Goal: Task Accomplishment & Management: Use online tool/utility

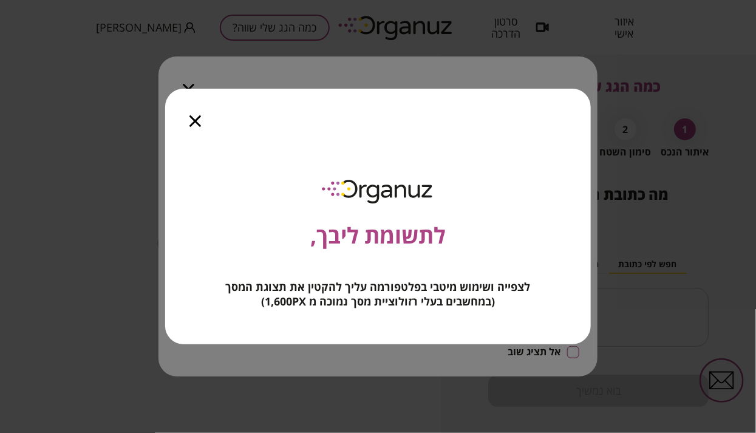
click at [194, 119] on icon "button" at bounding box center [195, 121] width 12 height 12
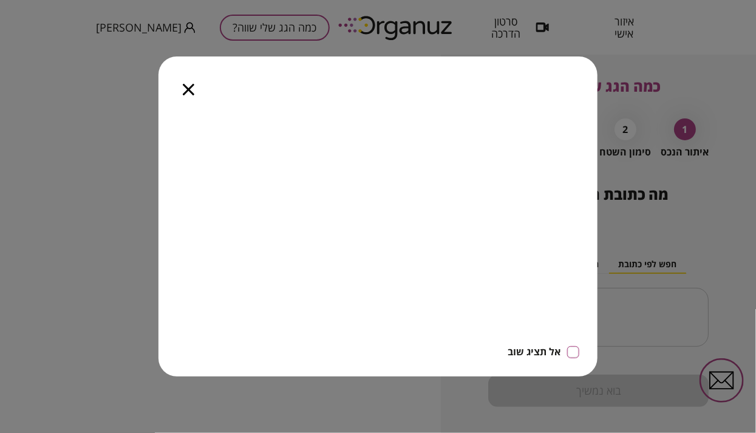
click at [188, 92] on icon "button" at bounding box center [189, 90] width 12 height 12
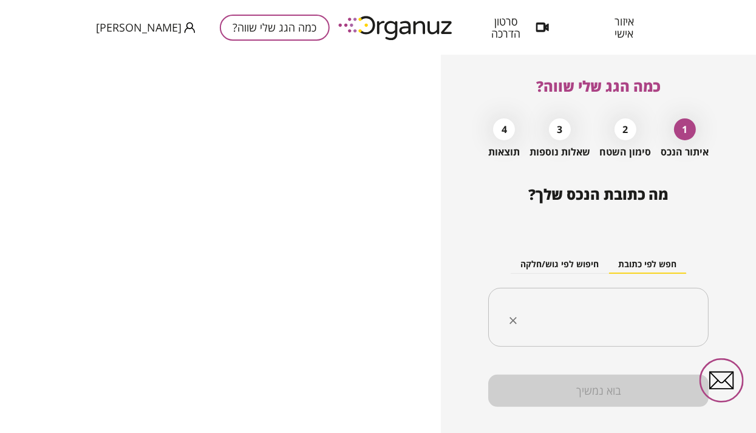
click at [635, 305] on input "text" at bounding box center [603, 317] width 182 height 30
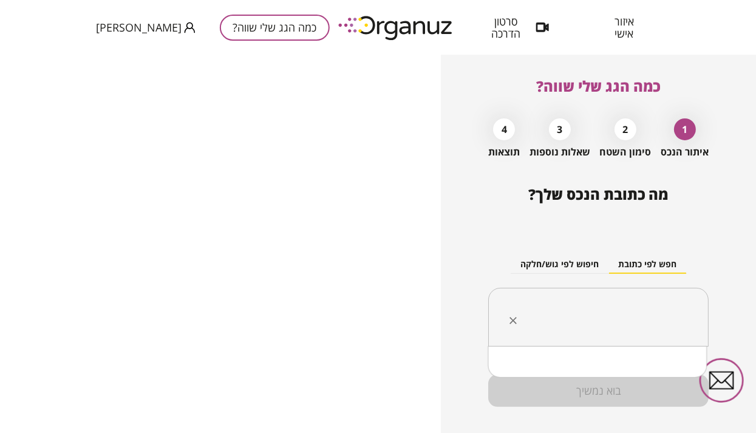
click at [570, 268] on button "חיפוש לפי גוש/חלקה" at bounding box center [560, 265] width 98 height 18
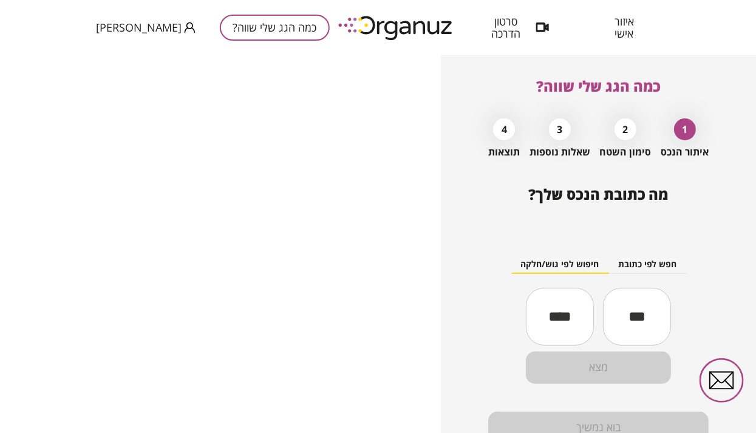
click at [639, 270] on button "חפש לפי כתובת" at bounding box center [647, 265] width 78 height 18
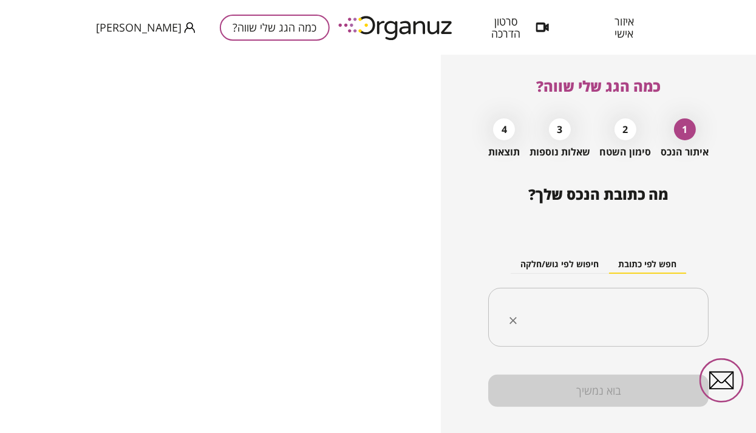
click at [632, 301] on div "​" at bounding box center [598, 318] width 220 height 60
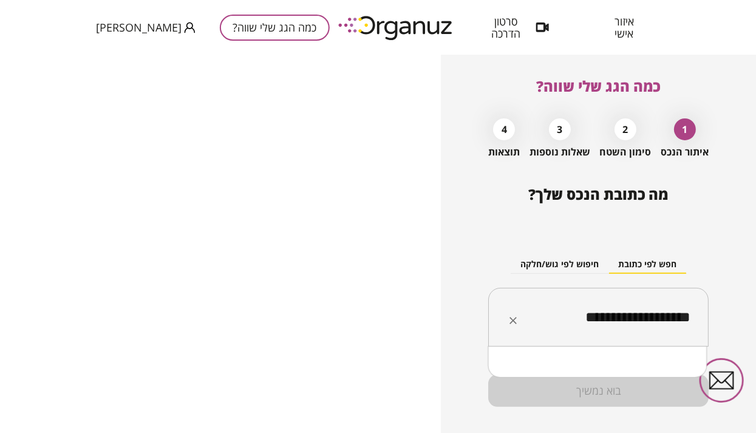
type input "**********"
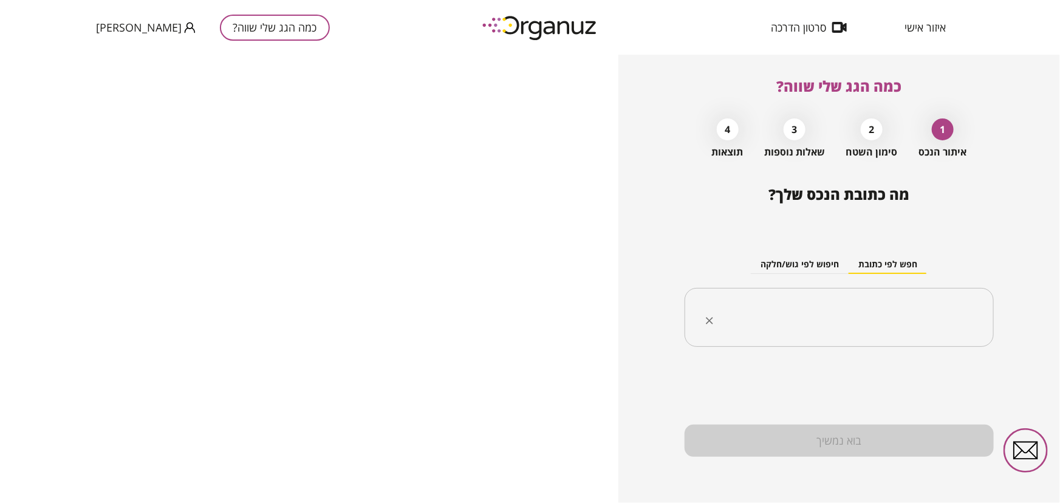
click at [755, 318] on input "text" at bounding box center [843, 317] width 271 height 30
click at [755, 319] on input "text" at bounding box center [843, 317] width 271 height 30
click at [755, 298] on div "​" at bounding box center [838, 318] width 309 height 60
click at [755, 259] on button "חפש לפי כתובת" at bounding box center [887, 265] width 78 height 18
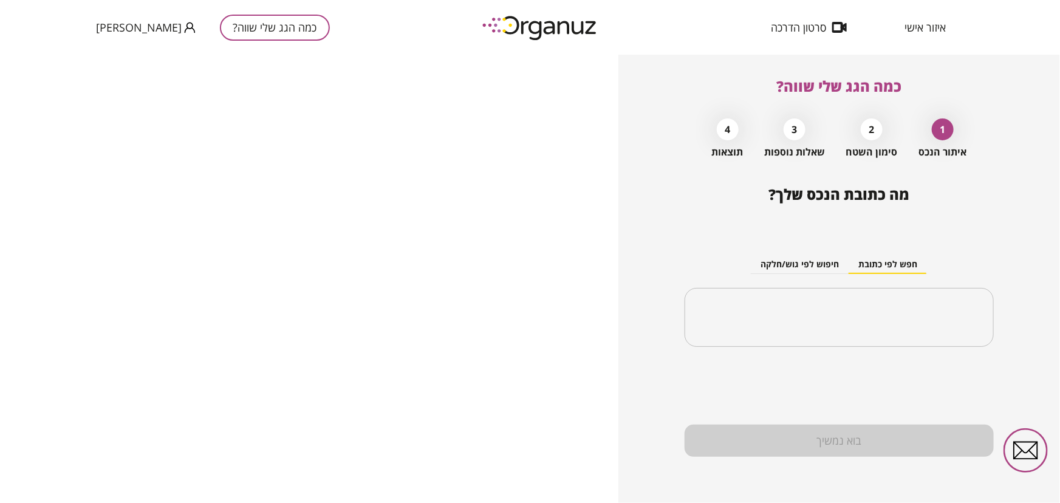
click at [755, 259] on button "חפש לפי כתובת" at bounding box center [887, 265] width 78 height 18
click at [755, 327] on input "text" at bounding box center [843, 317] width 271 height 30
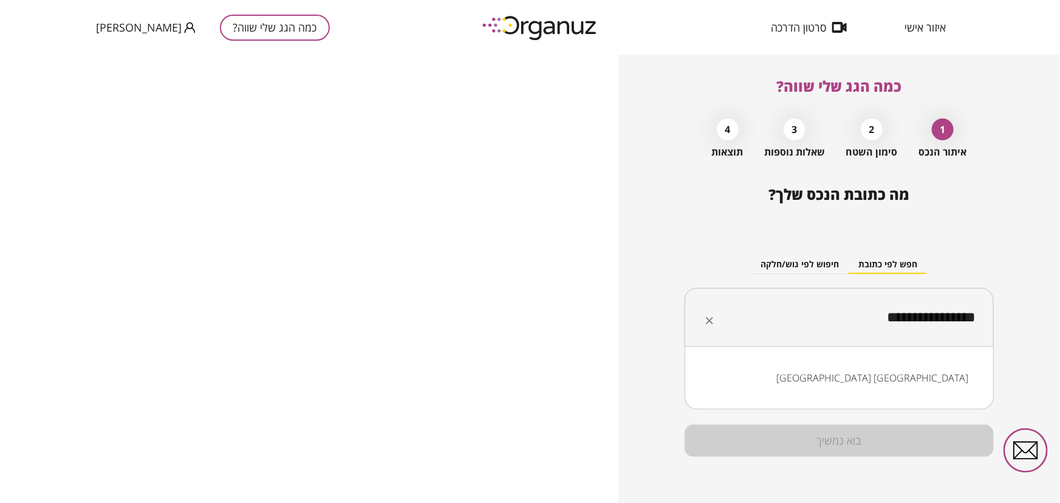
click at [755, 316] on input "**********" at bounding box center [843, 317] width 271 height 30
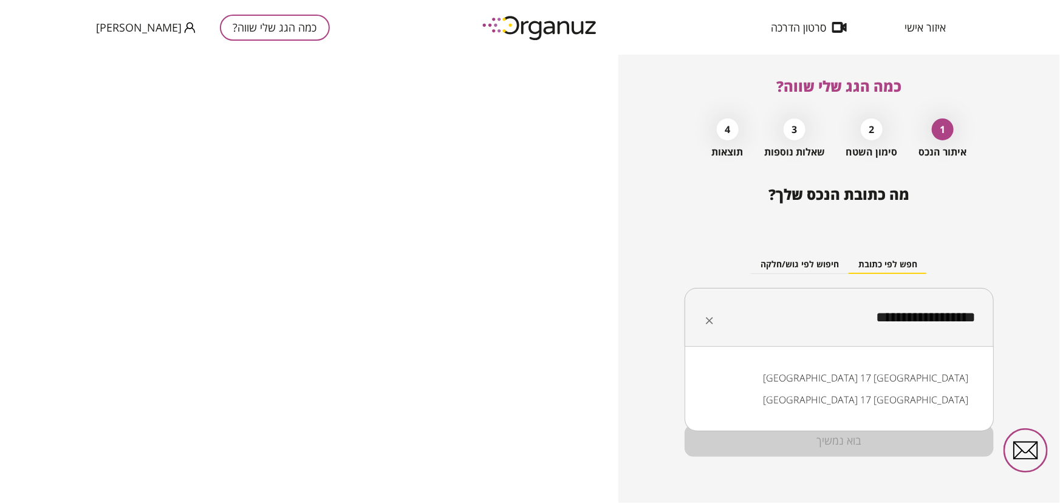
click at [755, 380] on li "[GEOGRAPHIC_DATA] 17 [GEOGRAPHIC_DATA]" at bounding box center [839, 378] width 278 height 22
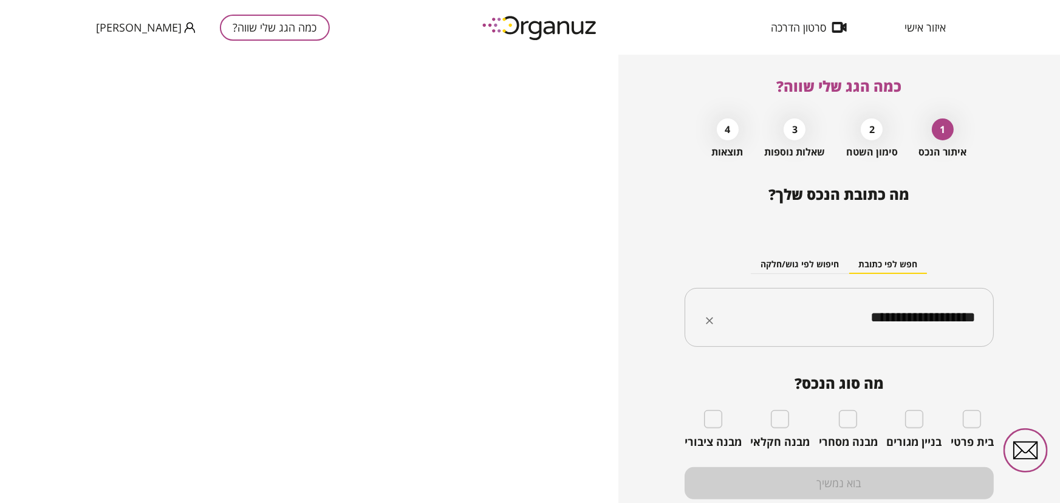
type input "**********"
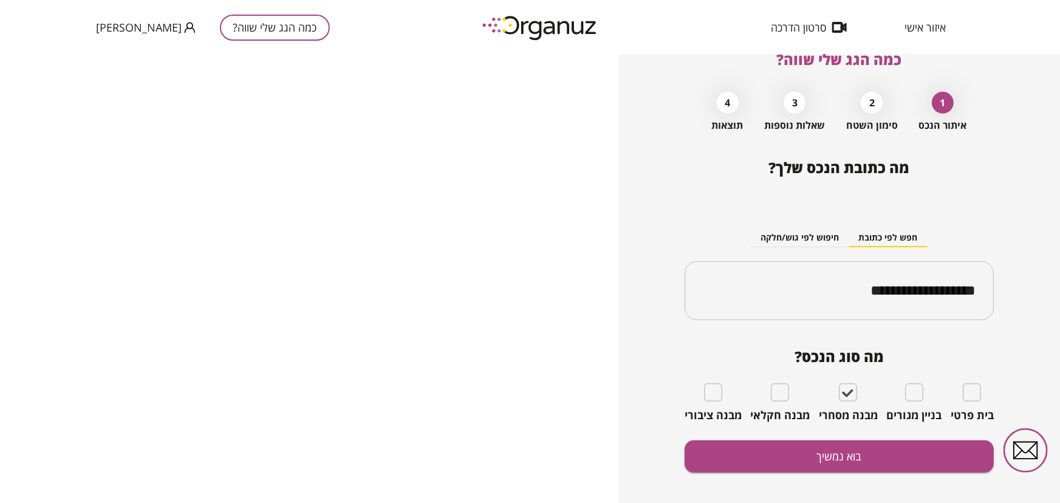
scroll to position [41, 0]
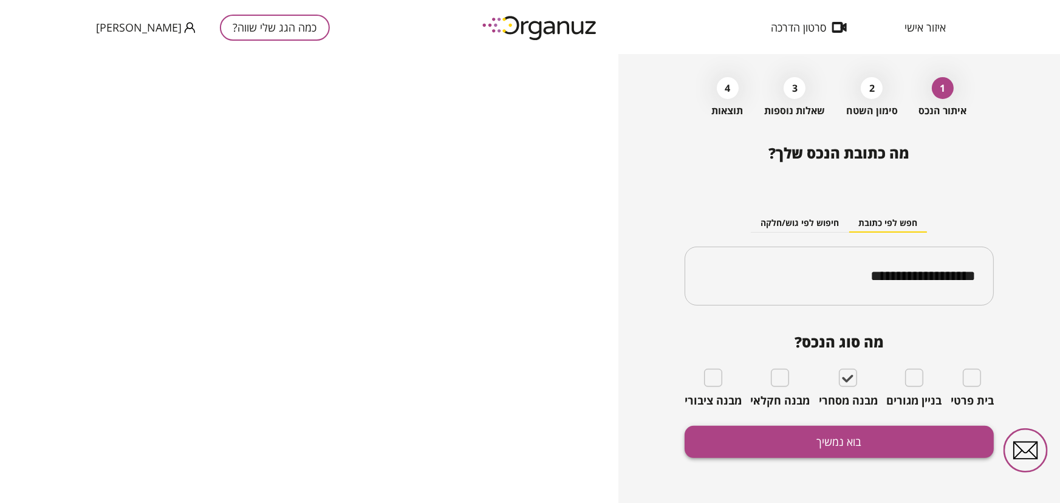
click at [755, 432] on button "בוא נמשיך" at bounding box center [838, 442] width 309 height 32
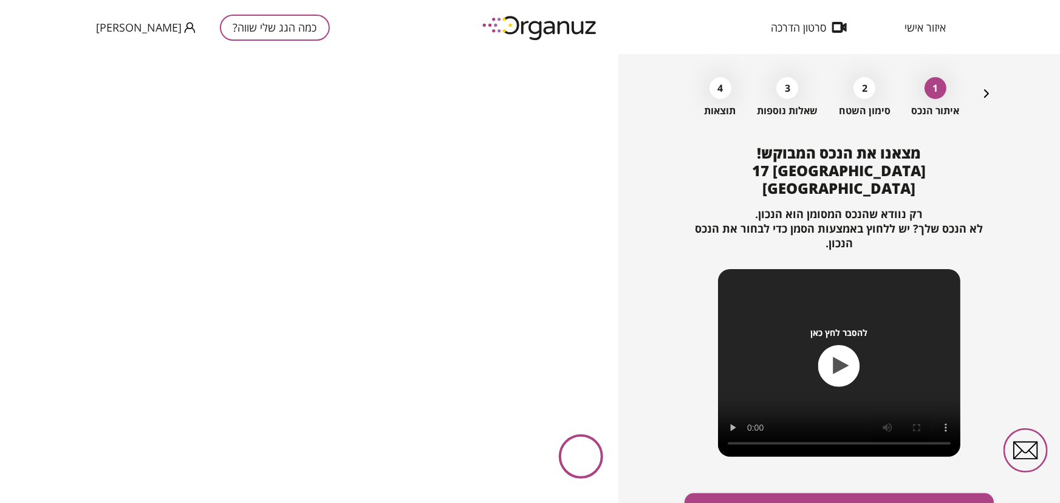
scroll to position [91, 0]
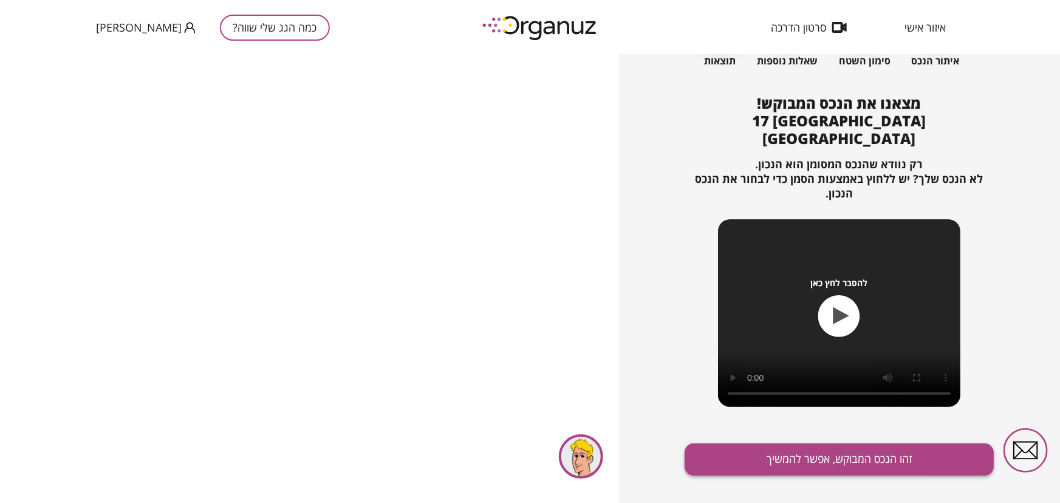
click at [755, 432] on button "זהו הנכס המבוקש, אפשר להמשיך" at bounding box center [838, 459] width 309 height 32
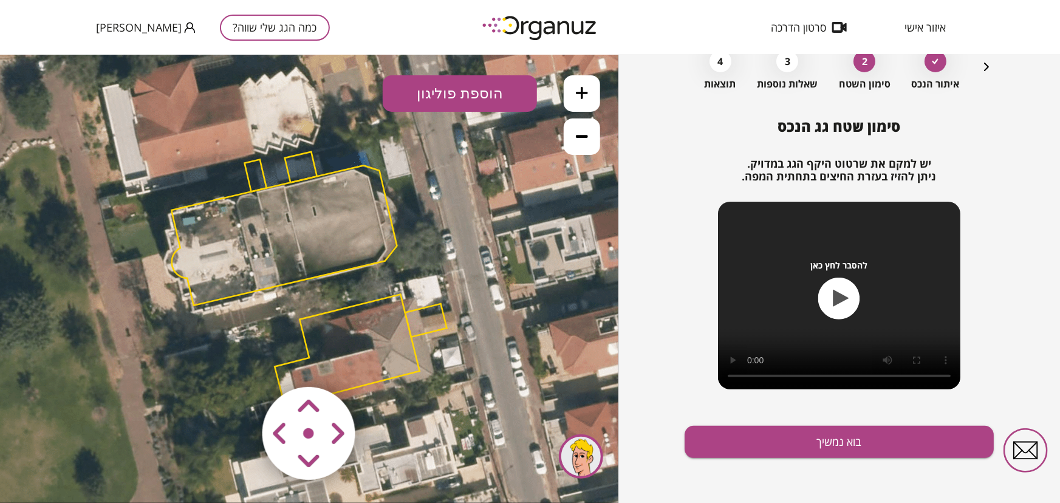
click at [303, 340] on icon at bounding box center [309, 276] width 856 height 856
click at [584, 128] on button at bounding box center [582, 136] width 36 height 36
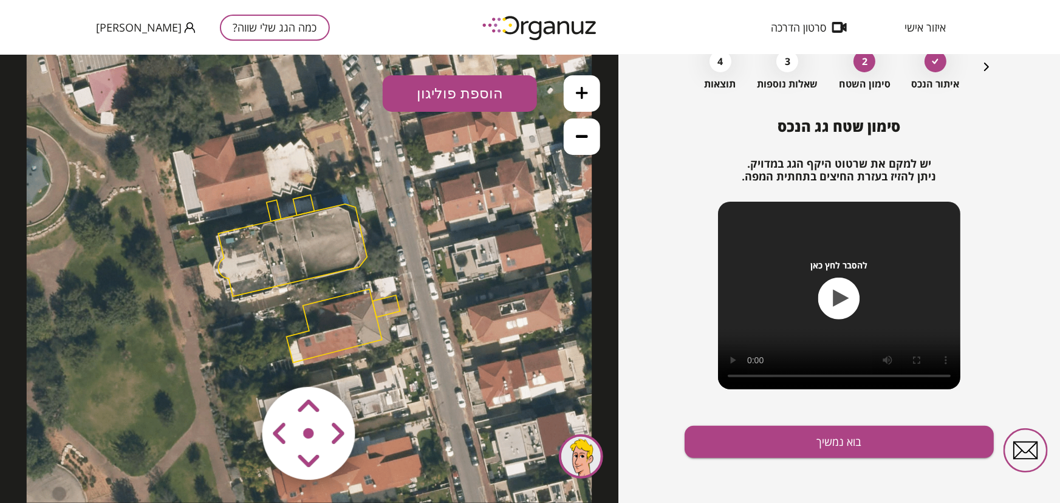
click at [430, 95] on button "הוספת פוליגון" at bounding box center [460, 93] width 154 height 36
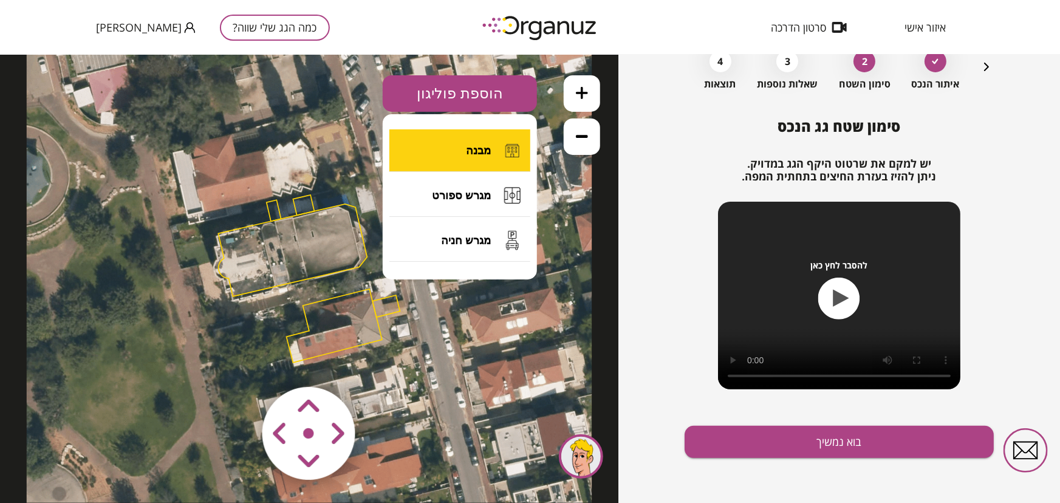
click at [441, 140] on button "מבנה" at bounding box center [459, 150] width 141 height 43
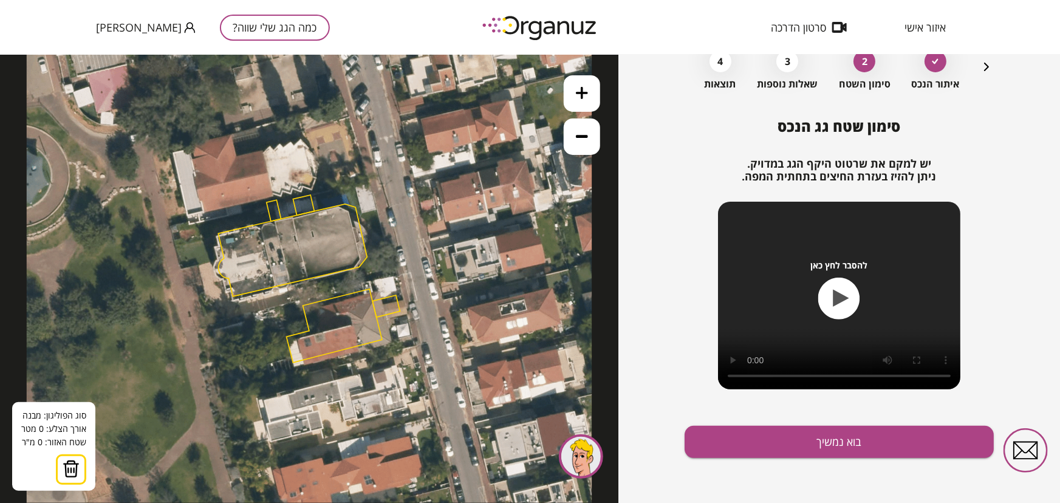
click at [64, 432] on img at bounding box center [71, 468] width 17 height 18
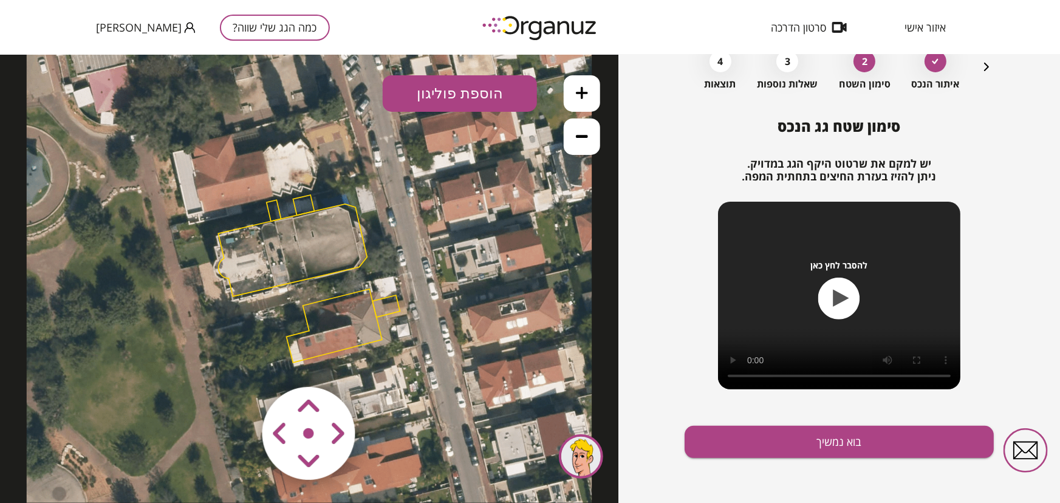
click at [313, 335] on polygon at bounding box center [334, 324] width 95 height 73
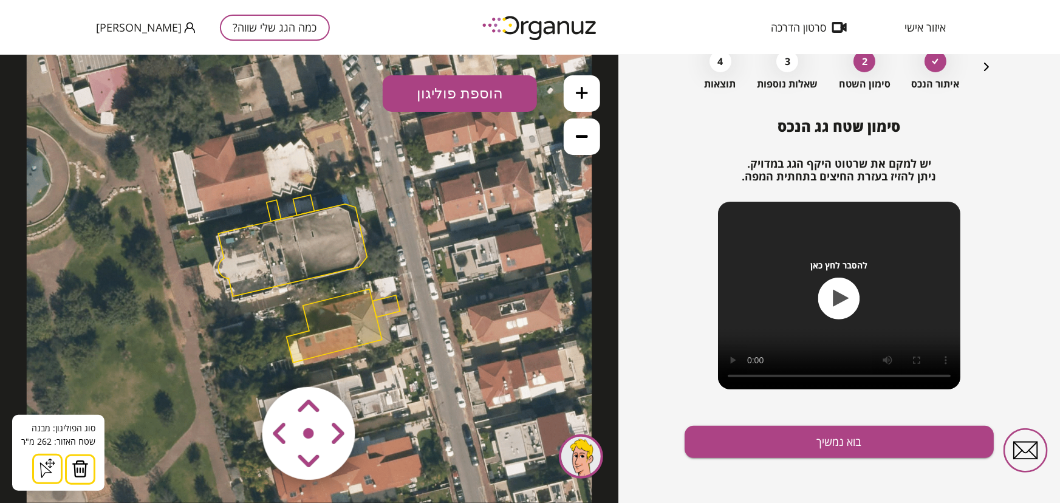
click at [72, 432] on img at bounding box center [80, 468] width 17 height 18
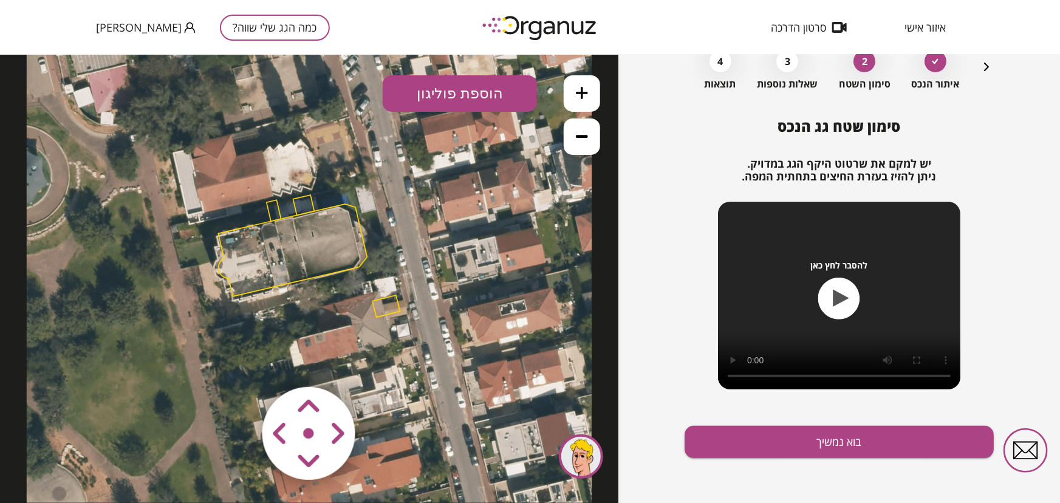
click at [457, 182] on icon at bounding box center [309, 276] width 565 height 565
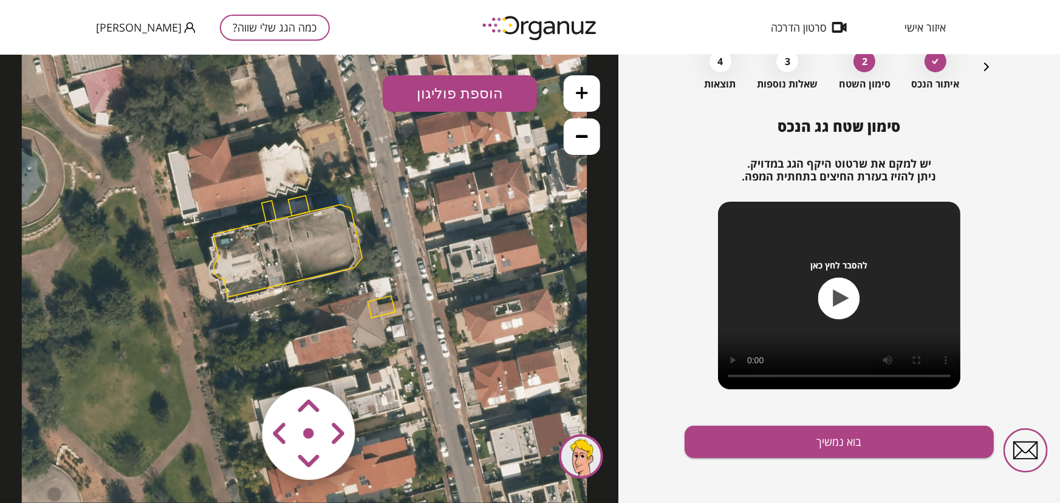
drag, startPoint x: 334, startPoint y: 212, endPoint x: 328, endPoint y: 213, distance: 6.1
click at [328, 213] on polygon at bounding box center [287, 250] width 149 height 92
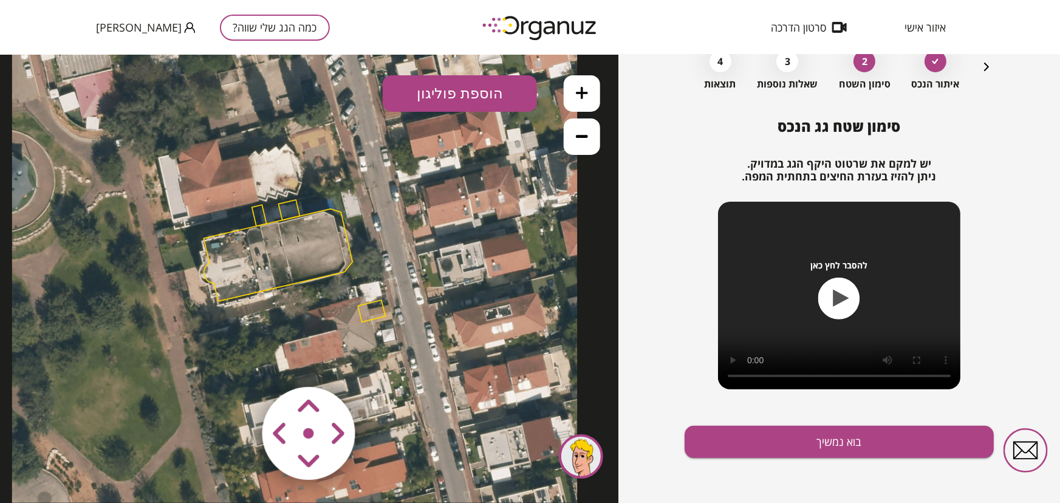
drag, startPoint x: 303, startPoint y: 232, endPoint x: 295, endPoint y: 236, distance: 9.5
click at [295, 236] on polygon at bounding box center [277, 254] width 149 height 92
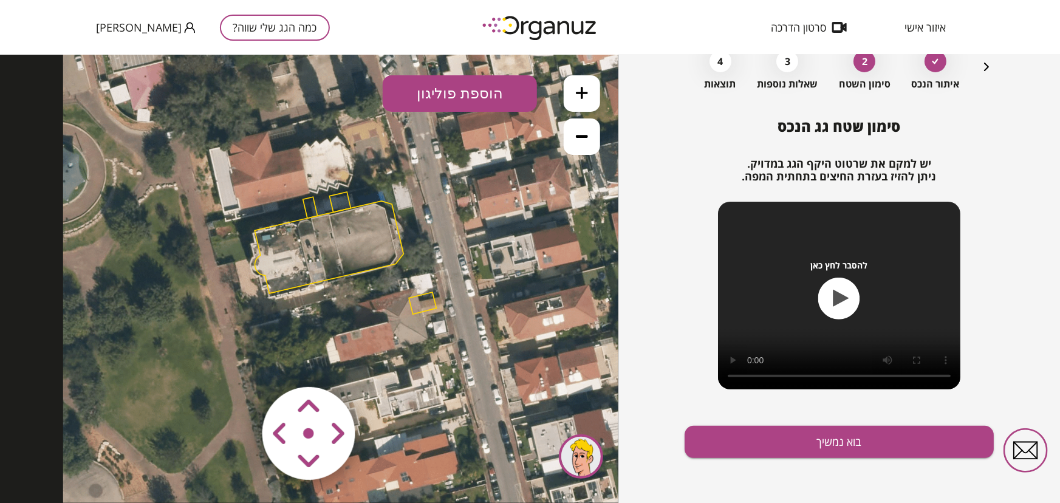
drag, startPoint x: 261, startPoint y: 262, endPoint x: 303, endPoint y: 256, distance: 42.9
click at [303, 256] on polygon at bounding box center [328, 246] width 149 height 92
click at [237, 361] on area at bounding box center [237, 361] width 0 height 0
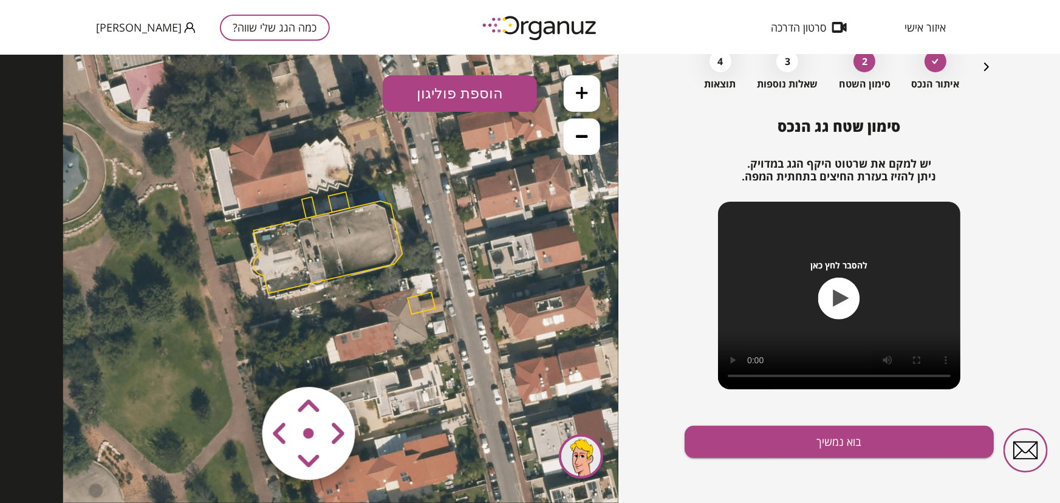
click at [237, 361] on area at bounding box center [237, 361] width 0 height 0
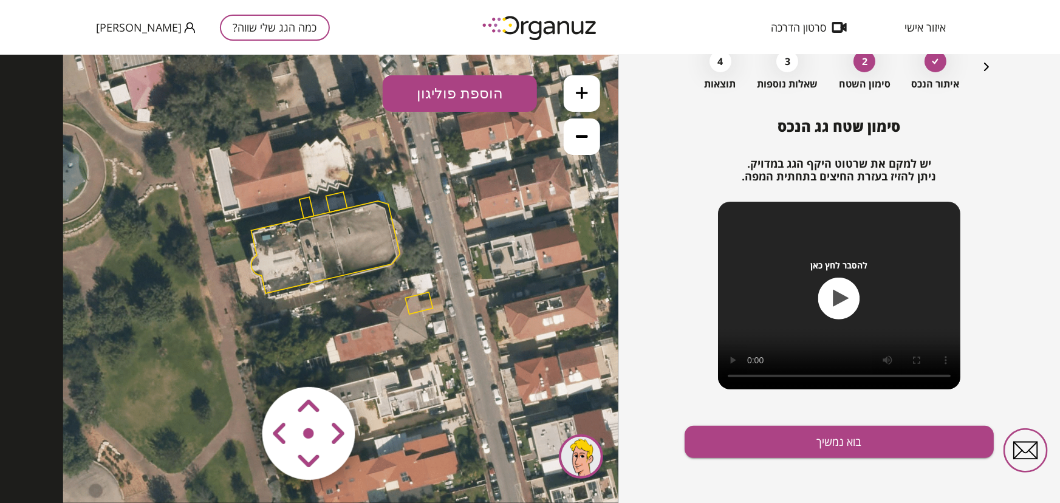
click at [237, 361] on area at bounding box center [237, 361] width 0 height 0
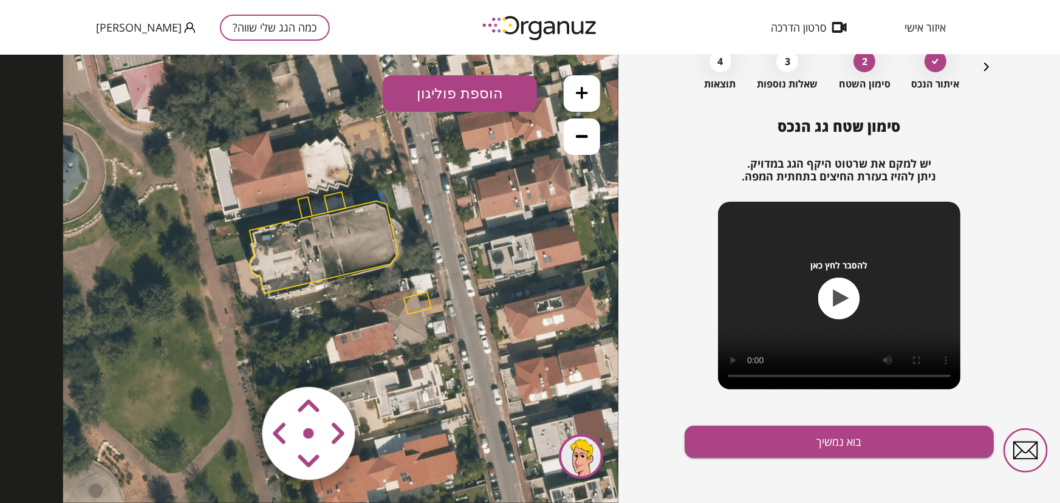
click at [237, 361] on area at bounding box center [237, 361] width 0 height 0
click at [419, 303] on polygon at bounding box center [414, 302] width 27 height 22
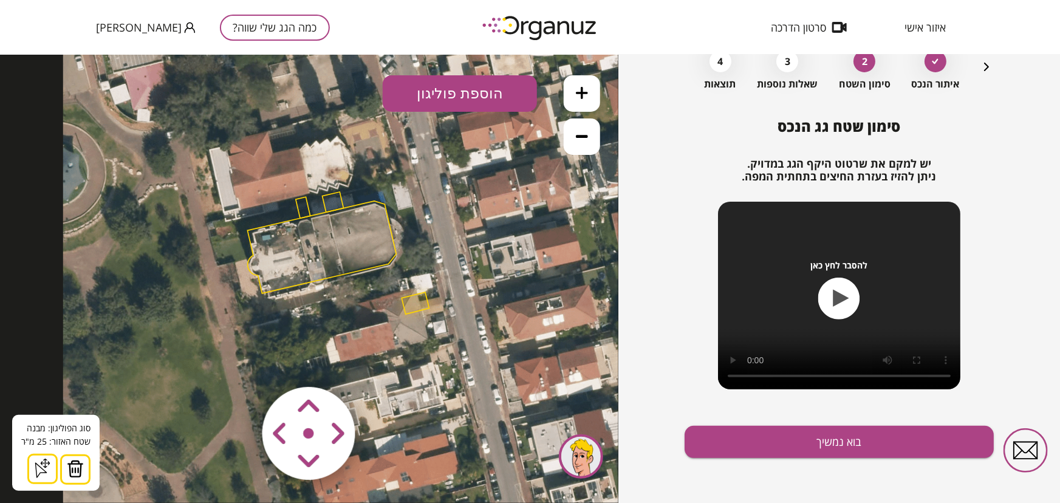
click at [74, 432] on img at bounding box center [75, 468] width 17 height 18
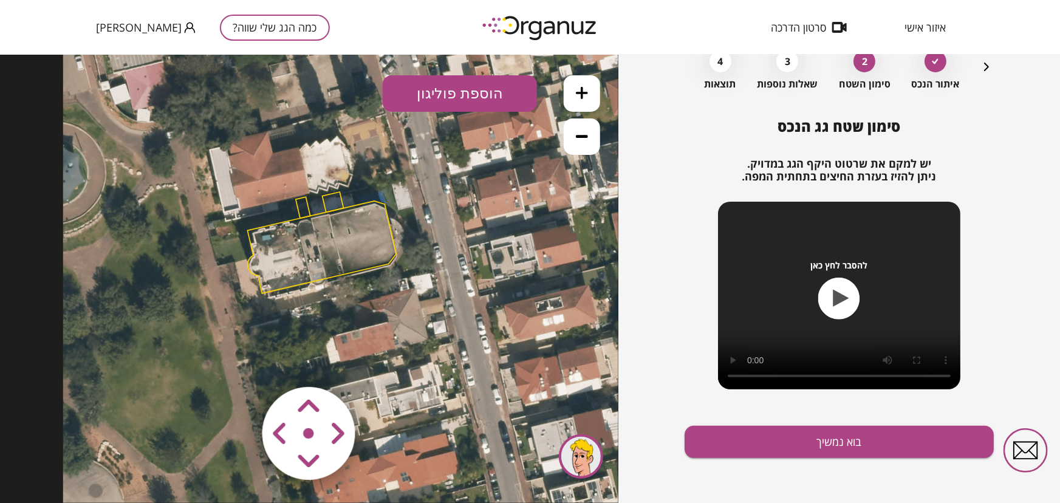
click at [330, 195] on polygon at bounding box center [332, 201] width 21 height 20
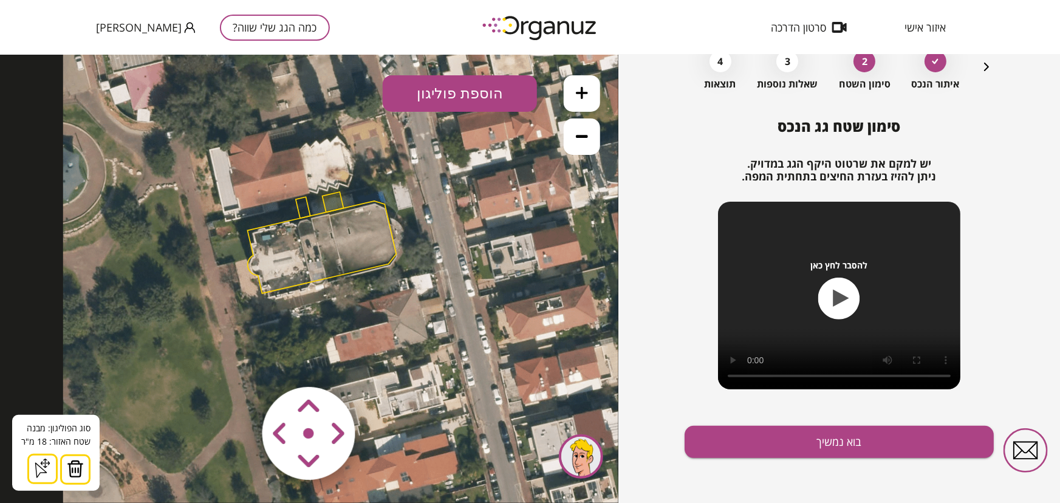
click at [68, 432] on img at bounding box center [75, 468] width 17 height 18
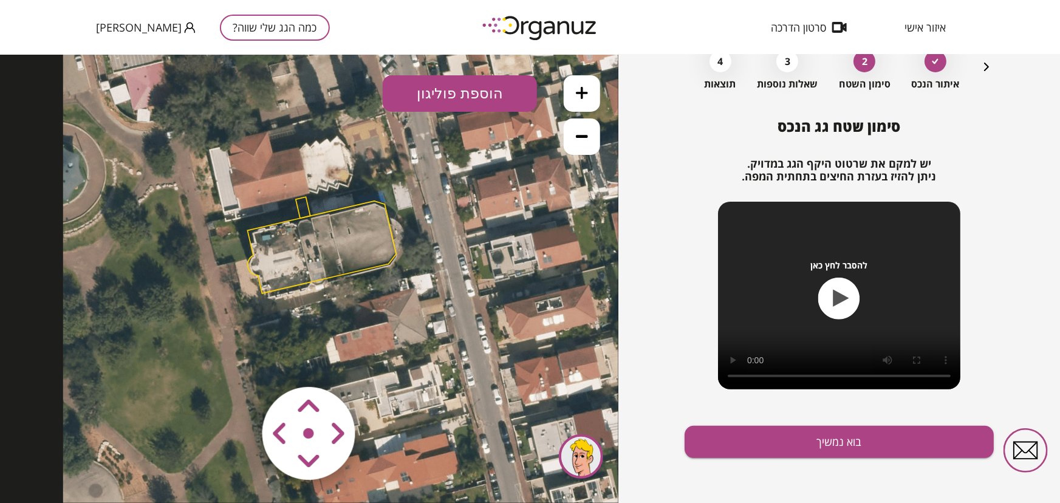
click at [300, 199] on polygon at bounding box center [303, 206] width 15 height 21
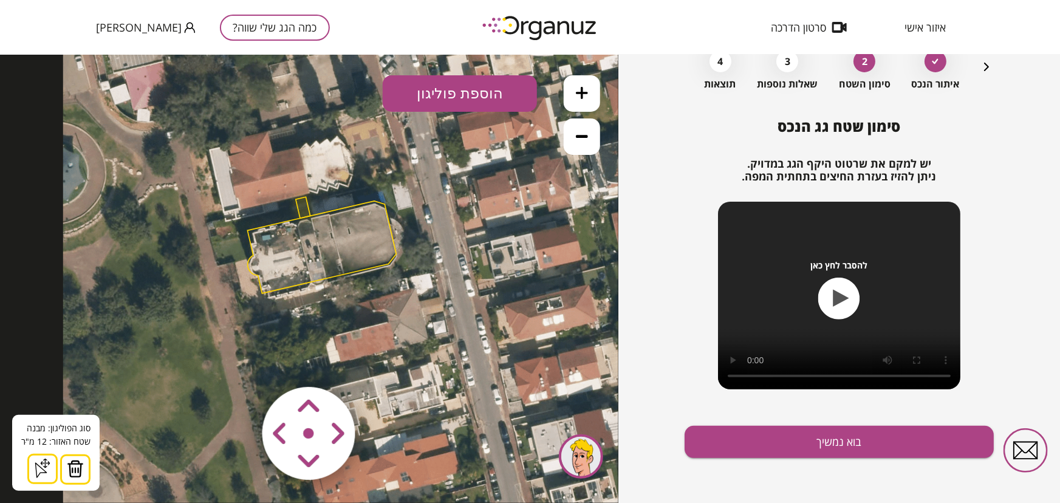
drag, startPoint x: 79, startPoint y: 469, endPoint x: 84, endPoint y: 461, distance: 9.3
click at [79, 432] on img at bounding box center [75, 468] width 17 height 18
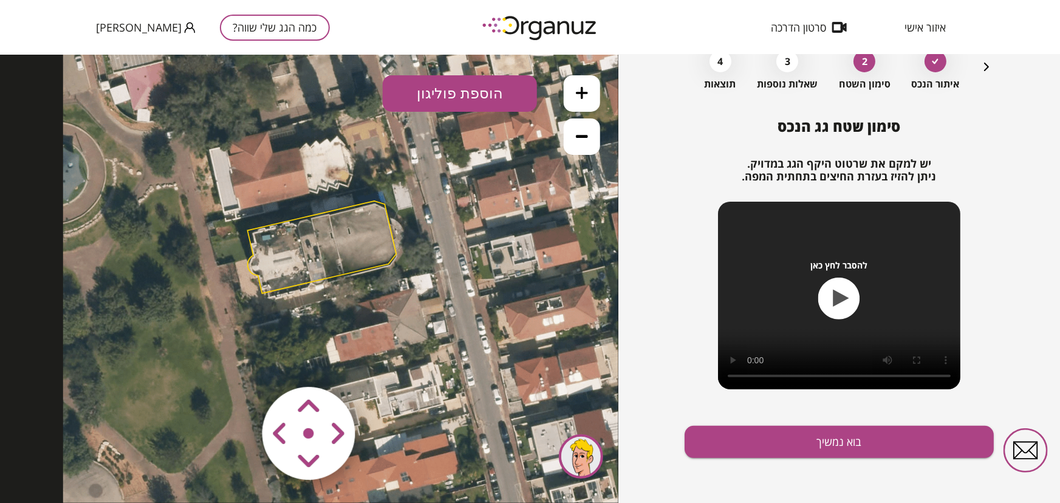
click at [237, 361] on area at bounding box center [237, 361] width 0 height 0
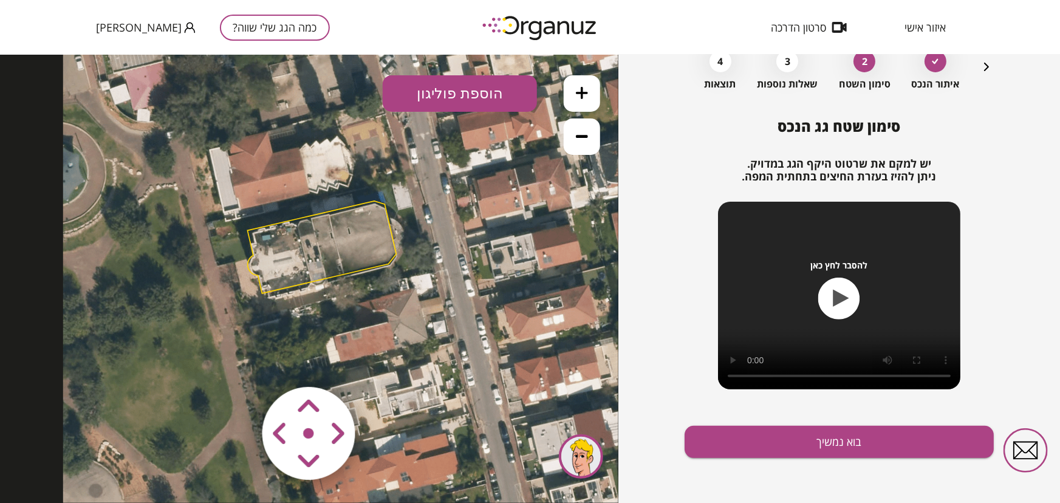
click at [237, 361] on area at bounding box center [237, 361] width 0 height 0
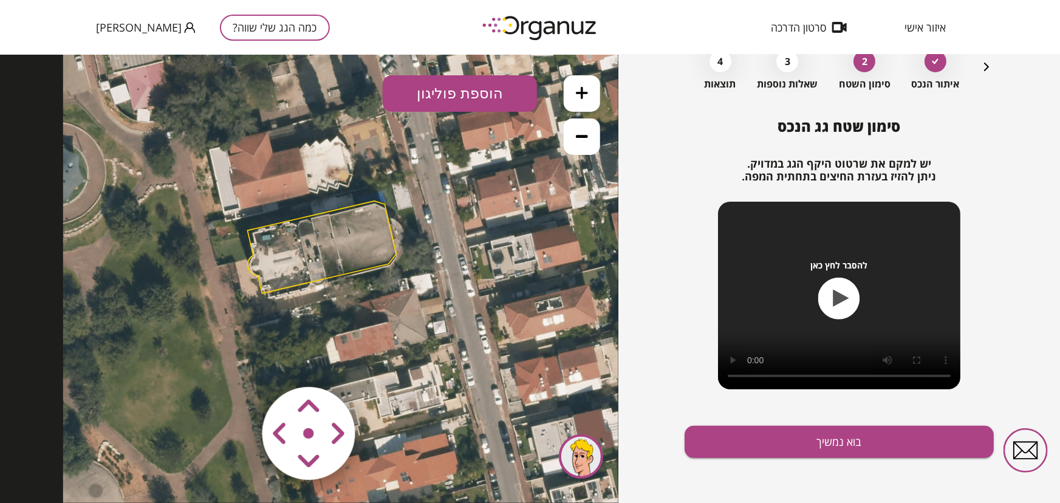
click at [237, 361] on area at bounding box center [237, 361] width 0 height 0
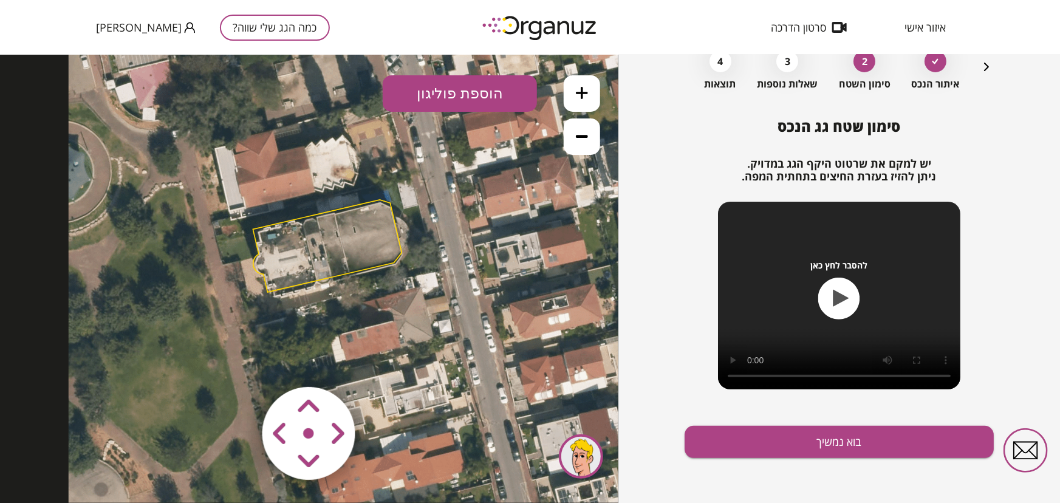
click at [336, 256] on polygon at bounding box center [327, 245] width 149 height 92
click at [755, 432] on button "בוא נמשיך" at bounding box center [838, 442] width 309 height 32
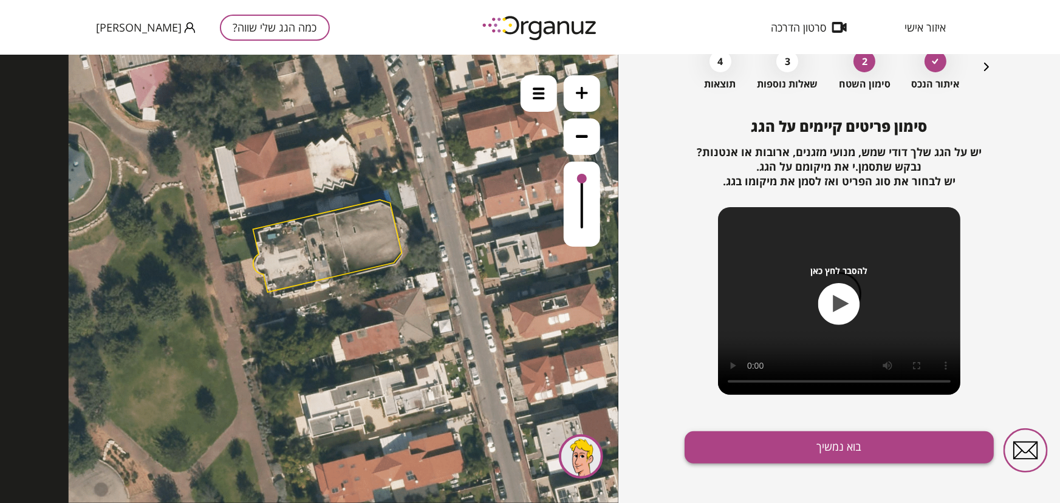
click at [755, 432] on button "בוא נמשיך" at bounding box center [838, 447] width 309 height 32
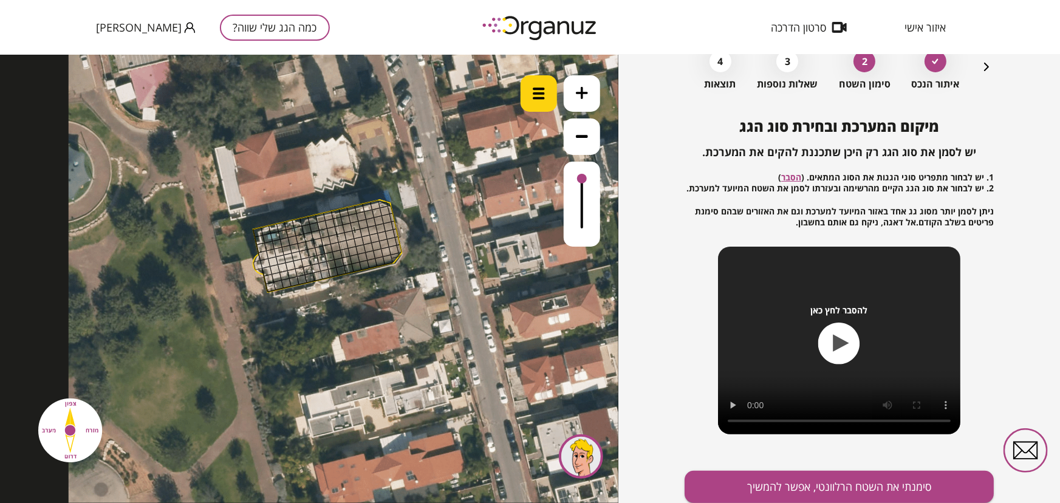
click at [536, 90] on img at bounding box center [539, 93] width 12 height 12
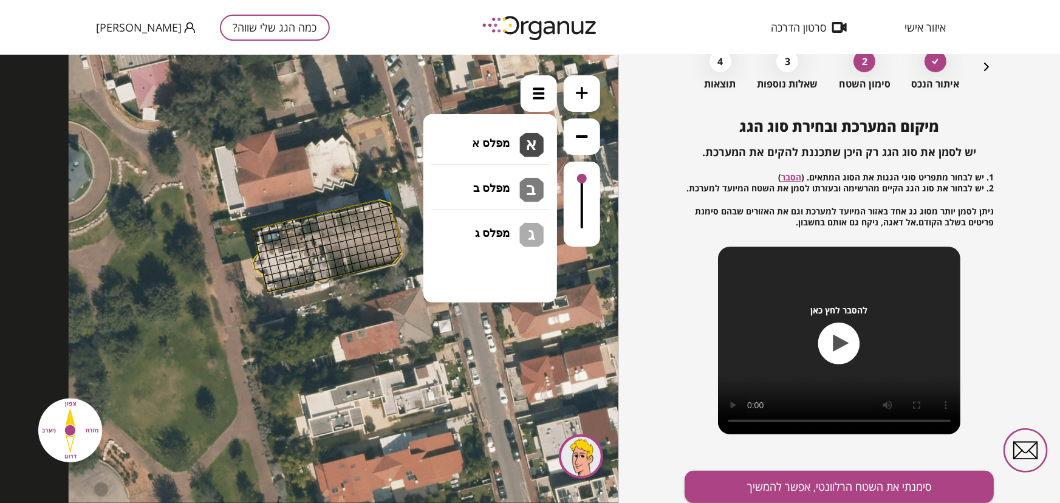
click at [471, 127] on li "גג בטון שטוח מפלס א א מפלס ב ב מפלס ג ג" at bounding box center [490, 136] width 128 height 39
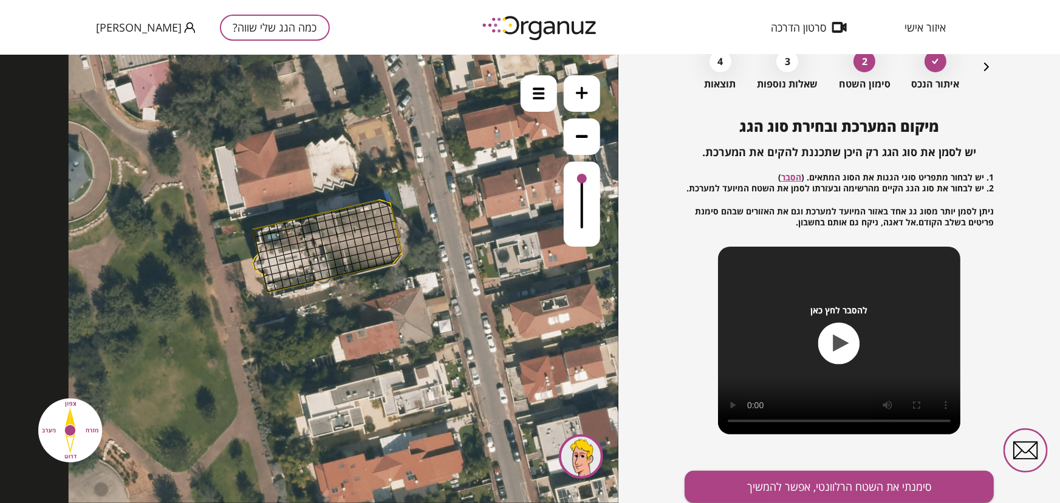
drag, startPoint x: 264, startPoint y: 229, endPoint x: 361, endPoint y: 218, distance: 97.2
drag, startPoint x: 381, startPoint y: 204, endPoint x: 364, endPoint y: 207, distance: 17.3
click at [364, 207] on div at bounding box center [367, 206] width 10 height 10
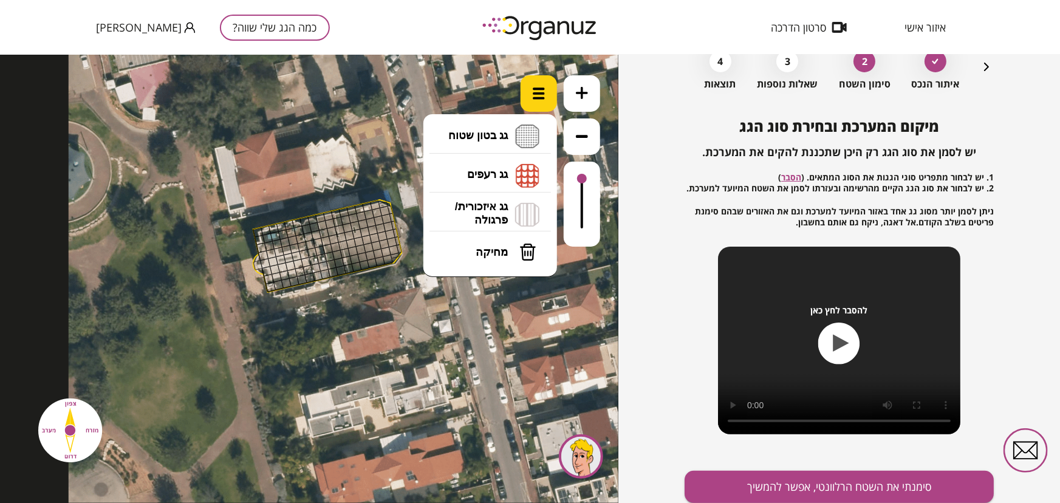
click at [533, 90] on img at bounding box center [539, 93] width 12 height 12
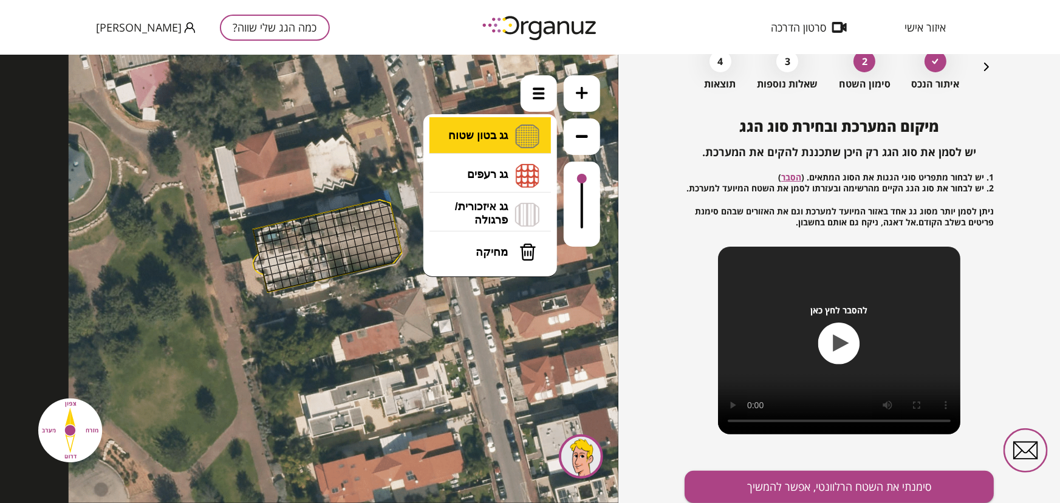
click at [480, 135] on li "גג בטון שטוח מפלס א א מפלס ב ב מפלס ג ג" at bounding box center [490, 136] width 128 height 39
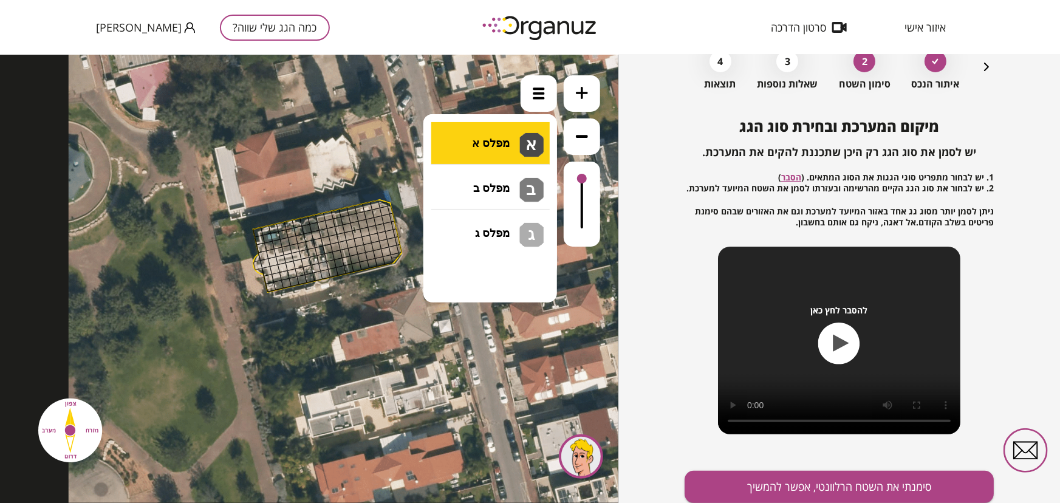
click at [494, 141] on div ".st0 { fill: #FFFFFF; } 0" at bounding box center [309, 278] width 618 height 448
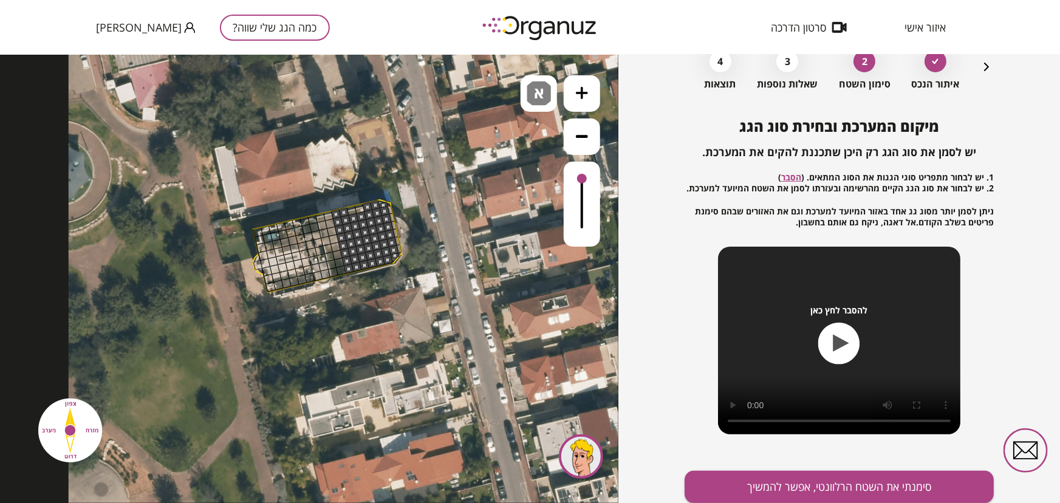
drag, startPoint x: 338, startPoint y: 215, endPoint x: 351, endPoint y: 211, distance: 13.8
drag, startPoint x: 351, startPoint y: 209, endPoint x: 358, endPoint y: 209, distance: 7.3
drag, startPoint x: 399, startPoint y: 248, endPoint x: 389, endPoint y: 209, distance: 40.1
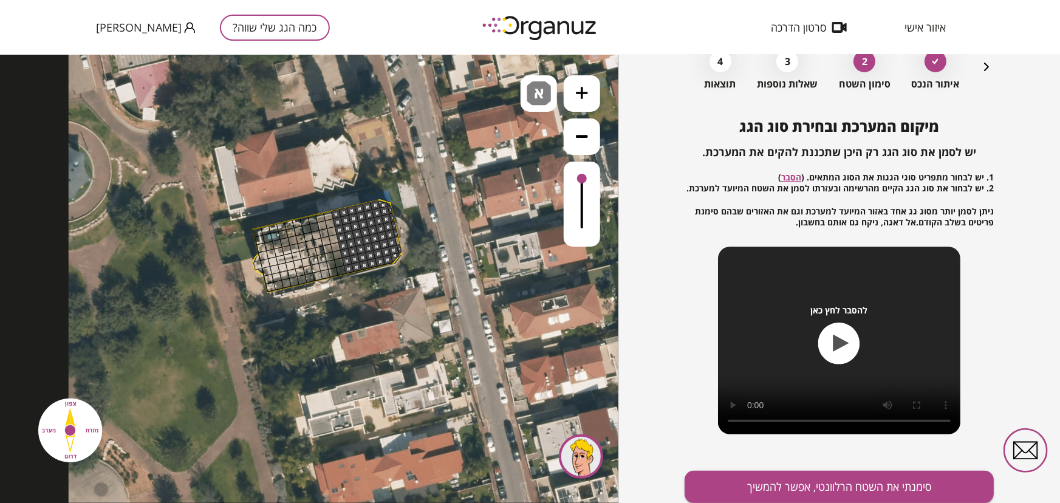
click at [398, 240] on div at bounding box center [397, 240] width 5 height 9
drag, startPoint x: 321, startPoint y: 217, endPoint x: 327, endPoint y: 216, distance: 6.8
drag, startPoint x: 322, startPoint y: 216, endPoint x: 329, endPoint y: 220, distance: 8.8
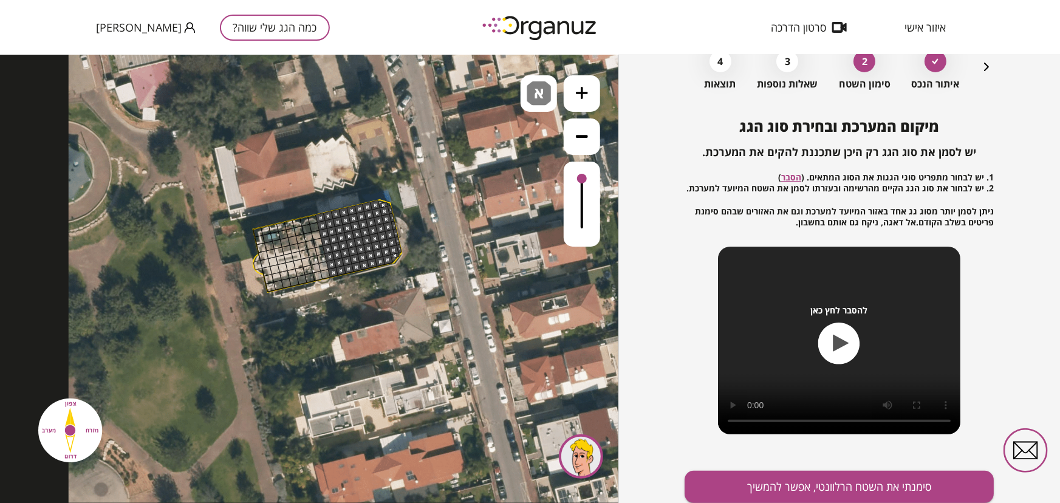
drag, startPoint x: 296, startPoint y: 223, endPoint x: 284, endPoint y: 264, distance: 42.6
drag, startPoint x: 282, startPoint y: 262, endPoint x: 256, endPoint y: 257, distance: 26.0
click at [256, 257] on div ".st0 { fill: #FFFFFF; }" at bounding box center [351, 272] width 565 height 565
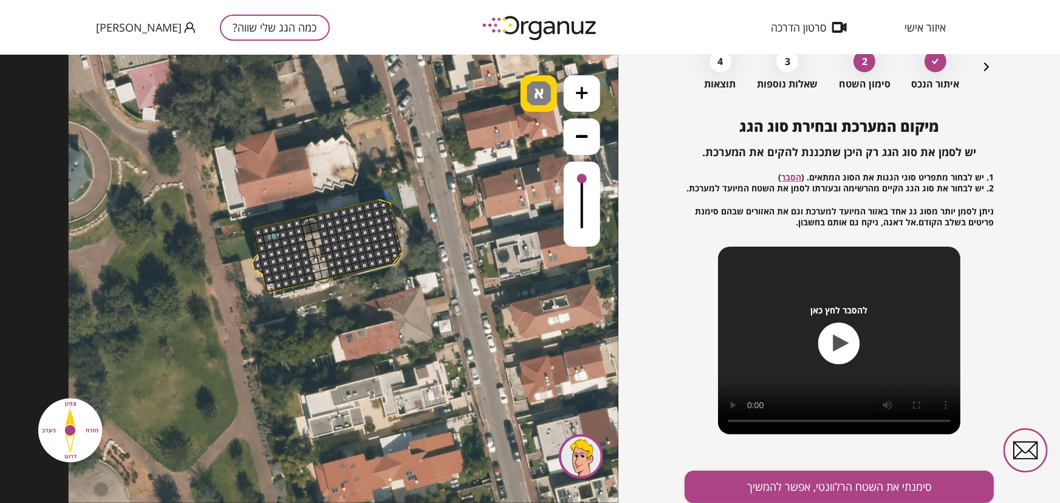
click at [539, 95] on span "א" at bounding box center [540, 88] width 13 height 15
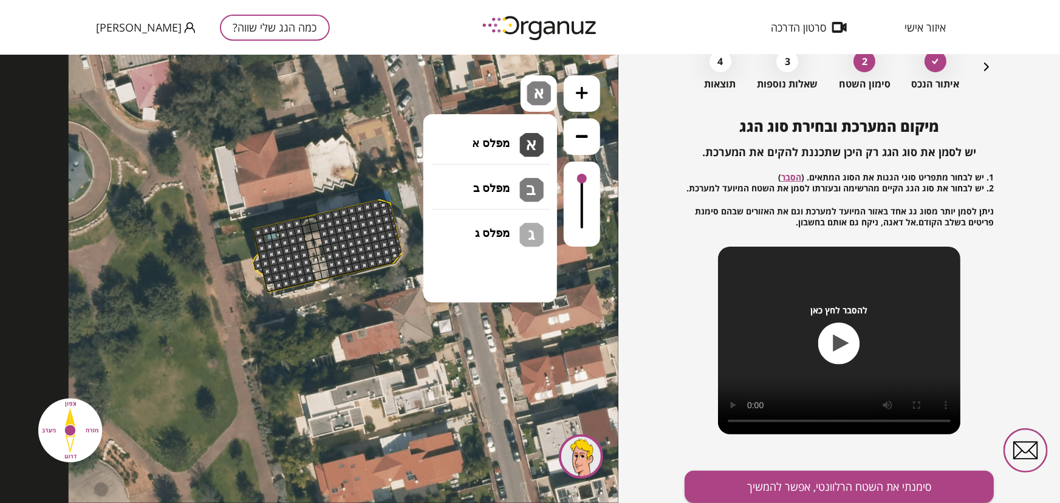
click at [496, 137] on li "גג בטון שטוח מפלס א א מפלס ב ב מפלס ג ג" at bounding box center [490, 136] width 128 height 38
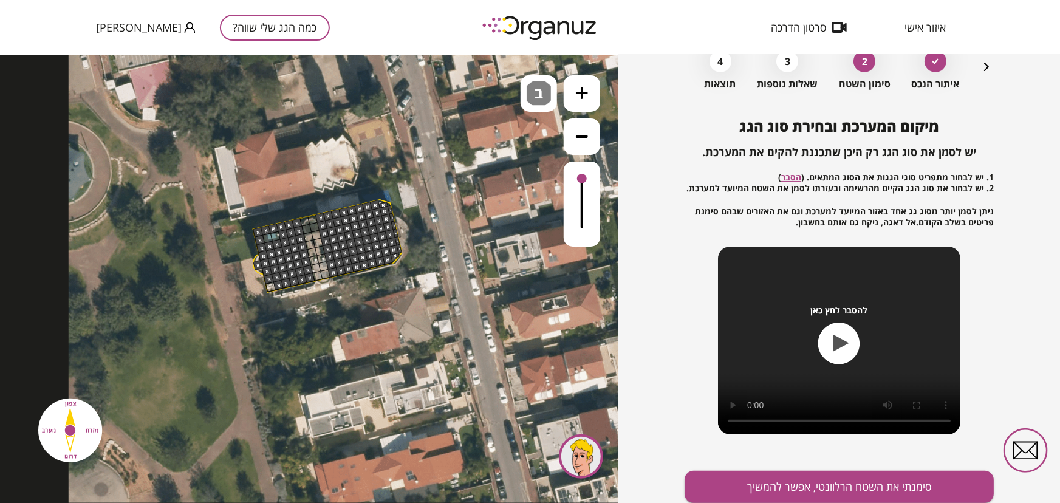
click at [488, 180] on div ".st0 { fill: #FFFFFF; } 0" at bounding box center [309, 278] width 618 height 448
drag, startPoint x: 303, startPoint y: 219, endPoint x: 308, endPoint y: 226, distance: 8.8
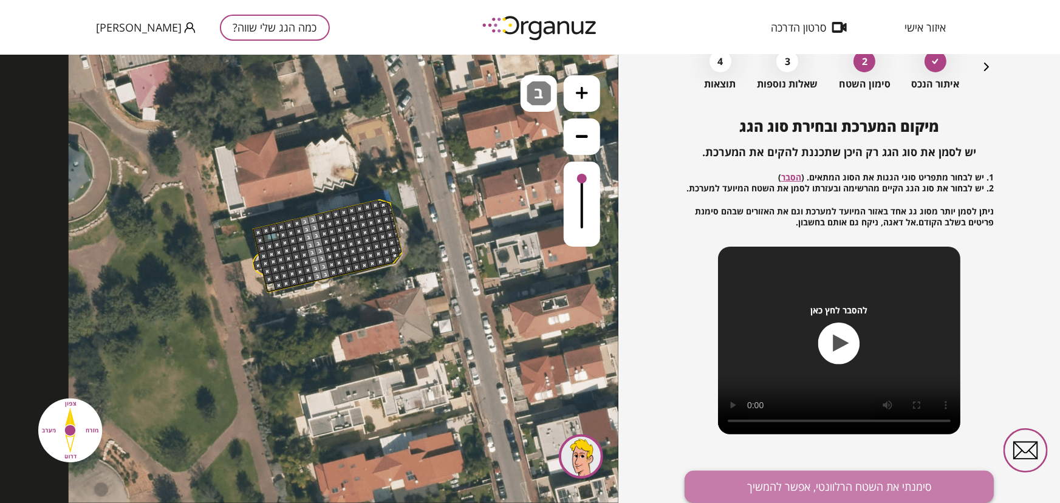
click at [755, 432] on button "סימנתי את השטח הרלוונטי, אפשר להמשיך" at bounding box center [838, 487] width 309 height 32
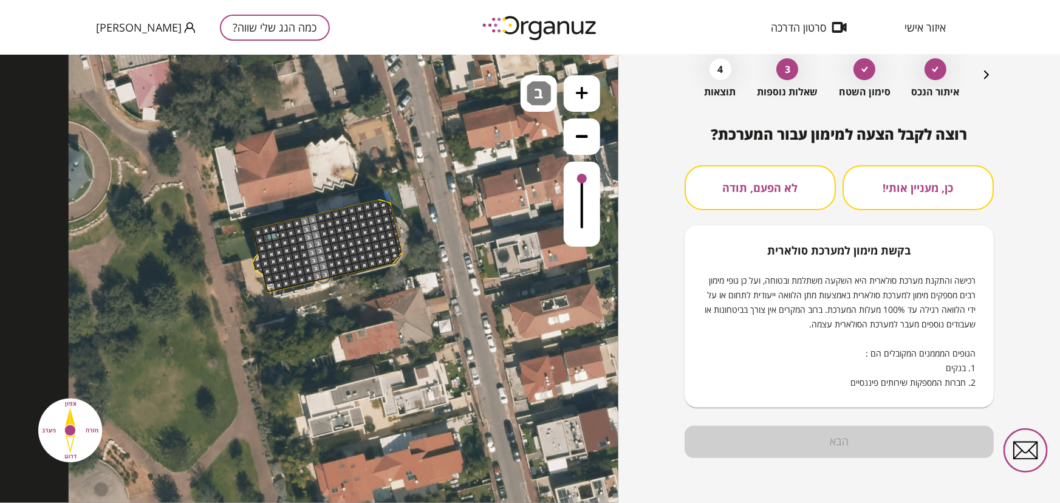
click at [755, 191] on button "לא הפעם, תודה" at bounding box center [759, 187] width 151 height 45
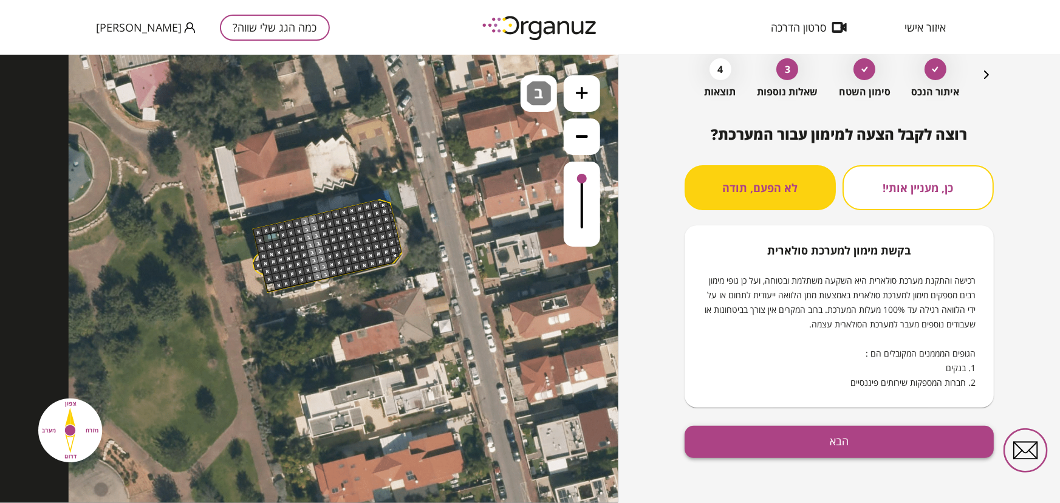
click at [755, 432] on button "הבא" at bounding box center [838, 442] width 309 height 32
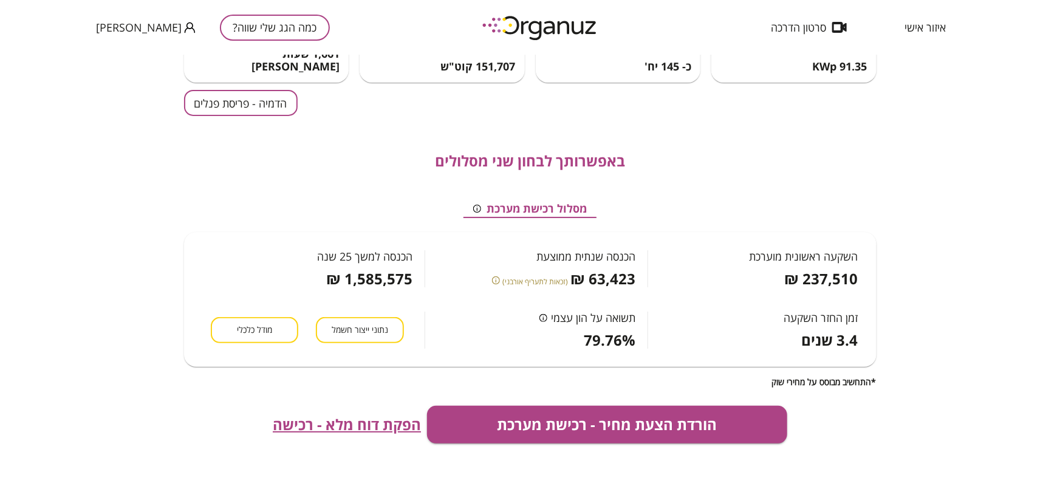
scroll to position [110, 0]
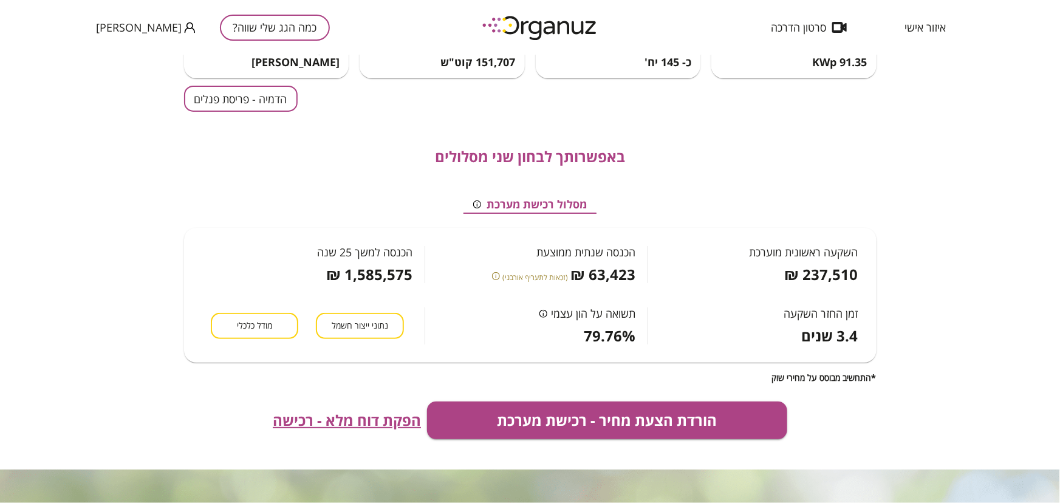
click at [261, 102] on button "הדמיה - פריסת פנלים" at bounding box center [241, 99] width 114 height 26
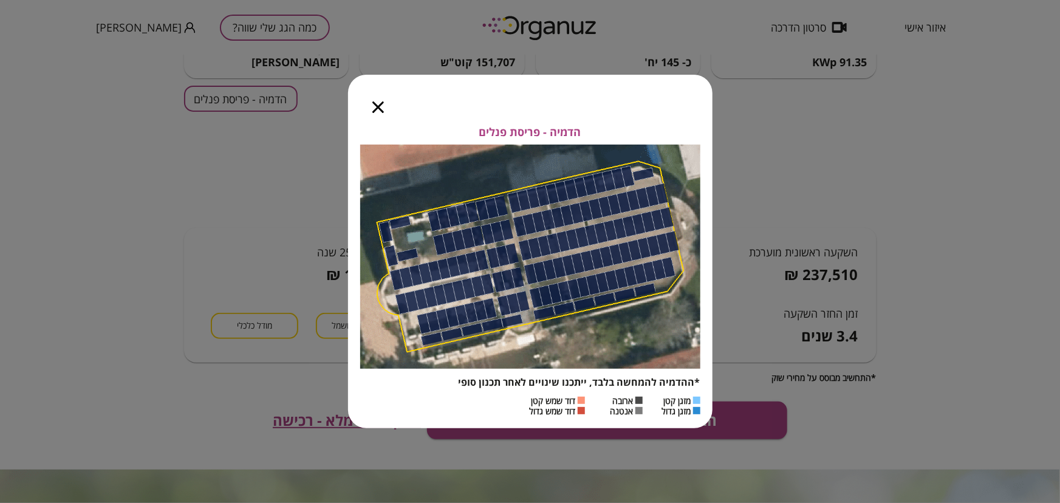
click at [381, 104] on icon "button" at bounding box center [378, 107] width 12 height 12
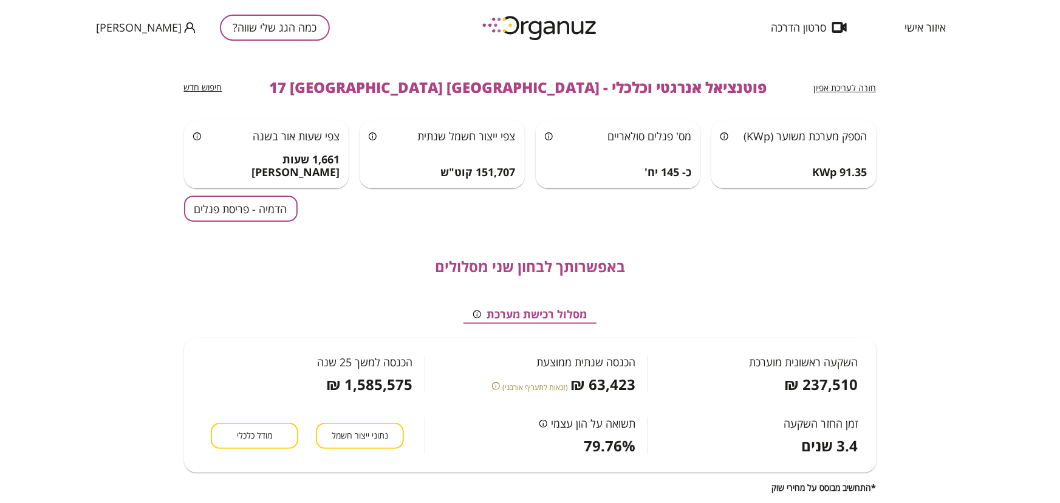
scroll to position [55, 0]
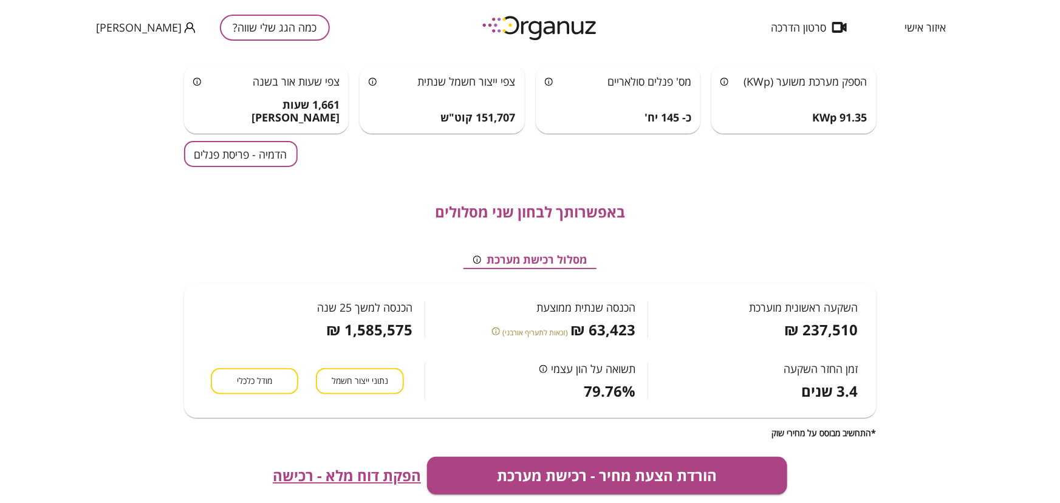
click at [347, 379] on span "נתוני ייצור חשמל" at bounding box center [360, 381] width 56 height 12
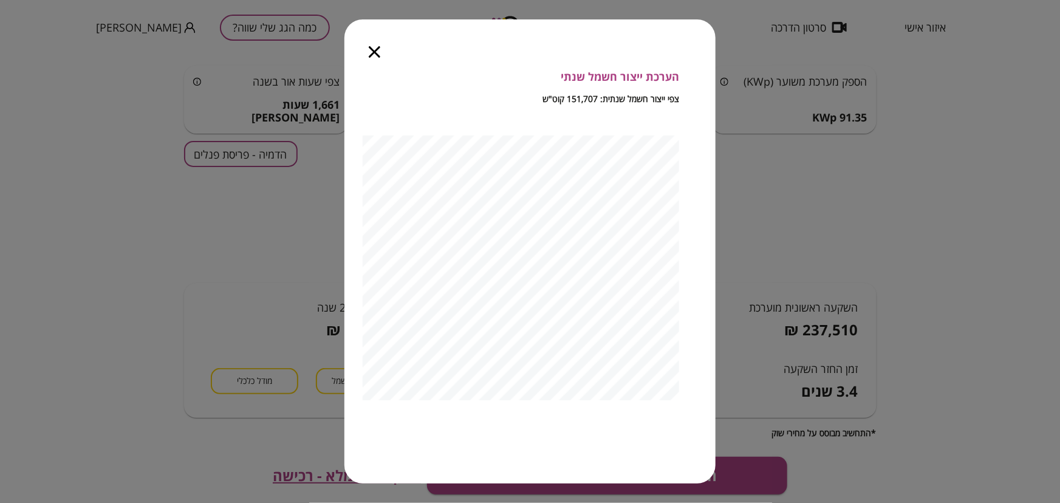
click at [369, 53] on icon "button" at bounding box center [375, 52] width 12 height 12
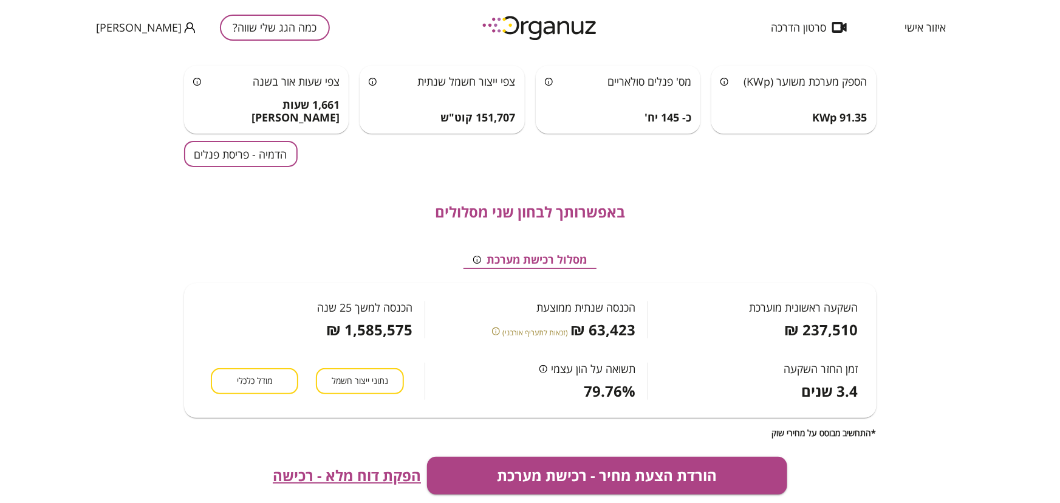
click at [269, 378] on span "מודל כלכלי" at bounding box center [254, 381] width 35 height 12
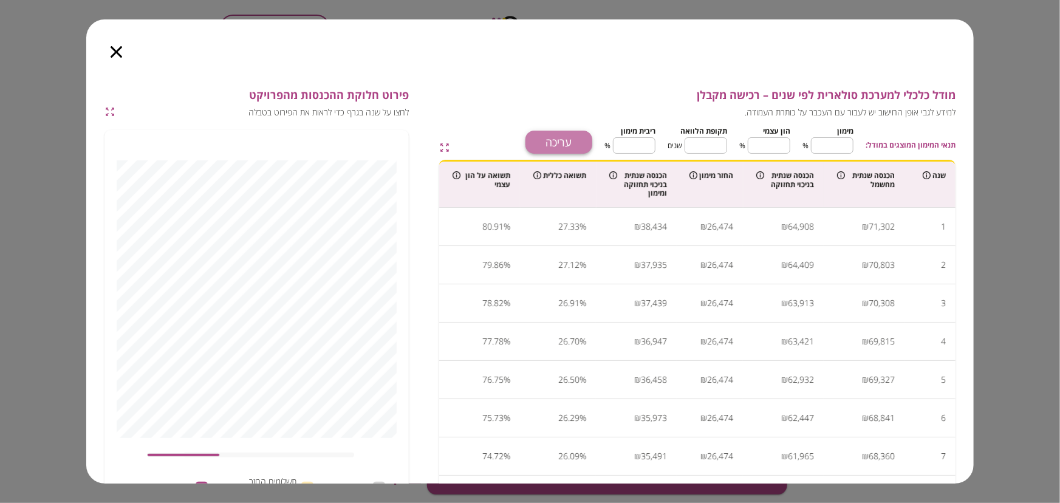
click at [578, 142] on button "עריכה" at bounding box center [558, 142] width 67 height 23
drag, startPoint x: 831, startPoint y: 145, endPoint x: 865, endPoint y: 145, distance: 33.4
click at [755, 145] on div "תנאי המימון המוצגים במודל: [PERSON_NAME] ** ​ % הון עצמי ** ​ % תקופת הלוואה **…" at bounding box center [773, 138] width 363 height 31
type input "*"
type input "***"
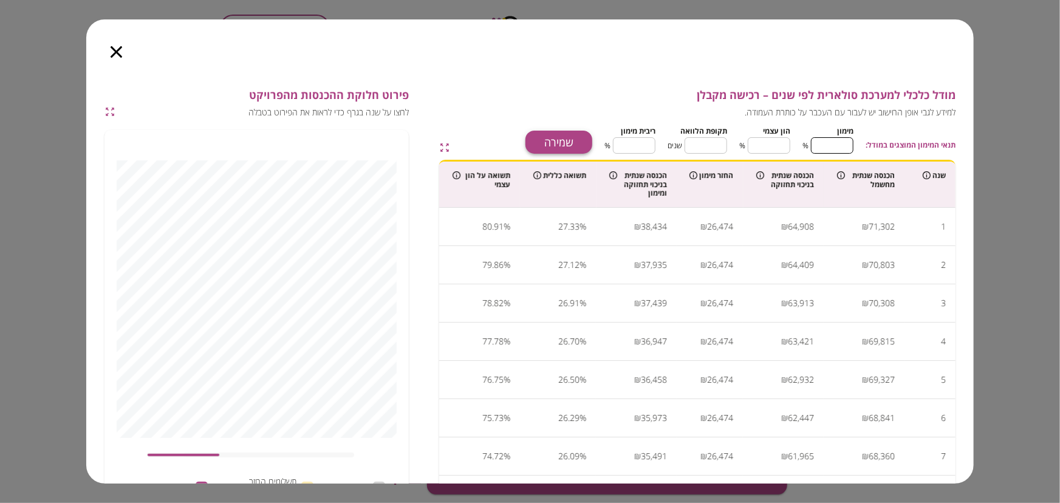
click at [554, 145] on button "שמירה" at bounding box center [558, 142] width 67 height 23
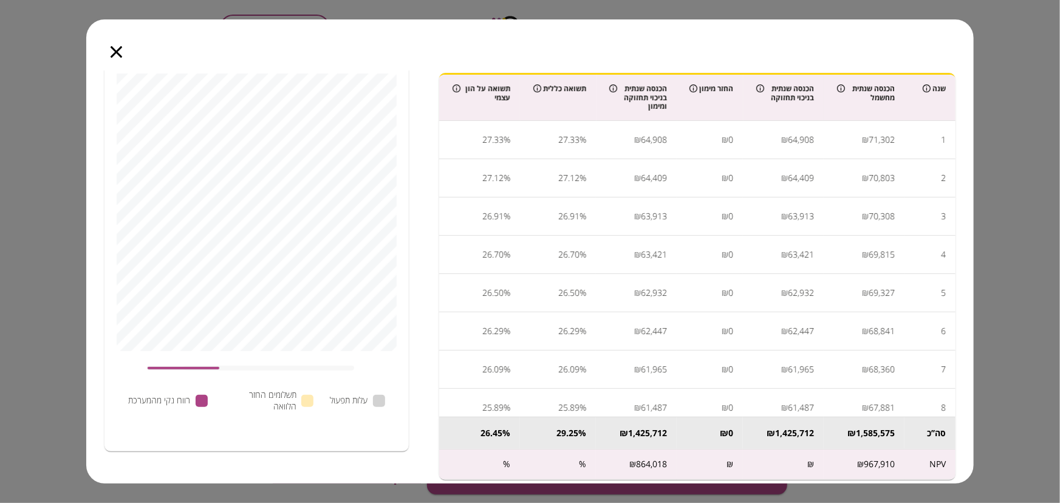
scroll to position [93, 0]
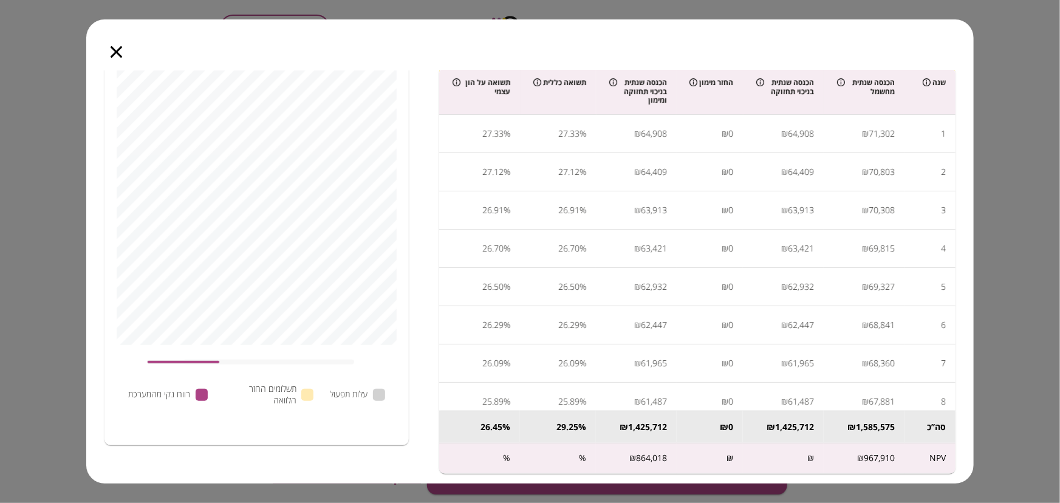
drag, startPoint x: 87, startPoint y: 226, endPoint x: 83, endPoint y: 209, distance: 17.5
click at [83, 209] on div "מודל כלכלי למערכת סולארית לפי שנים – רכישה מקבלן למידע לגבי אופן החישוב יש לעבו…" at bounding box center [530, 251] width 1060 height 503
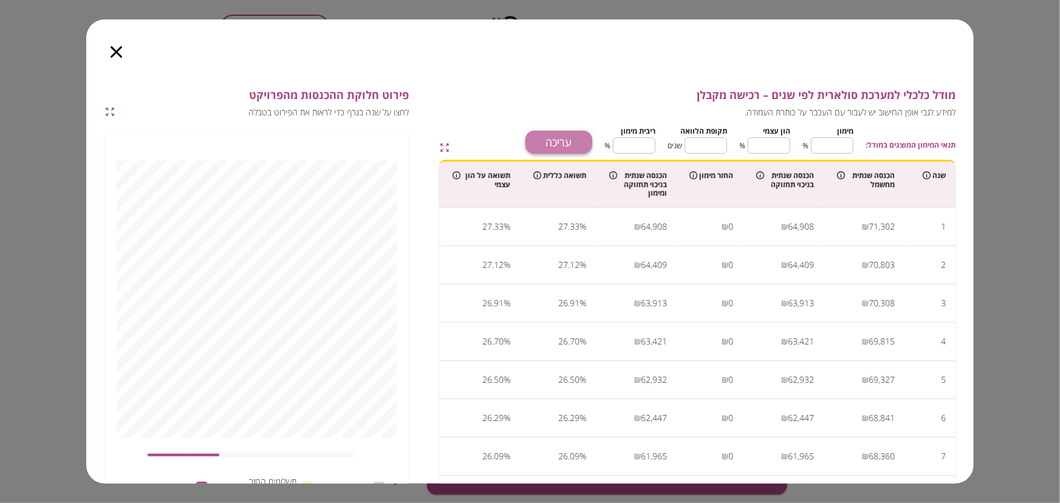
click at [581, 139] on button "עריכה" at bounding box center [558, 142] width 67 height 23
drag, startPoint x: 829, startPoint y: 147, endPoint x: 868, endPoint y: 146, distance: 38.9
click at [755, 146] on div "תנאי המימון המוצגים במודל: [PERSON_NAME] * ​ % הון עצמי *** ​ % תקופת הלוואה **…" at bounding box center [773, 138] width 363 height 31
type input "*"
type input "**"
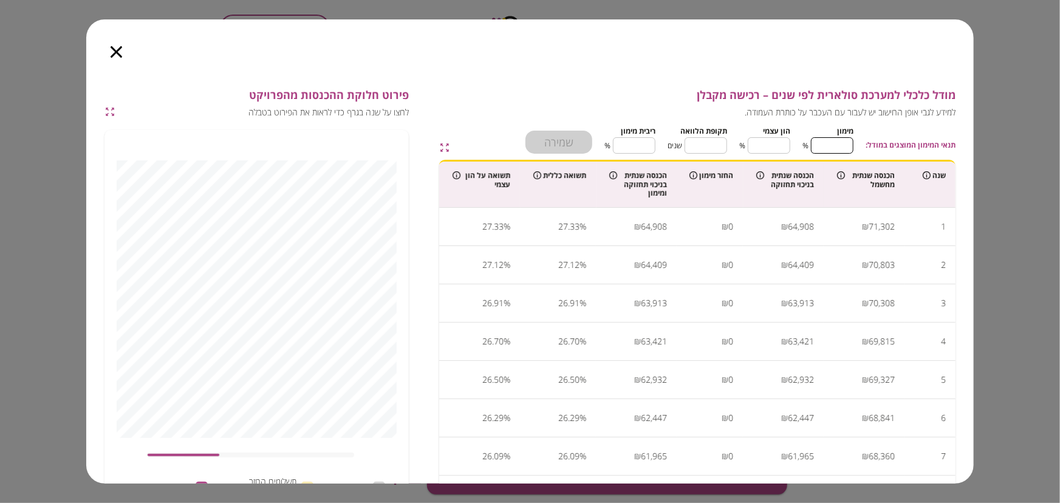
type input "**"
click at [571, 138] on button "שמירה" at bounding box center [558, 142] width 67 height 23
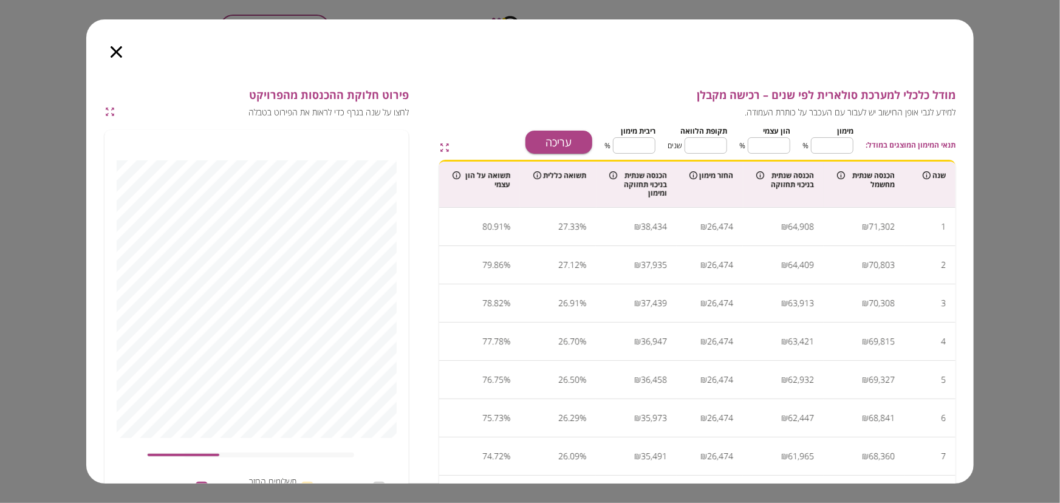
scroll to position [55, 0]
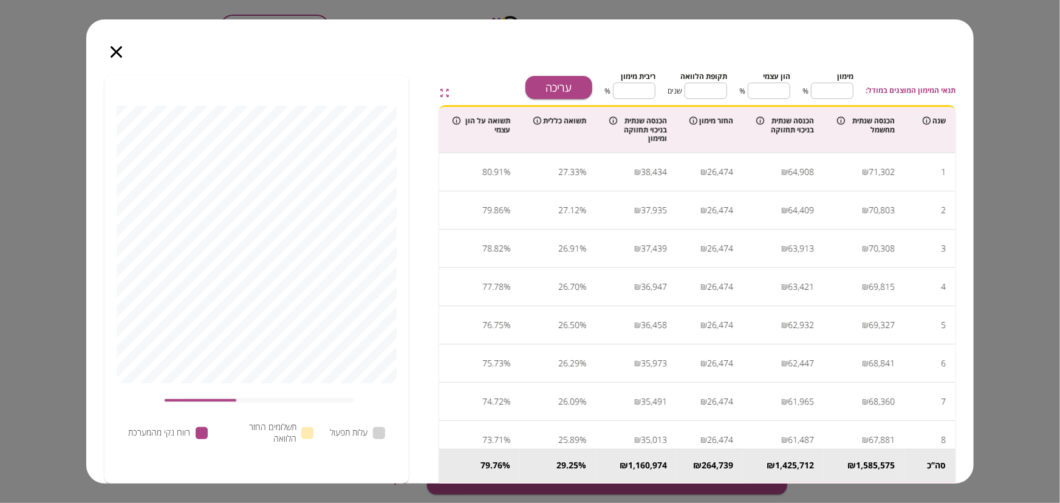
type input "***"
drag, startPoint x: 206, startPoint y: 399, endPoint x: 162, endPoint y: 395, distance: 44.5
click at [162, 395] on div at bounding box center [269, 400] width 244 height 21
click at [574, 94] on button "עריכה" at bounding box center [558, 87] width 67 height 23
drag, startPoint x: 834, startPoint y: 92, endPoint x: 863, endPoint y: 91, distance: 29.2
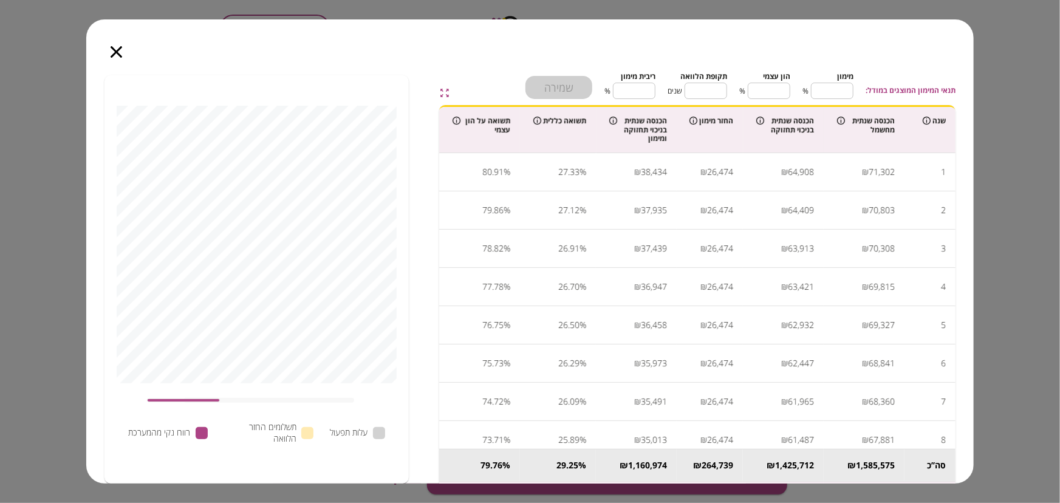
click at [755, 91] on div "תנאי המימון המוצגים במודל: [PERSON_NAME] ** ​ % הון עצמי ** ​ % תקופת הלוואה **…" at bounding box center [773, 83] width 363 height 31
type input "*"
type input "***"
type input "*"
click at [570, 77] on button "שמירה" at bounding box center [558, 87] width 67 height 23
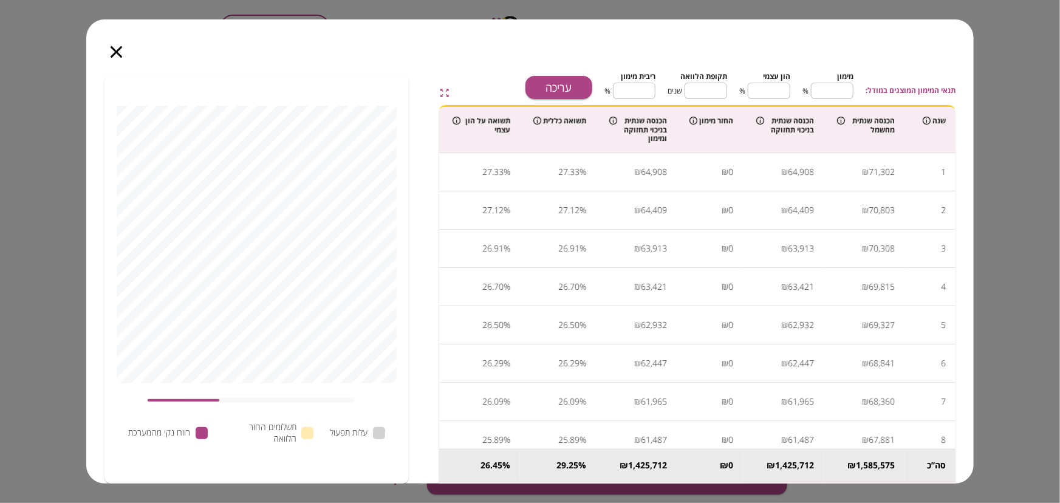
click at [116, 56] on icon "button" at bounding box center [117, 52] width 12 height 12
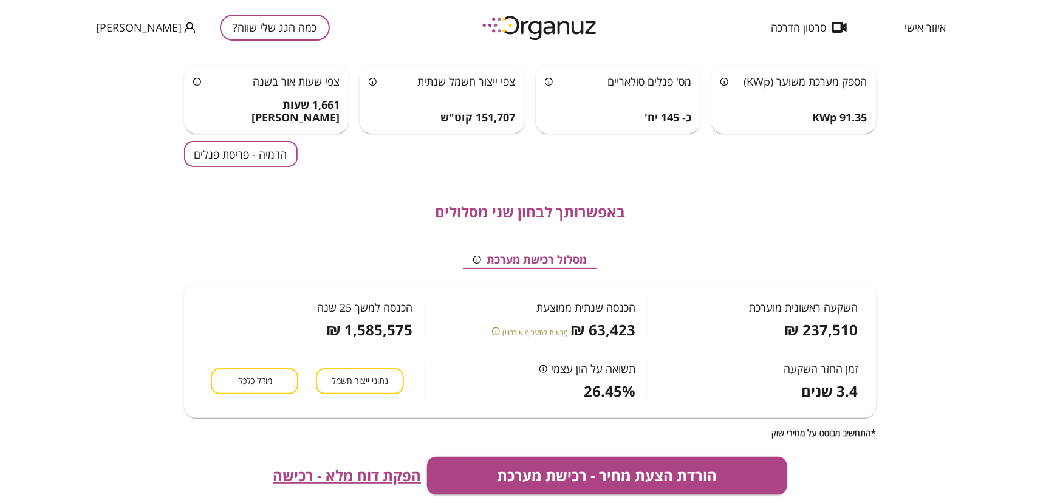
click at [261, 145] on button "הדמיה - פריסת פנלים" at bounding box center [241, 154] width 114 height 26
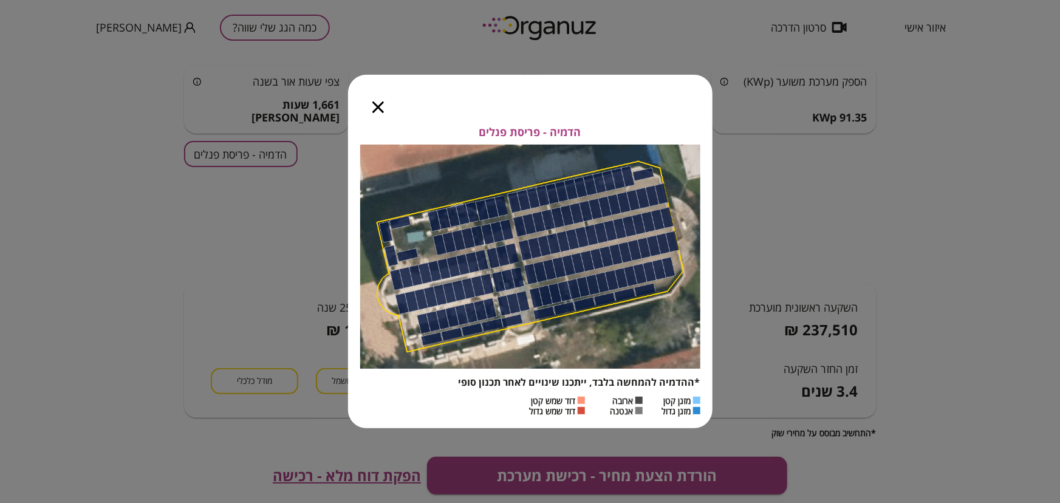
click at [376, 109] on icon "button" at bounding box center [378, 107] width 12 height 12
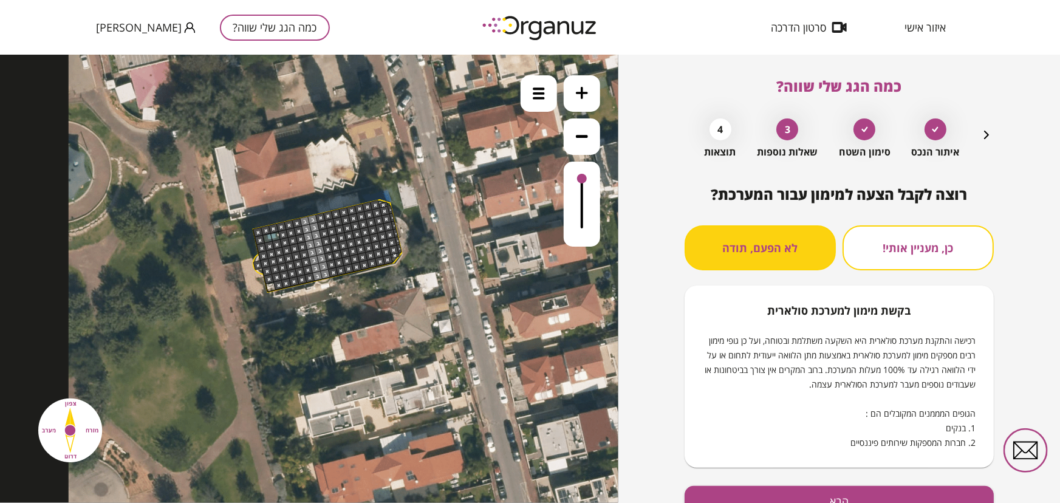
drag, startPoint x: 257, startPoint y: 231, endPoint x: 265, endPoint y: 230, distance: 8.6
click at [265, 230] on div at bounding box center [309, 279] width 618 height 448
click at [539, 90] on div at bounding box center [309, 279] width 618 height 448
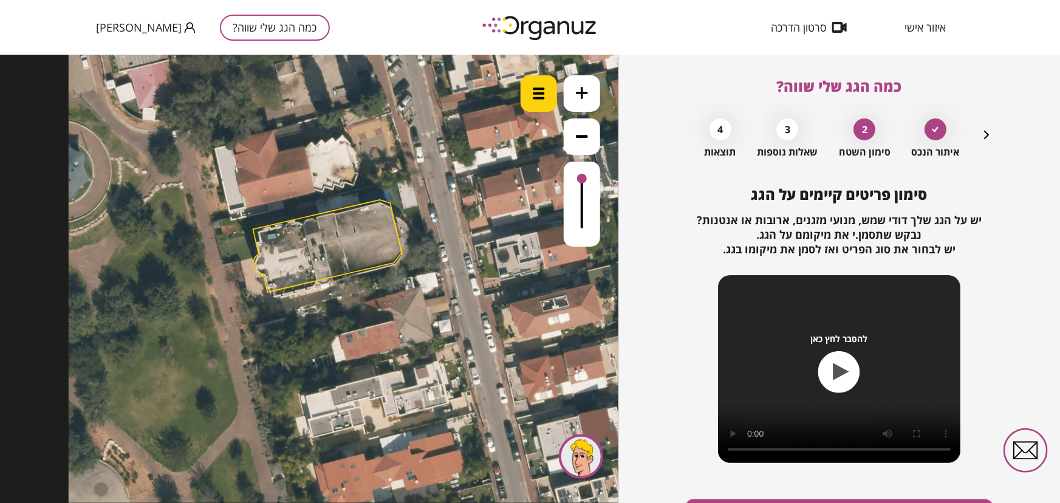
click at [548, 83] on div at bounding box center [538, 93] width 36 height 36
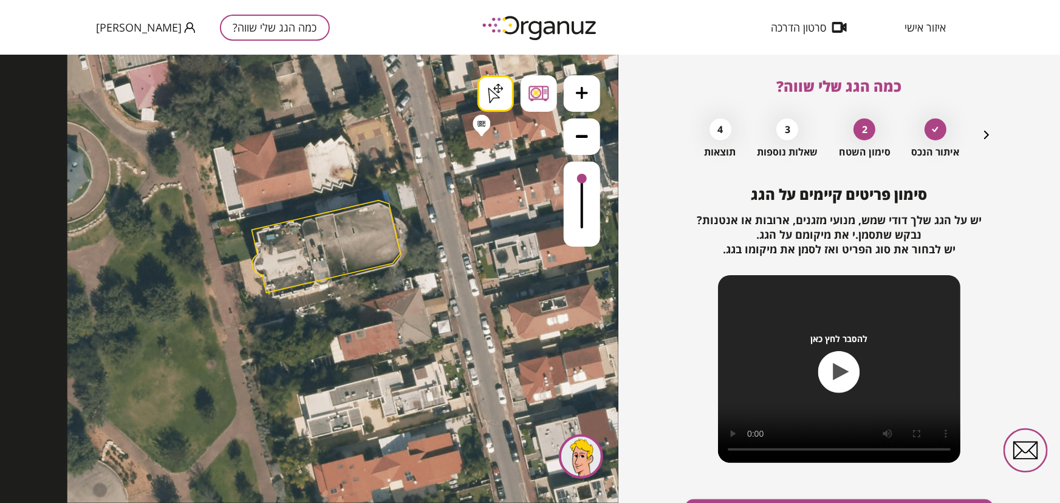
click at [482, 134] on div ".st0 { fill: #FFFFFF; } .st0 { fill: #FFFFFF; }" at bounding box center [309, 278] width 618 height 448
click at [511, 102] on div ".st0 { fill: #FFFFFF; } .st0 { fill: #FFFFFF; }" at bounding box center [309, 278] width 618 height 448
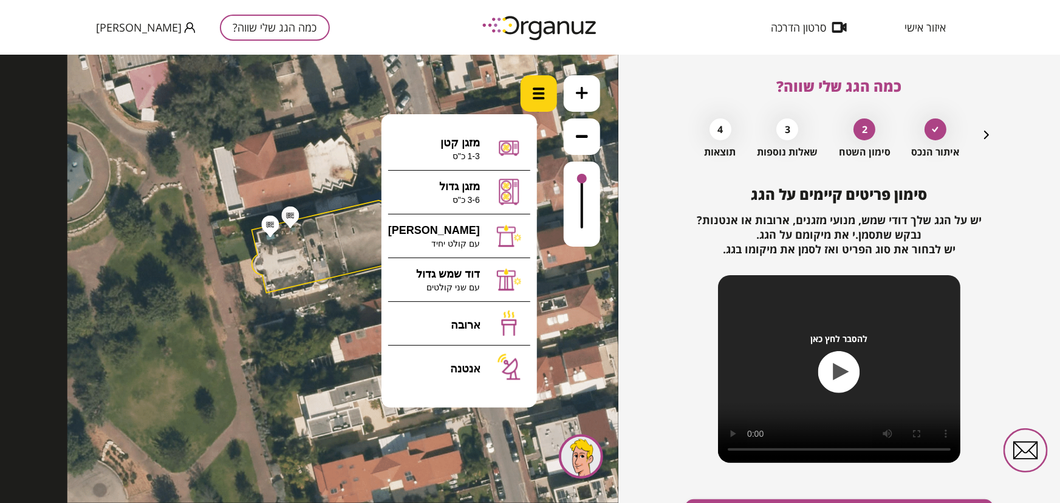
click at [537, 89] on img at bounding box center [539, 93] width 12 height 12
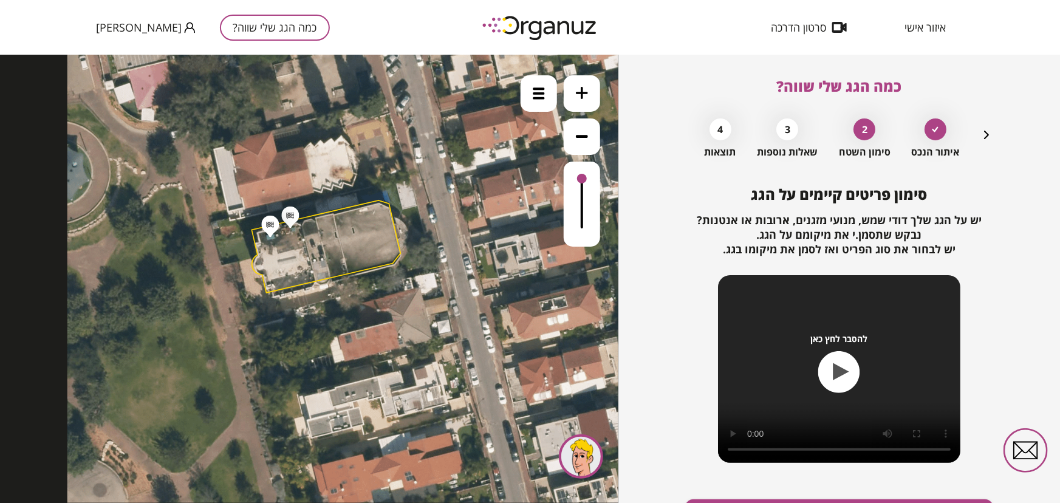
click at [441, 88] on icon at bounding box center [349, 272] width 565 height 565
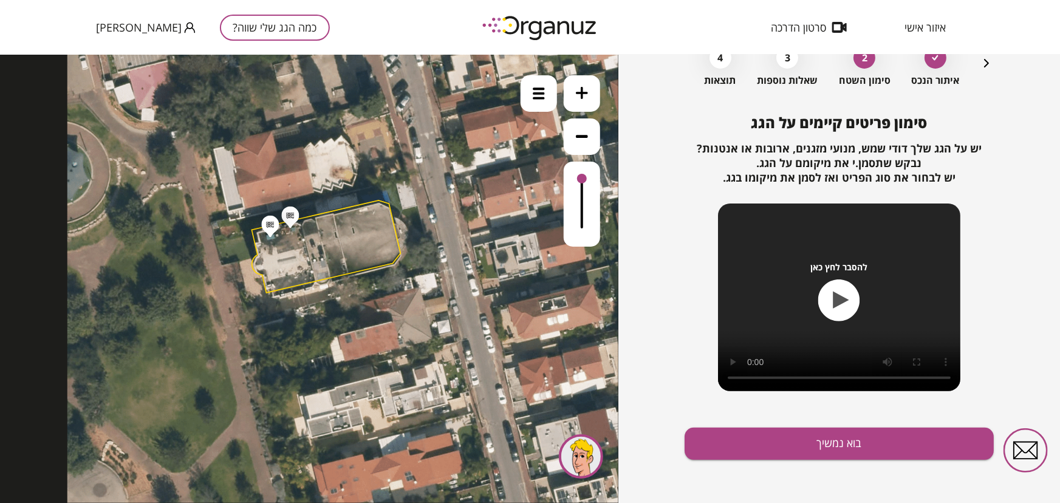
scroll to position [73, 0]
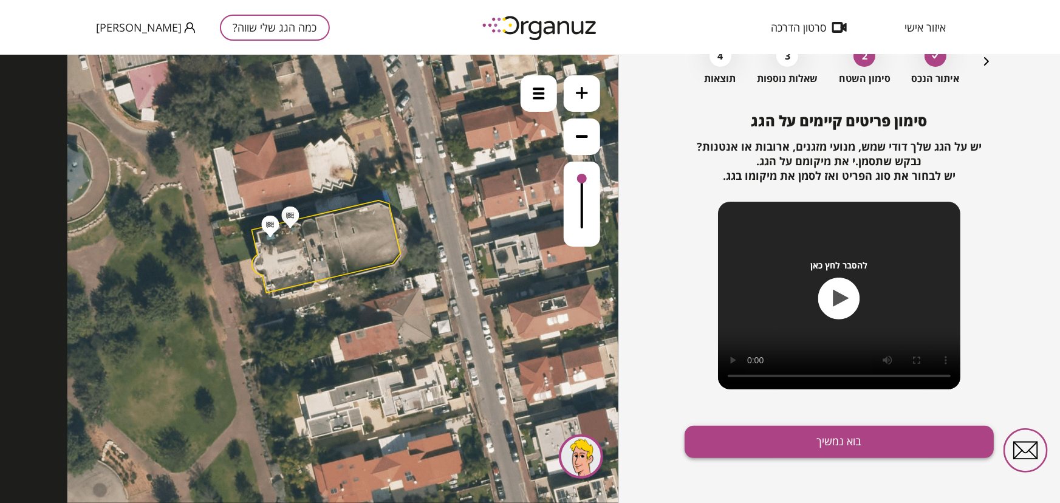
click at [755, 432] on button "בוא נמשיך" at bounding box center [838, 442] width 309 height 32
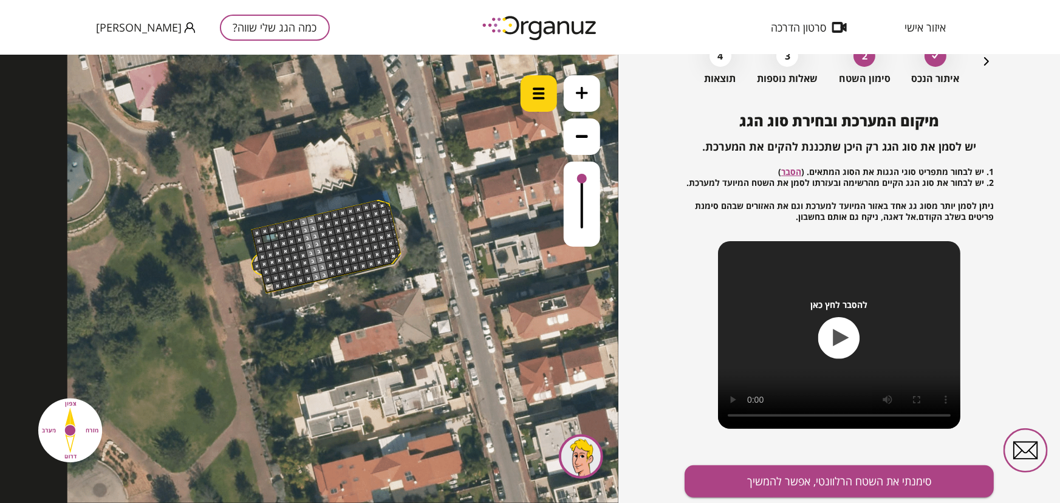
click at [536, 94] on img at bounding box center [539, 93] width 12 height 12
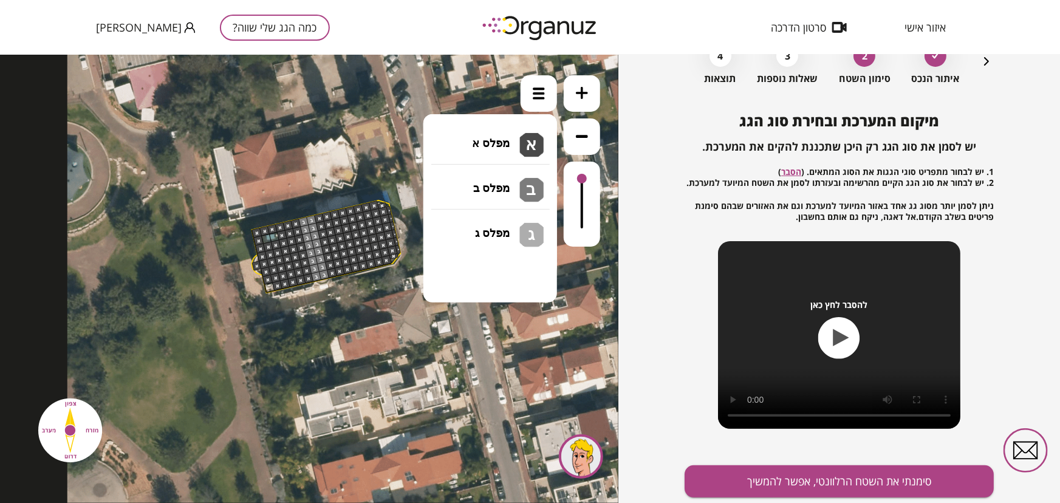
click at [475, 135] on li "גג בטון שטוח מפלס א א מפלס ב ב מפלס ג ג" at bounding box center [490, 136] width 128 height 39
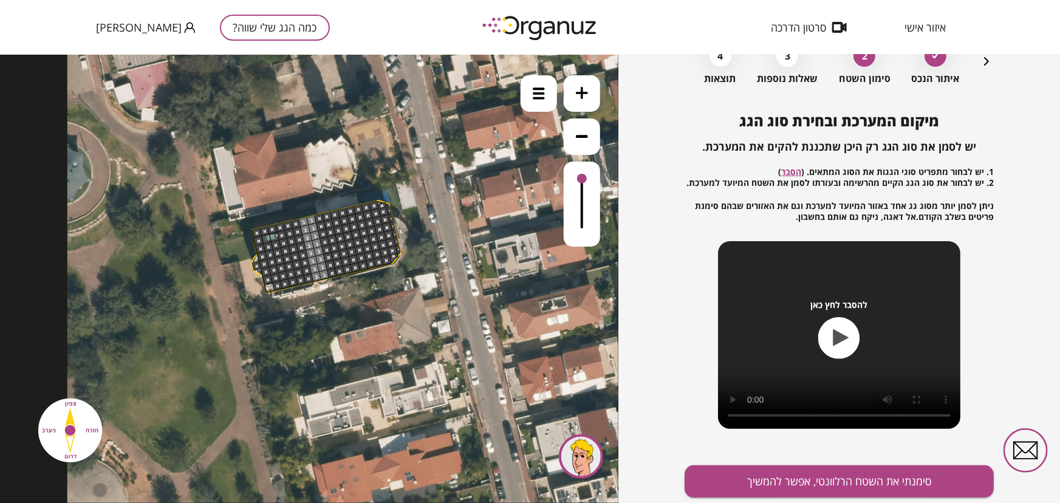
click at [477, 84] on icon at bounding box center [349, 272] width 565 height 565
click at [380, 242] on div at bounding box center [383, 244] width 10 height 10
click at [279, 246] on div at bounding box center [276, 244] width 10 height 10
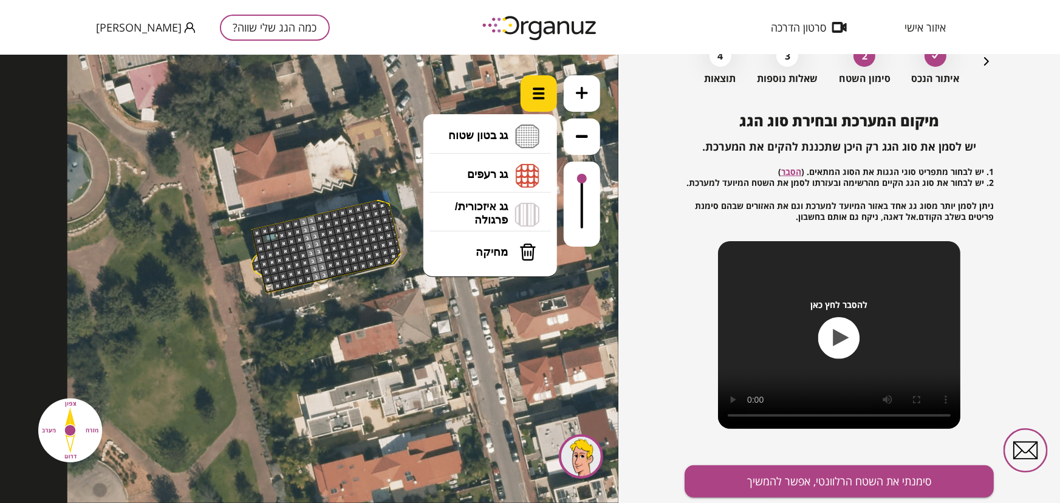
click at [540, 100] on div at bounding box center [538, 93] width 36 height 36
click at [499, 247] on span "מחיקה" at bounding box center [491, 251] width 32 height 13
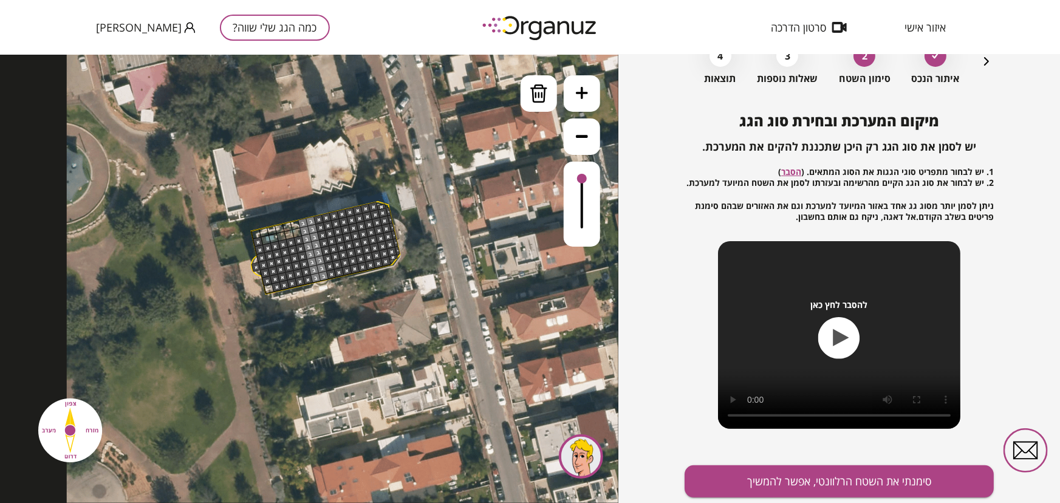
drag, startPoint x: 254, startPoint y: 233, endPoint x: 253, endPoint y: 240, distance: 8.1
drag, startPoint x: 256, startPoint y: 240, endPoint x: 285, endPoint y: 244, distance: 28.7
click at [547, 99] on img at bounding box center [539, 93] width 18 height 18
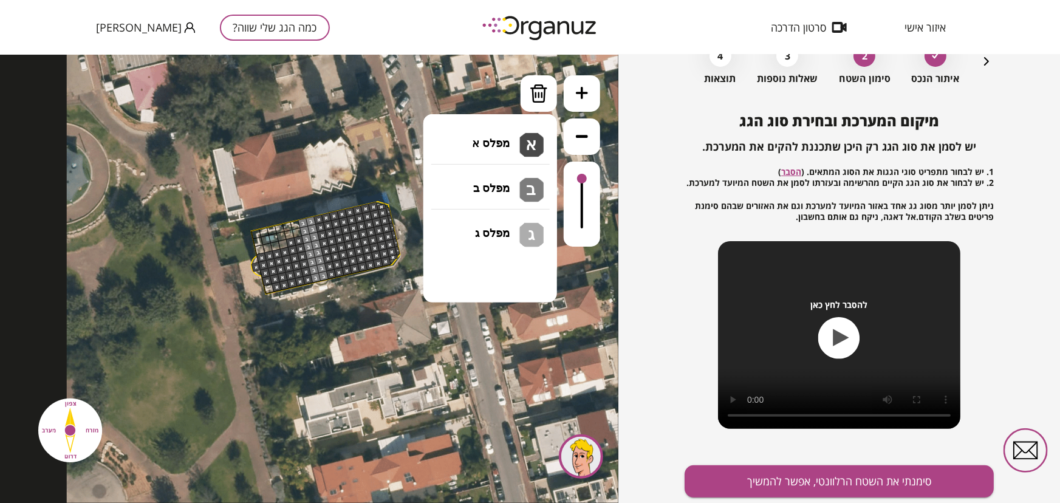
click at [502, 132] on li "גג בטון שטוח מפלס א א מפלס ב ב מפלס ג ג" at bounding box center [490, 136] width 128 height 39
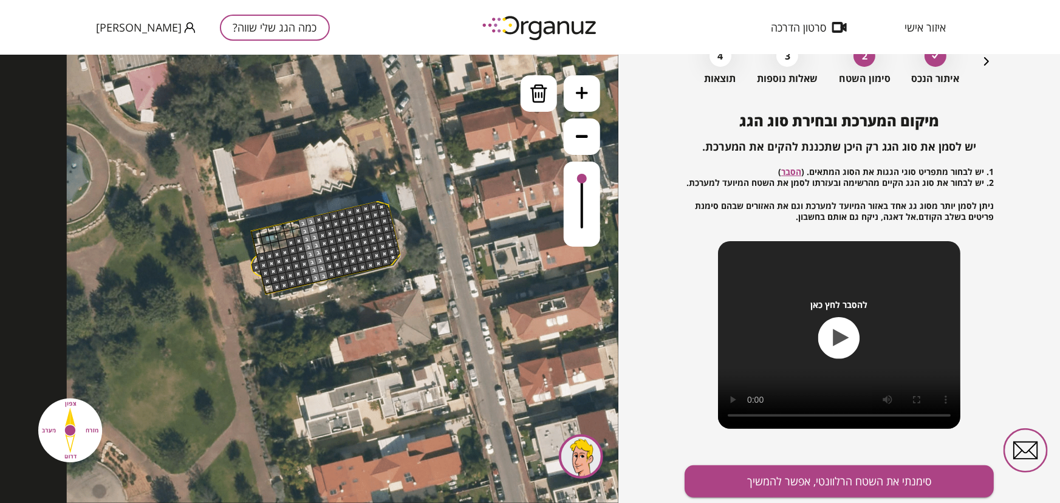
drag, startPoint x: 282, startPoint y: 242, endPoint x: 265, endPoint y: 244, distance: 17.0
click at [551, 96] on div at bounding box center [538, 93] width 36 height 36
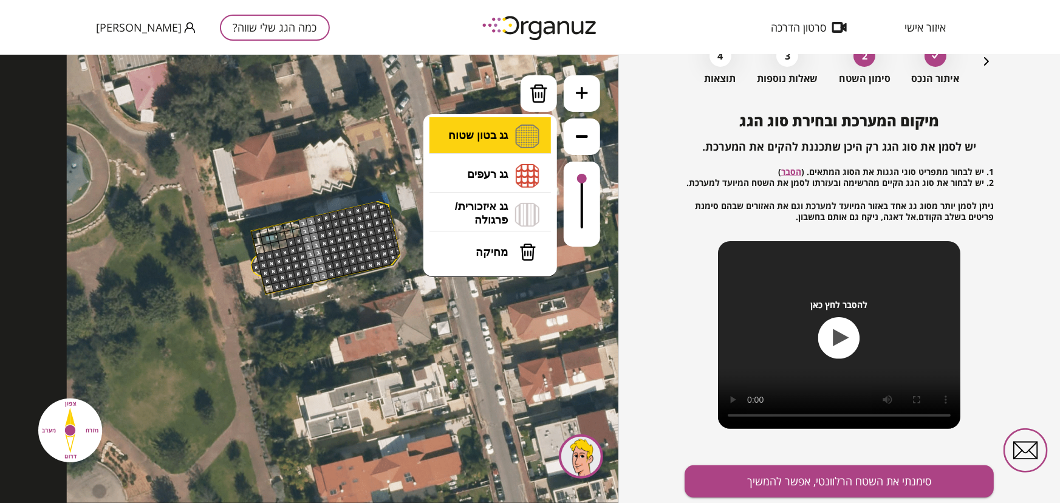
click at [501, 140] on li "גג בטון שטוח מפלס א א מפלס ב ב מפלס ג ג" at bounding box center [490, 136] width 128 height 39
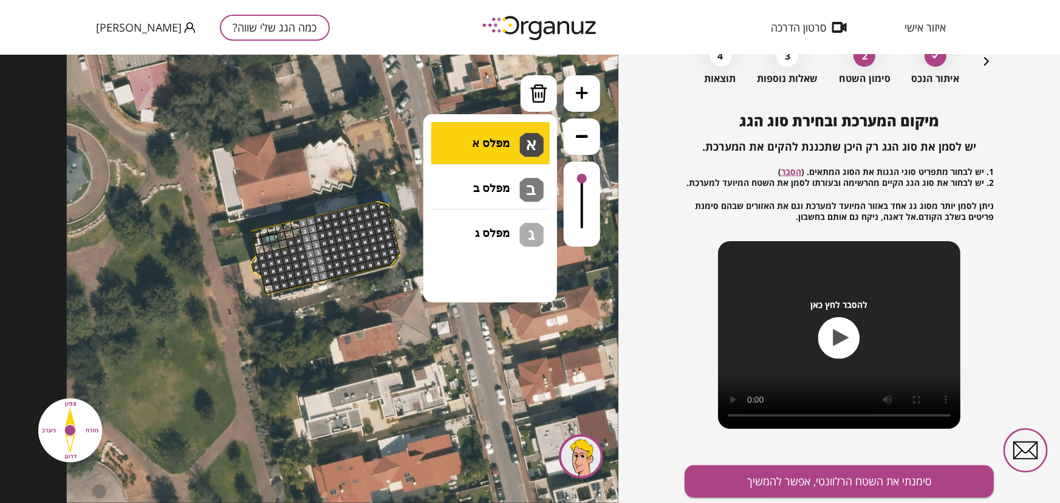
click at [496, 148] on div ".st0 { fill: #FFFFFF; } .st0 { fill: #FFFFFF; }" at bounding box center [309, 278] width 618 height 448
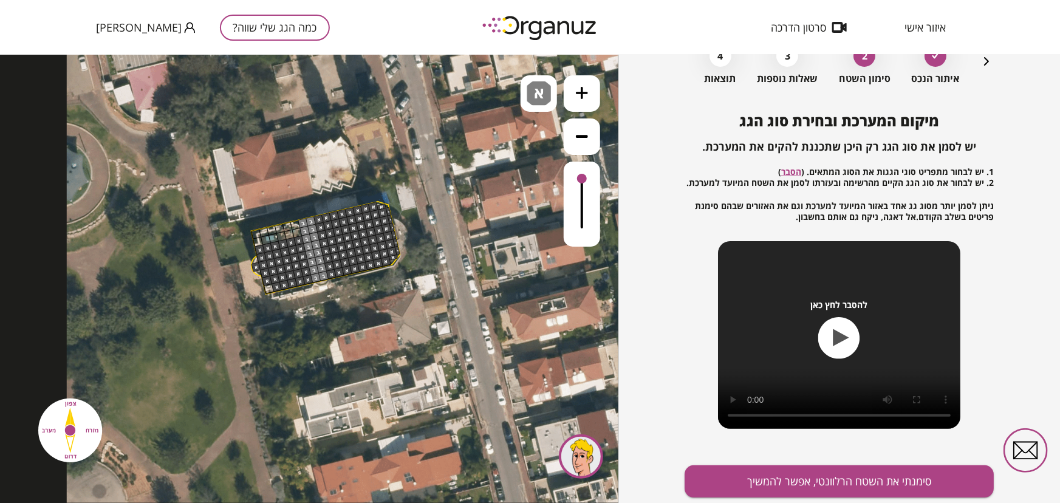
drag, startPoint x: 260, startPoint y: 247, endPoint x: 282, endPoint y: 241, distance: 22.7
click at [533, 95] on img at bounding box center [538, 93] width 24 height 24
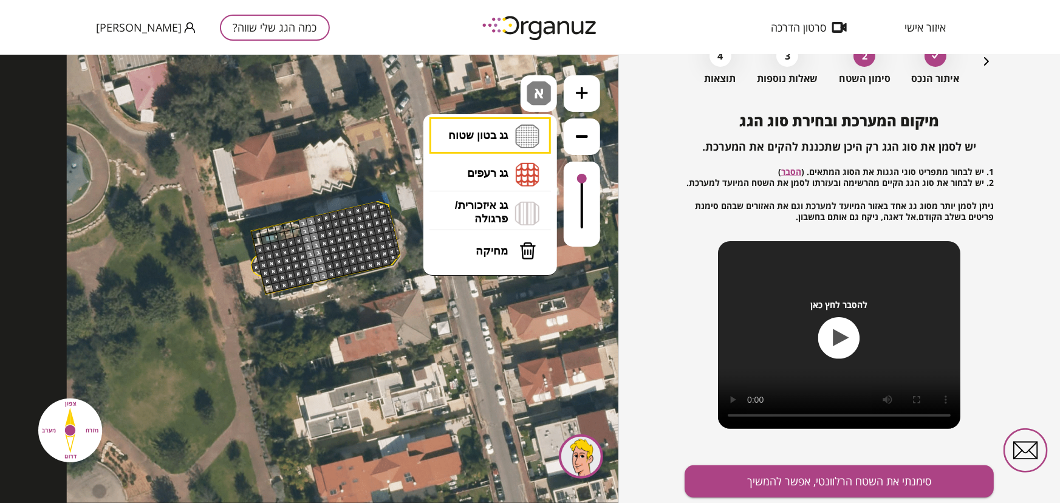
drag, startPoint x: 484, startPoint y: 251, endPoint x: 471, endPoint y: 256, distance: 14.4
click at [483, 251] on span "מחיקה" at bounding box center [491, 250] width 32 height 13
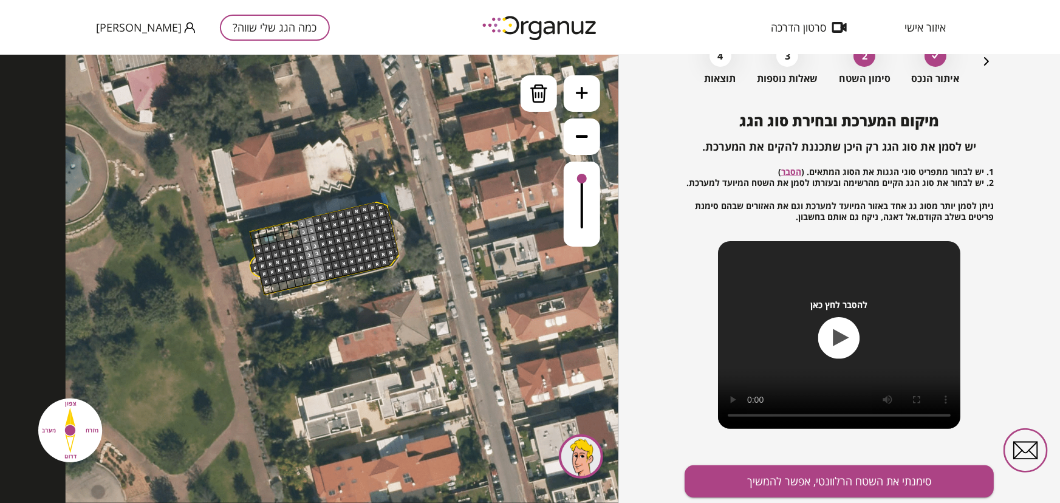
drag, startPoint x: 274, startPoint y: 287, endPoint x: 307, endPoint y: 279, distance: 34.5
drag, startPoint x: 330, startPoint y: 274, endPoint x: 387, endPoint y: 261, distance: 59.4
click at [755, 432] on button "סימנתי את השטח הרלוונטי, אפשר להמשיך" at bounding box center [838, 481] width 309 height 32
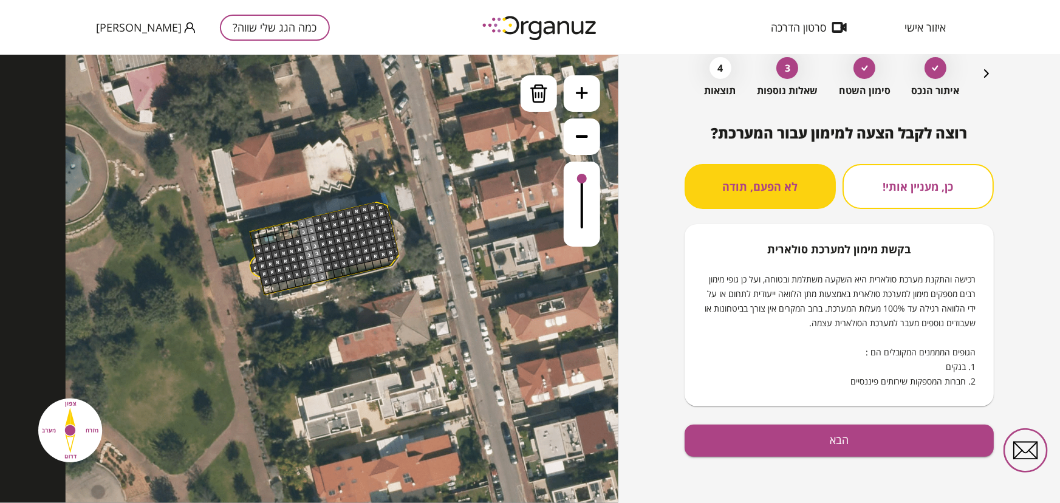
scroll to position [60, 0]
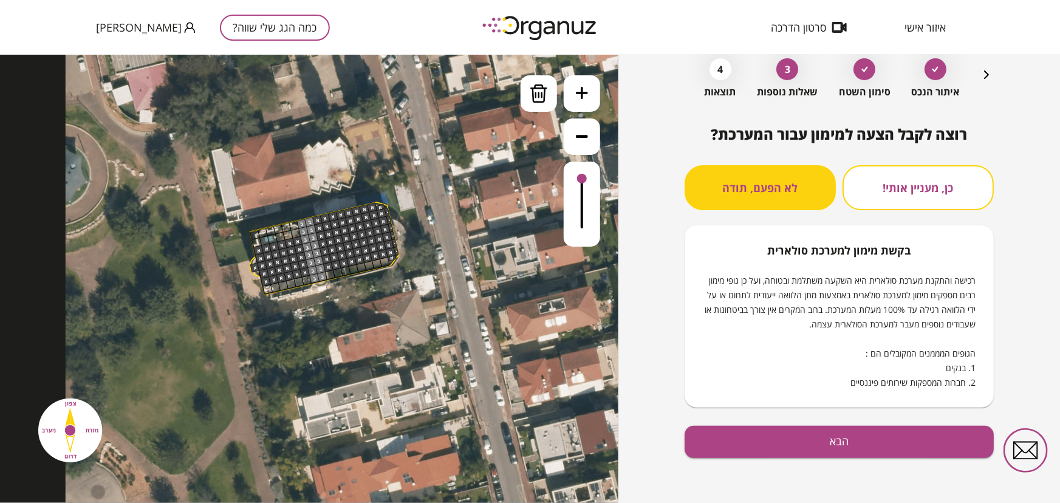
click at [755, 206] on button "לא הפעם, תודה" at bounding box center [759, 187] width 151 height 45
click at [755, 198] on button "לא הפעם, תודה" at bounding box center [759, 187] width 151 height 45
click at [755, 188] on button "לא הפעם, תודה" at bounding box center [759, 187] width 151 height 45
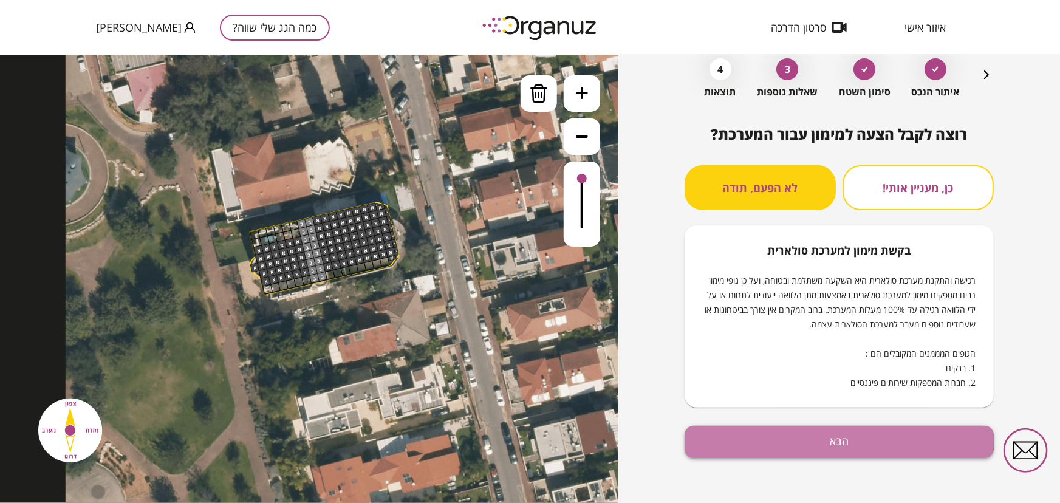
click at [755, 432] on button "הבא" at bounding box center [838, 442] width 309 height 32
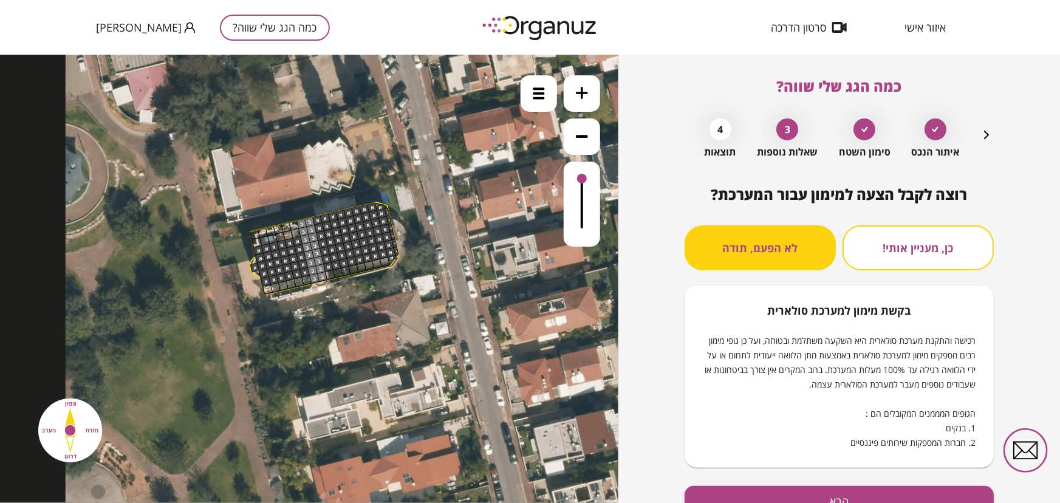
click at [529, 106] on div at bounding box center [309, 279] width 618 height 448
click at [534, 85] on div at bounding box center [309, 279] width 618 height 448
click at [541, 92] on div at bounding box center [309, 279] width 618 height 448
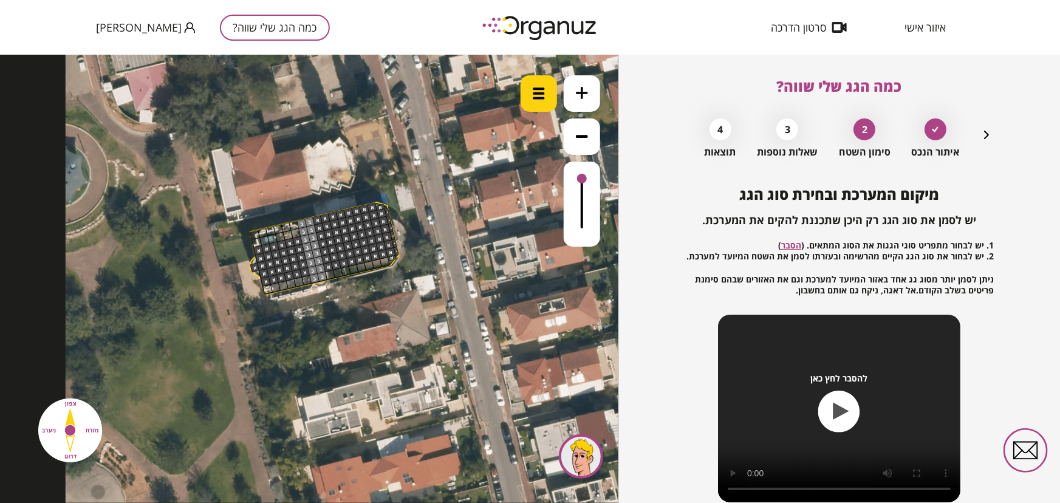
click at [534, 98] on img at bounding box center [539, 93] width 12 height 12
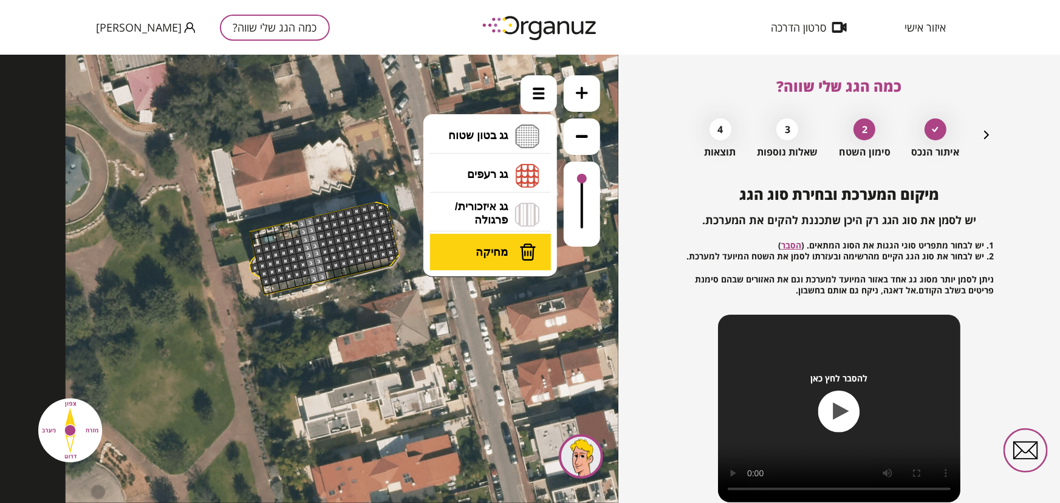
click at [498, 247] on span "מחיקה" at bounding box center [491, 251] width 32 height 13
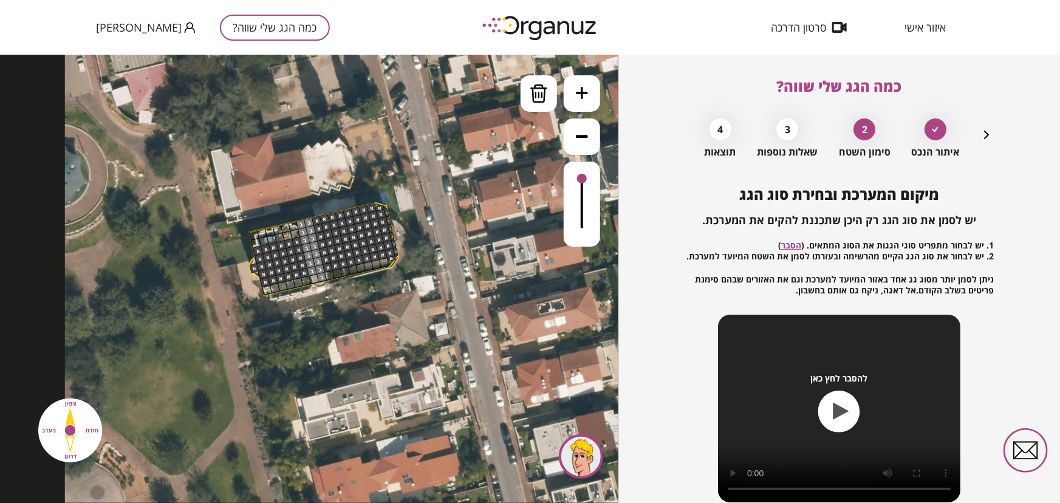
drag, startPoint x: 313, startPoint y: 276, endPoint x: 321, endPoint y: 276, distance: 7.9
click at [380, 205] on div at bounding box center [379, 207] width 9 height 7
click at [393, 259] on div at bounding box center [391, 258] width 9 height 6
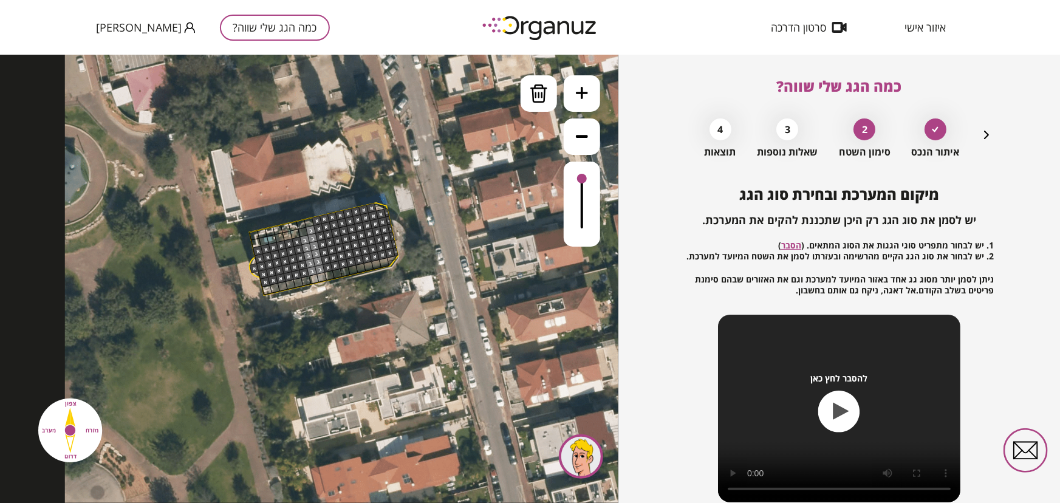
click at [304, 228] on div at bounding box center [303, 231] width 10 height 10
click at [309, 227] on div at bounding box center [310, 230] width 10 height 10
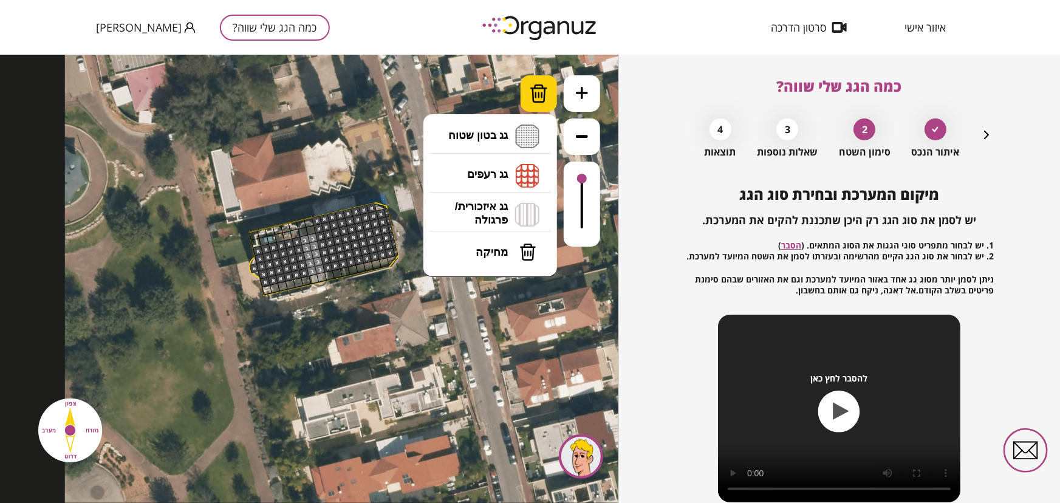
click at [536, 92] on img at bounding box center [539, 93] width 18 height 18
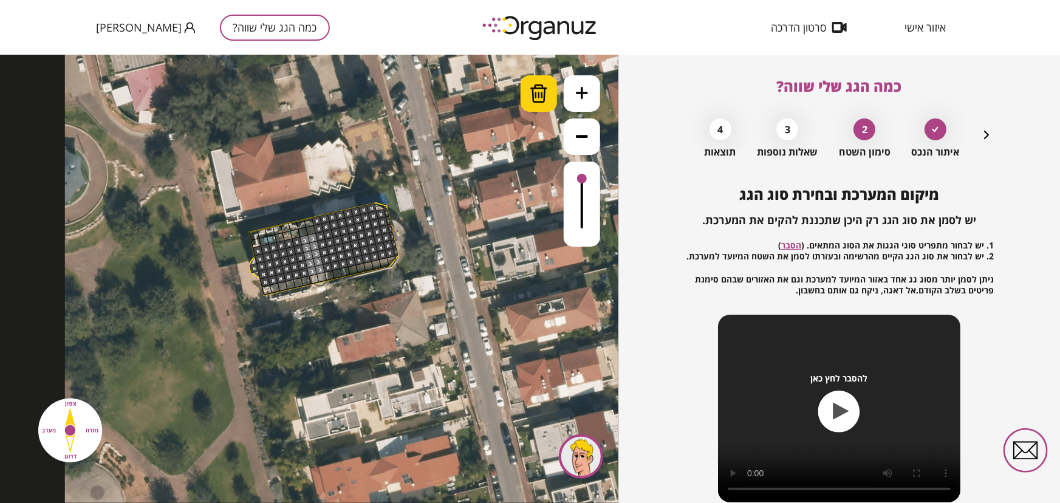
click at [540, 97] on img at bounding box center [539, 93] width 18 height 18
drag, startPoint x: 317, startPoint y: 216, endPoint x: 358, endPoint y: 208, distance: 41.3
drag, startPoint x: 524, startPoint y: 101, endPoint x: 528, endPoint y: 114, distance: 13.3
click at [525, 101] on div at bounding box center [538, 93] width 36 height 36
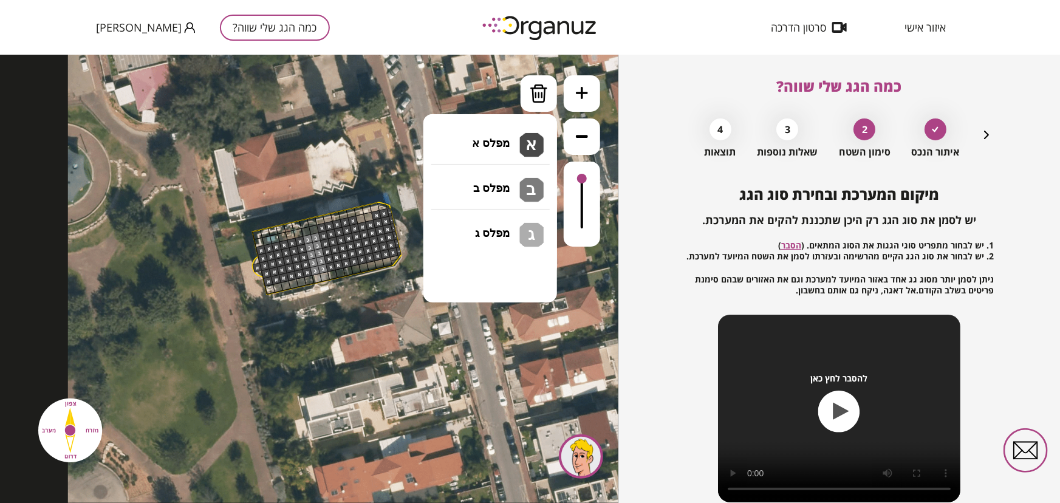
click at [481, 136] on li "גג בטון שטוח מפלס א א מפלס ב ב מפלס ג ג" at bounding box center [490, 136] width 128 height 39
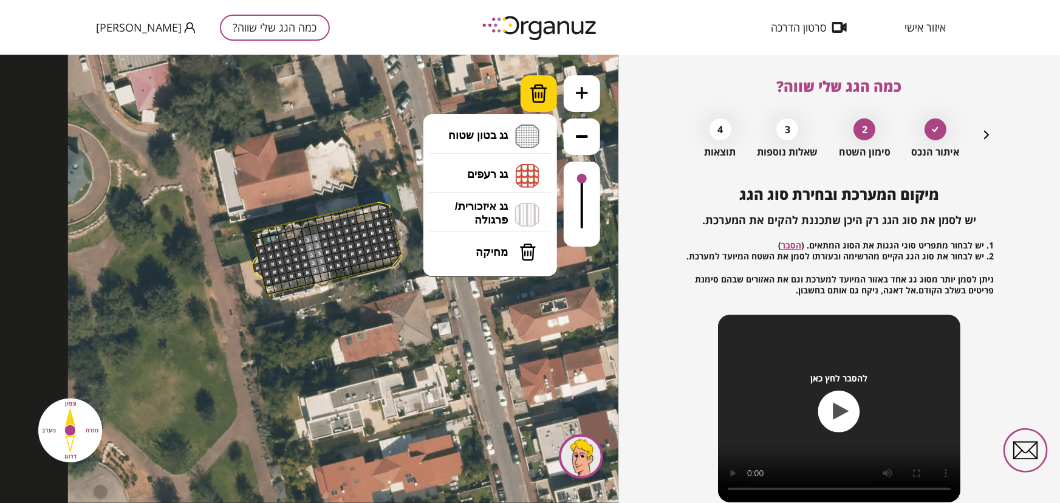
click at [533, 87] on img at bounding box center [539, 93] width 18 height 18
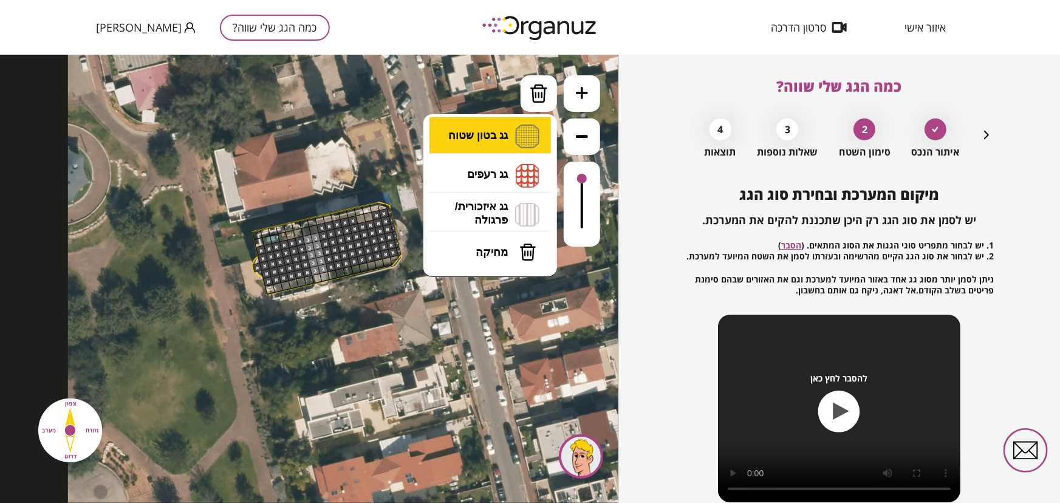
click at [494, 137] on li "גג בטון שטוח מפלס א א מפלס ב ב מפלס ג ג" at bounding box center [490, 136] width 128 height 39
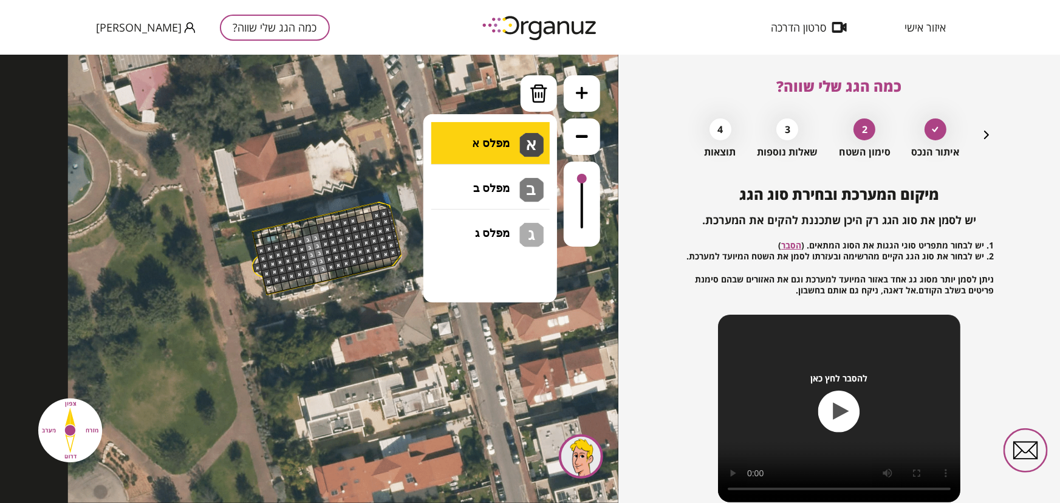
click at [453, 162] on div ".st0 { fill: #FFFFFF; } .st0 { fill: #FFFFFF; }" at bounding box center [309, 278] width 618 height 448
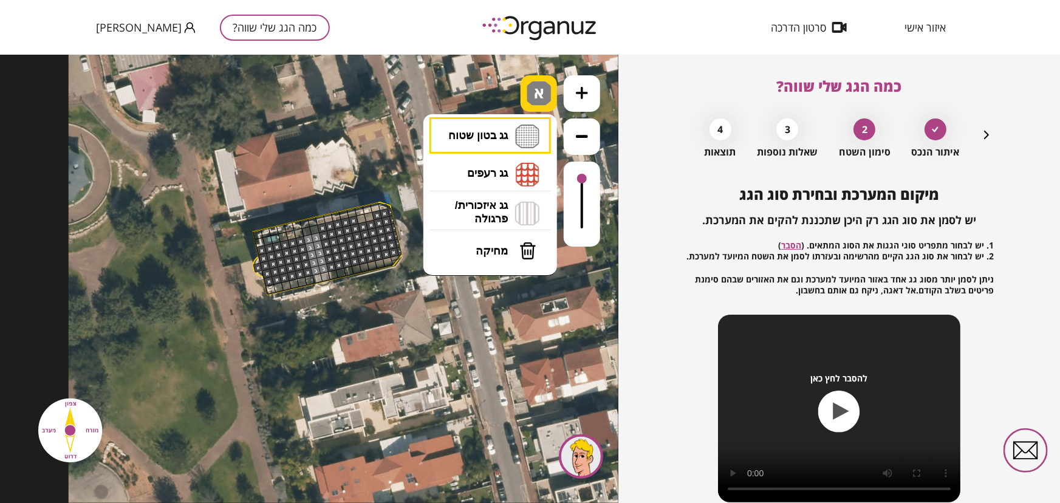
click at [534, 98] on div "א" at bounding box center [538, 93] width 36 height 36
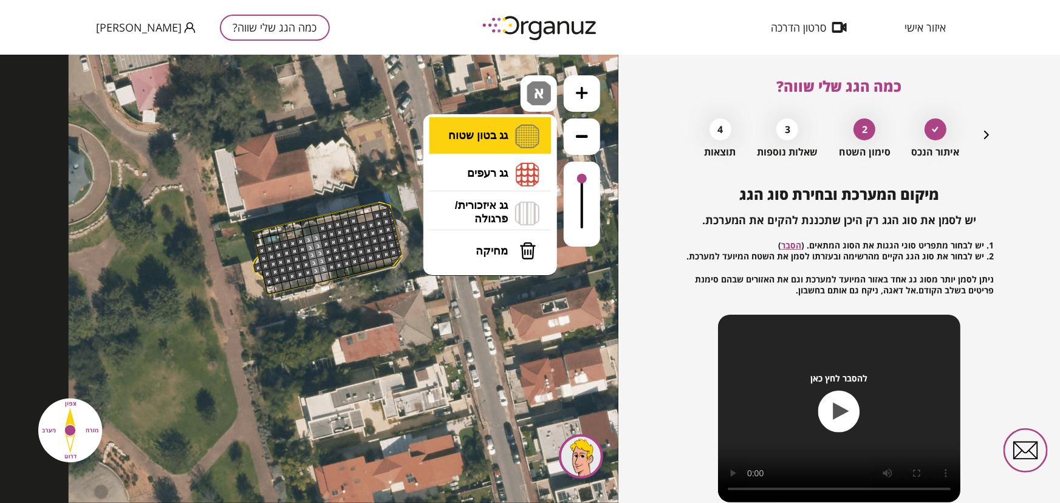
click at [472, 138] on li "גג בטון שטוח מפלס א א מפלס ב ב מפלס ג ג" at bounding box center [490, 136] width 128 height 38
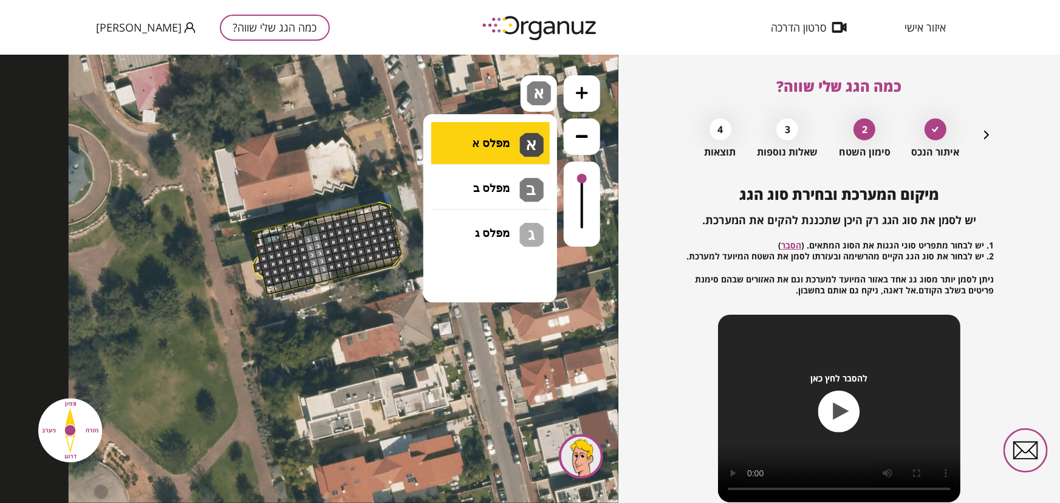
click at [468, 145] on div ".st0 { fill: #FFFFFF; } .st0 { fill: #FFFFFF; }" at bounding box center [309, 278] width 618 height 448
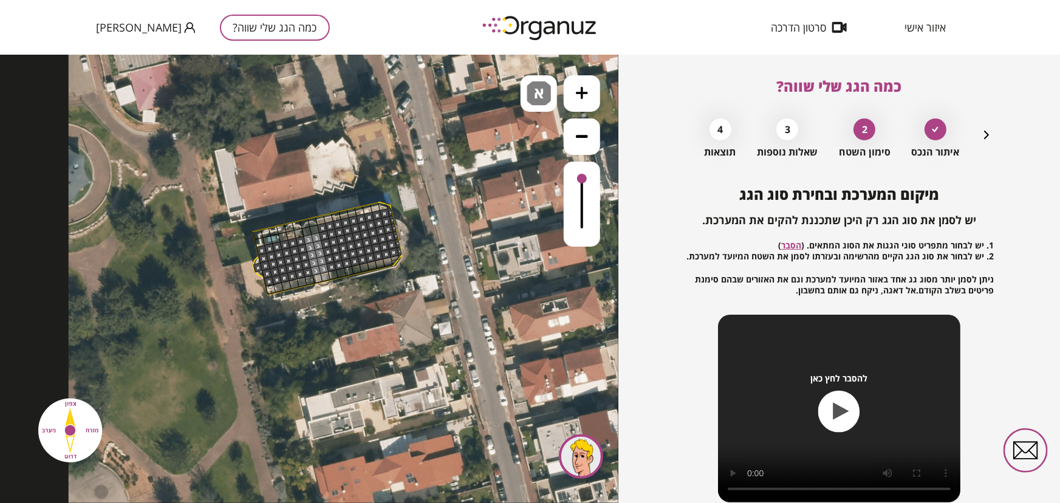
drag, startPoint x: 358, startPoint y: 218, endPoint x: 369, endPoint y: 217, distance: 11.0
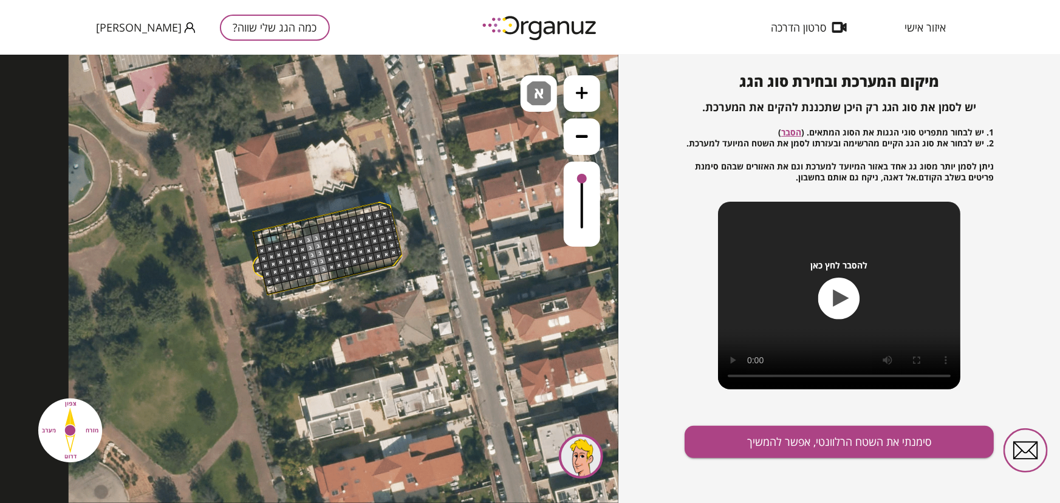
scroll to position [114, 0]
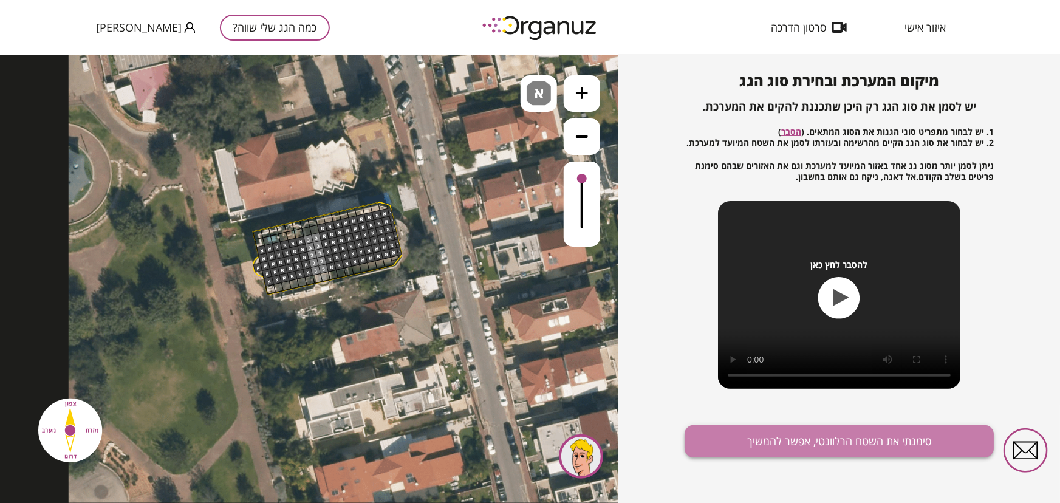
click at [755, 431] on button "סימנתי את השטח הרלוונטי, אפשר להמשיך" at bounding box center [838, 441] width 309 height 32
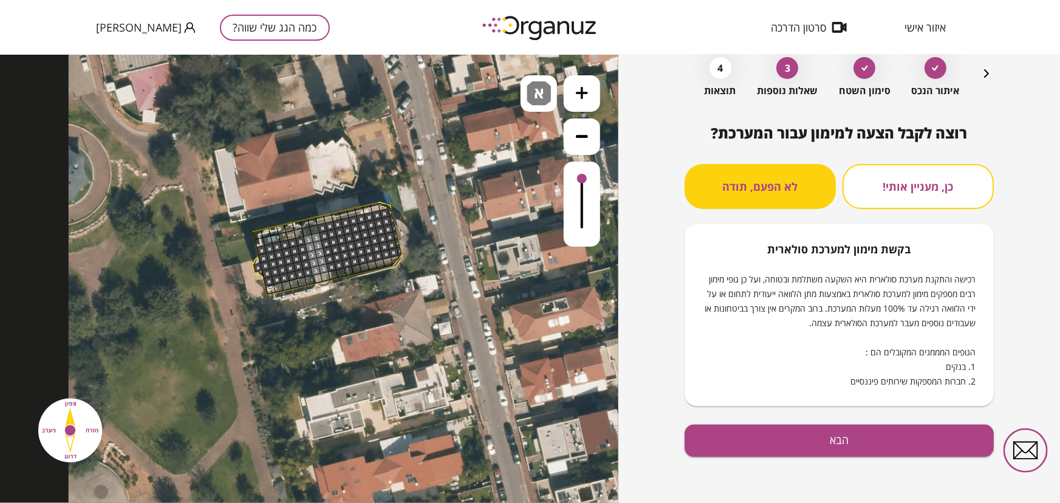
scroll to position [60, 0]
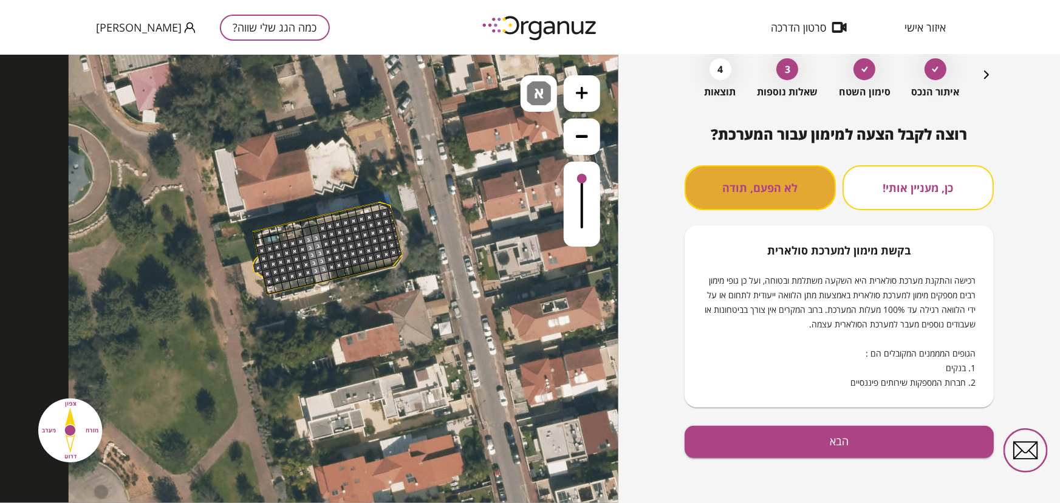
click at [755, 186] on button "לא הפעם, תודה" at bounding box center [759, 187] width 151 height 45
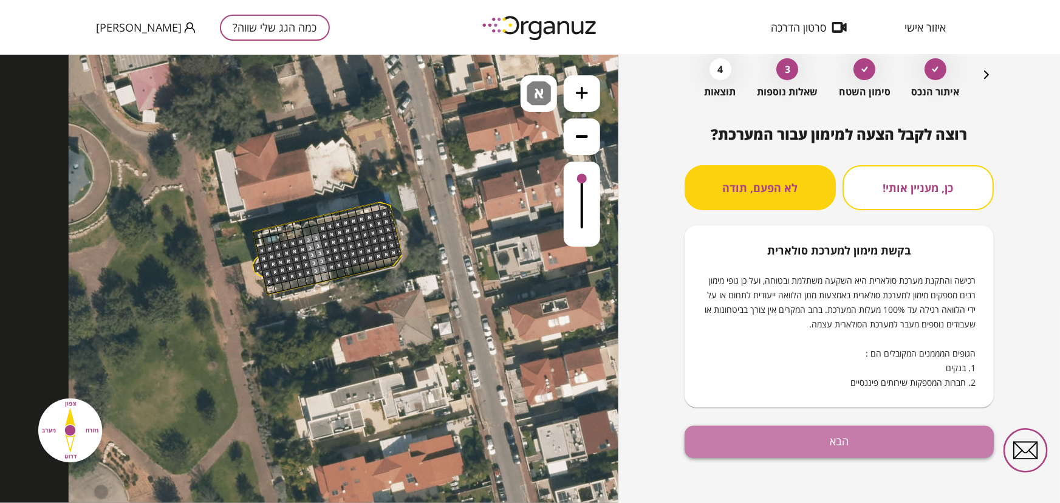
click at [755, 432] on button "הבא" at bounding box center [838, 442] width 309 height 32
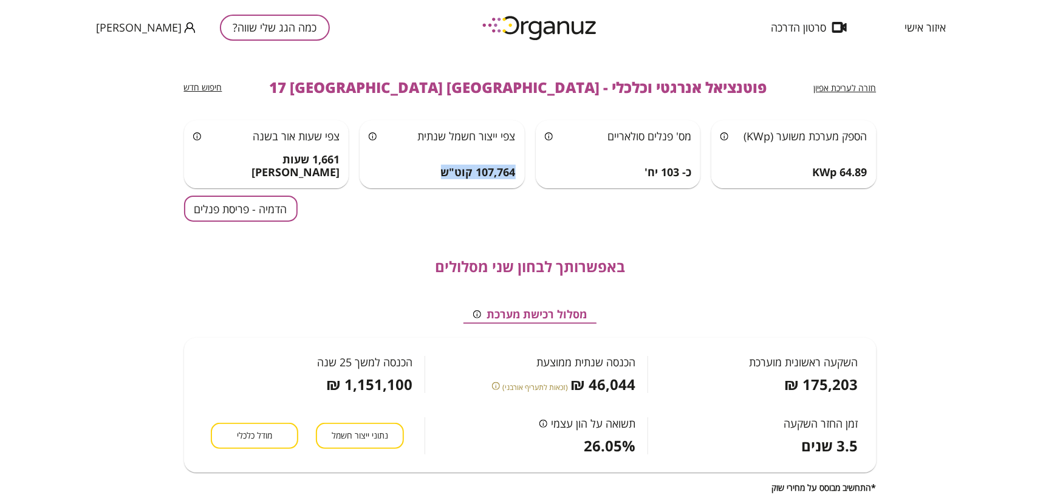
drag, startPoint x: 516, startPoint y: 170, endPoint x: 437, endPoint y: 172, distance: 79.0
click at [437, 172] on div "107,764 קוט"ש" at bounding box center [442, 172] width 147 height 13
click at [547, 388] on span "(זכאות לתעריף אורבני)" at bounding box center [535, 387] width 66 height 12
click at [499, 389] on icon at bounding box center [496, 386] width 8 height 8
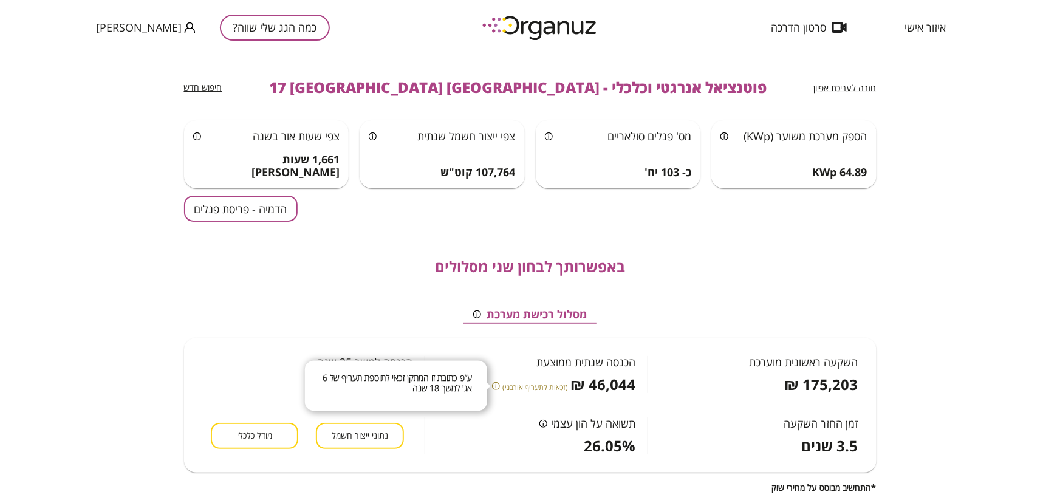
click at [499, 388] on icon at bounding box center [496, 386] width 8 height 8
click at [275, 209] on button "הדמיה - פריסת פנלים" at bounding box center [241, 209] width 114 height 26
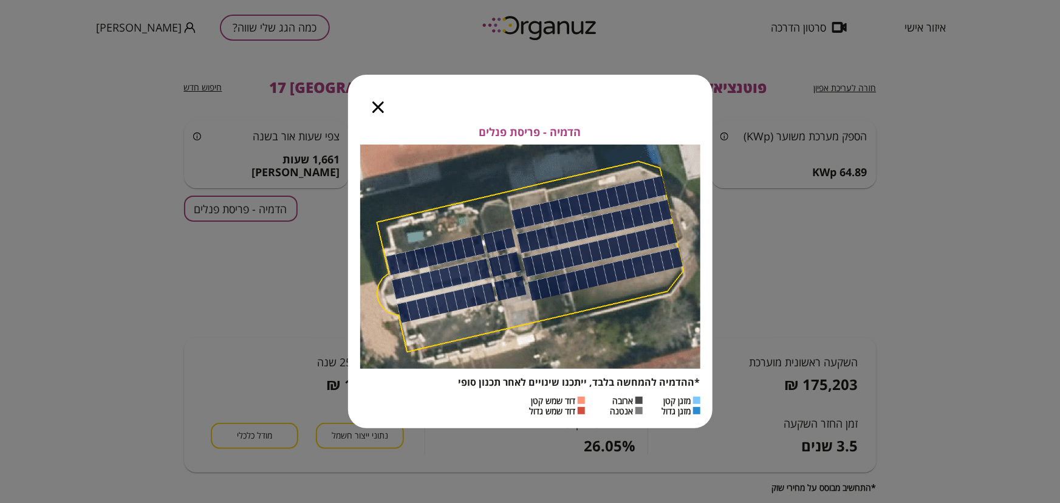
click at [380, 107] on icon "button" at bounding box center [378, 107] width 12 height 12
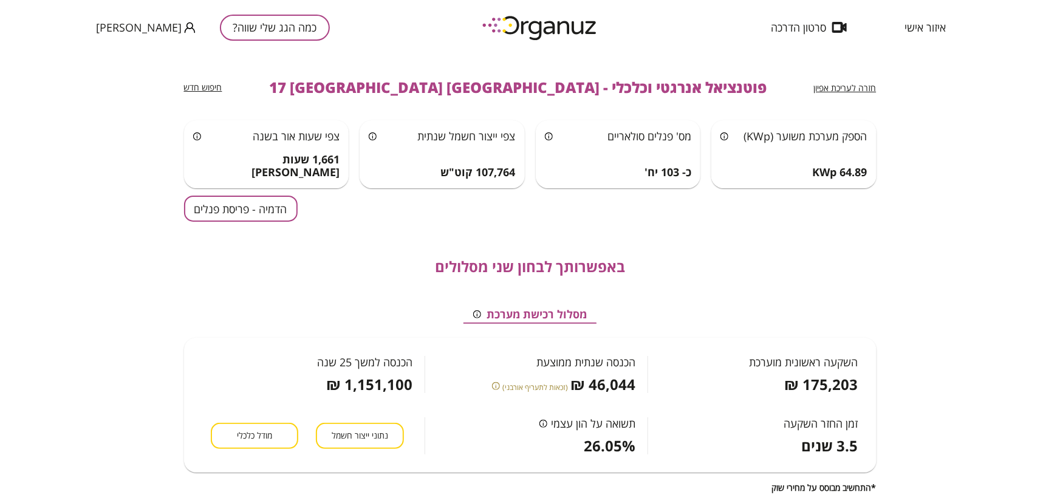
click at [379, 432] on span "נתוני ייצור חשמל" at bounding box center [360, 436] width 56 height 12
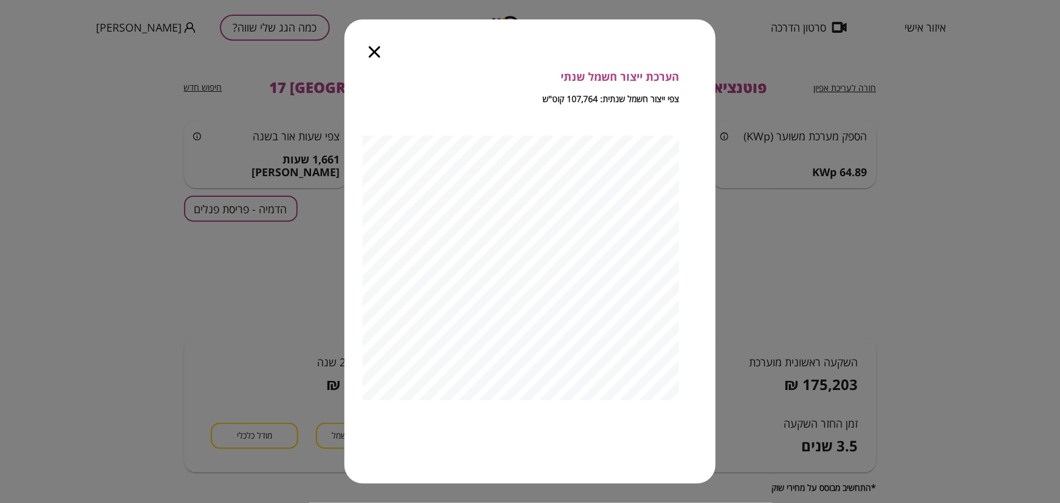
click at [363, 55] on div at bounding box center [374, 44] width 60 height 51
drag, startPoint x: 363, startPoint y: 53, endPoint x: 372, endPoint y: 50, distance: 10.0
click at [363, 53] on div at bounding box center [374, 44] width 60 height 51
click at [375, 50] on icon "button" at bounding box center [375, 52] width 12 height 12
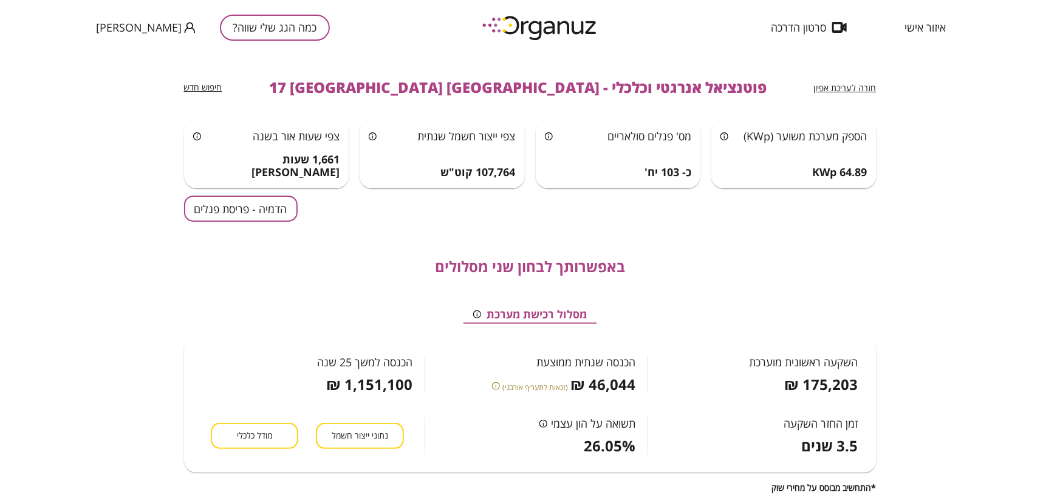
click at [261, 432] on span "מודל כלכלי" at bounding box center [254, 436] width 35 height 12
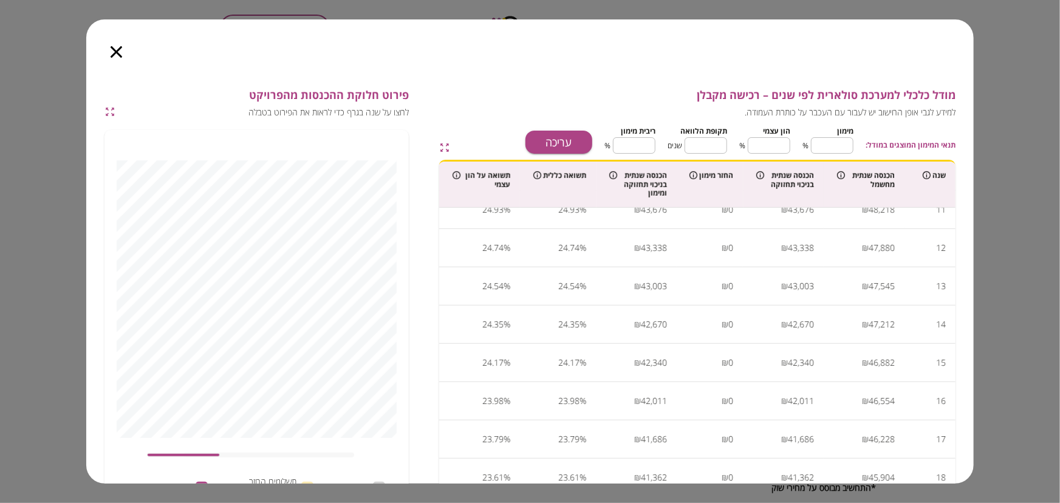
scroll to position [441, 0]
drag, startPoint x: 84, startPoint y: 184, endPoint x: 90, endPoint y: 312, distance: 128.3
click at [90, 312] on div "מודל כלכלי למערכת סולארית לפי שנים – רכישה מקבלן למידע לגבי אופן החישוב יש לעבו…" at bounding box center [530, 251] width 1060 height 503
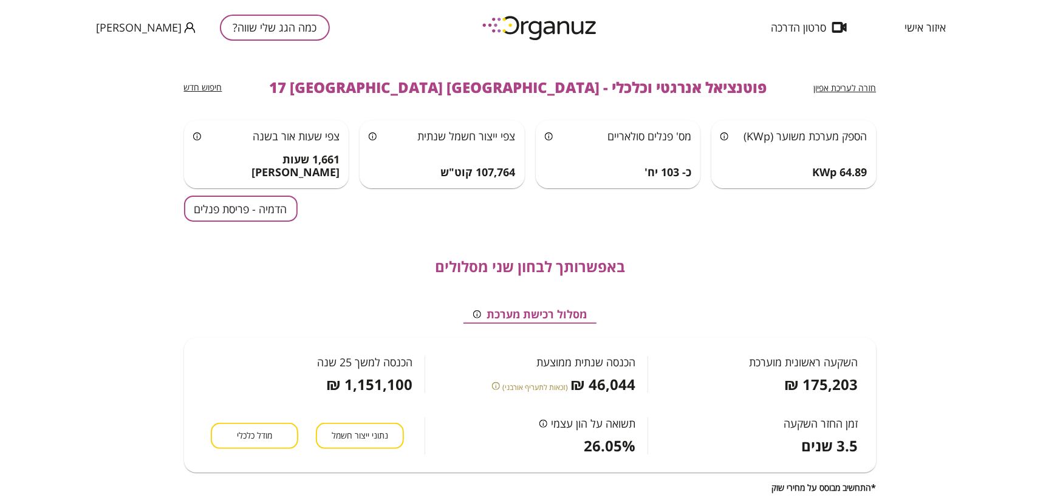
click at [270, 432] on span "מודל כלכלי" at bounding box center [254, 436] width 35 height 12
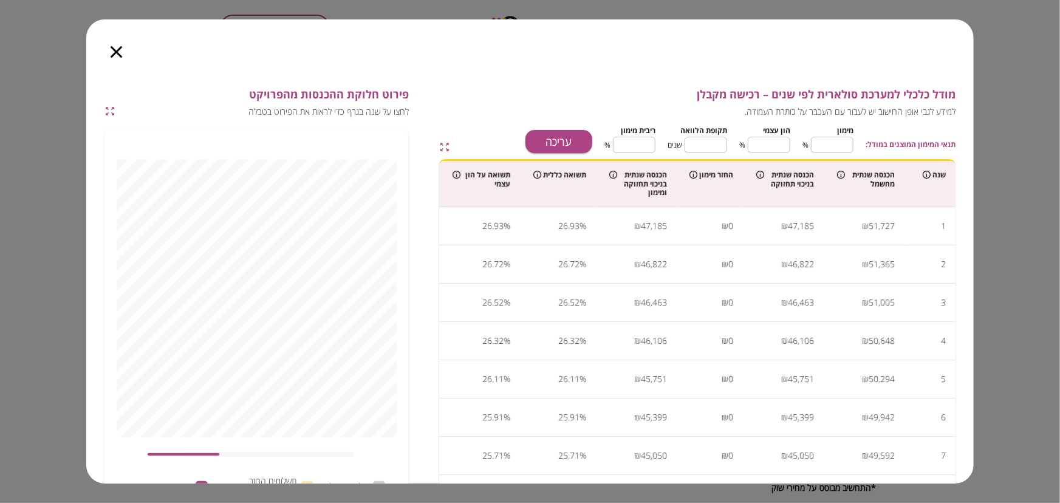
scroll to position [0, 0]
click at [109, 108] on icon "button" at bounding box center [109, 111] width 11 height 11
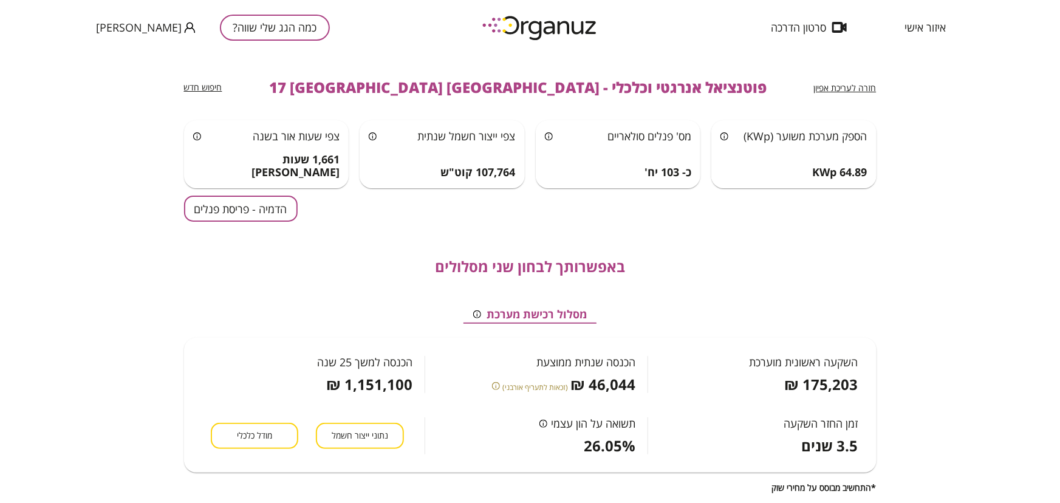
click at [261, 432] on span "מודל כלכלי" at bounding box center [254, 436] width 35 height 12
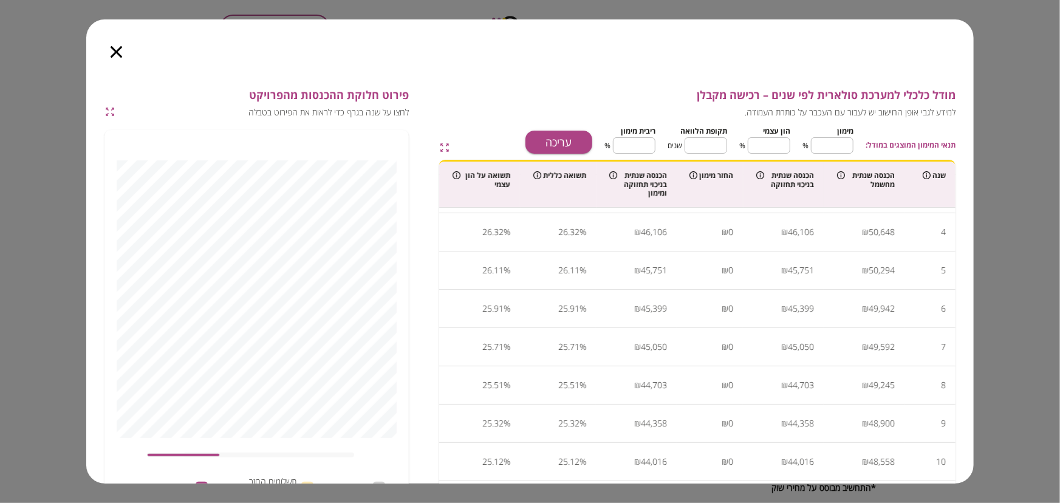
scroll to position [110, 0]
click at [443, 148] on icon "button" at bounding box center [444, 147] width 11 height 11
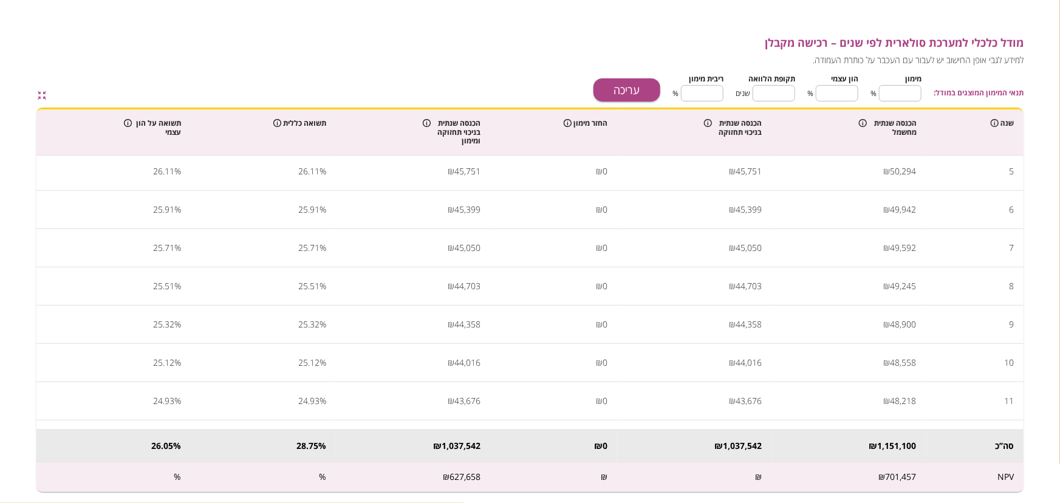
scroll to position [0, 0]
drag, startPoint x: 444, startPoint y: 49, endPoint x: 481, endPoint y: 49, distance: 36.4
click at [446, 49] on span "מודל כלכלי למערכת סולארית לפי שנים – רכישה מקבלן" at bounding box center [555, 42] width 938 height 13
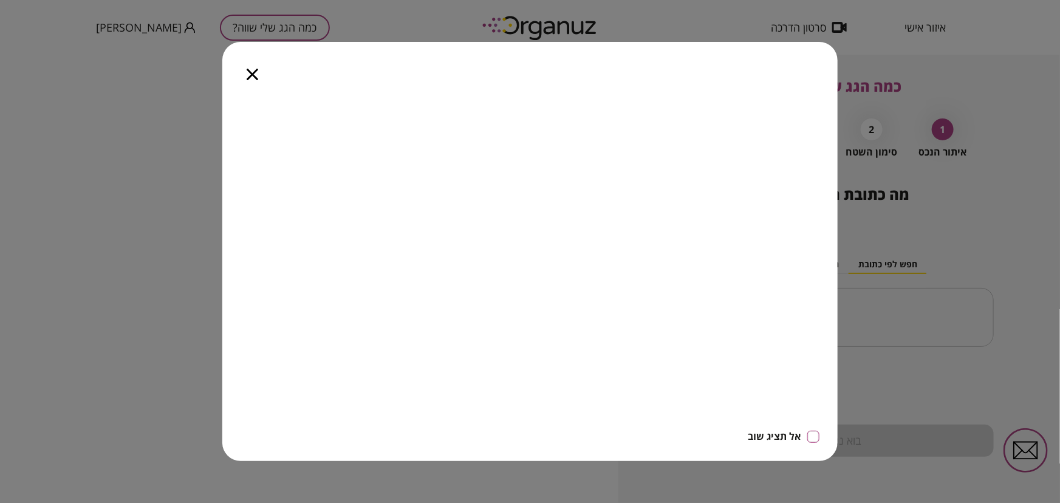
click at [256, 72] on icon "button" at bounding box center [253, 75] width 12 height 12
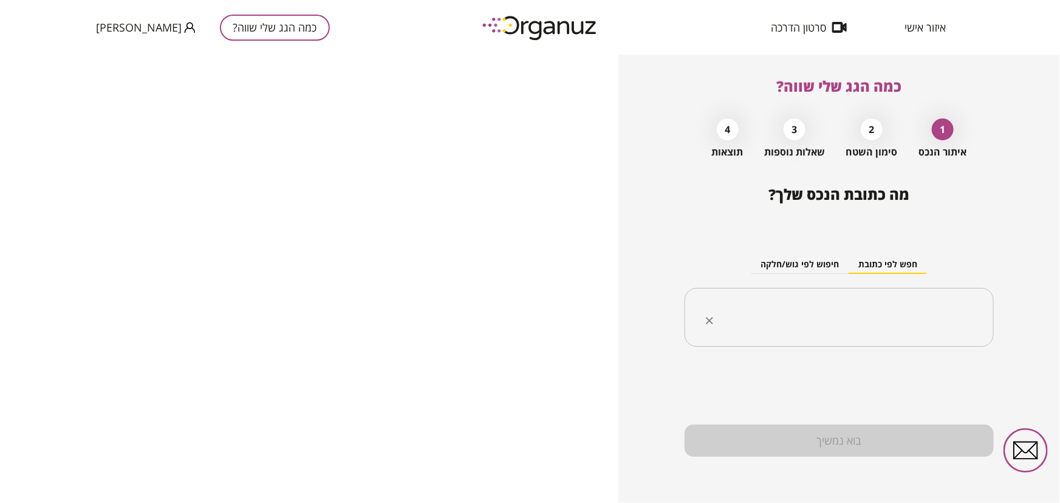
click at [966, 313] on input "text" at bounding box center [843, 317] width 271 height 30
click at [908, 297] on div "​" at bounding box center [838, 318] width 309 height 60
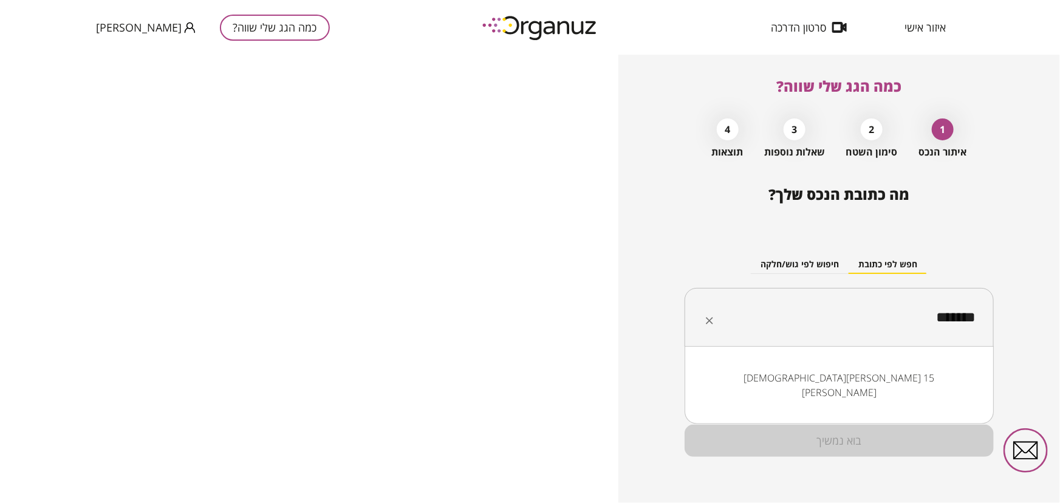
click at [952, 389] on ul "הרב מלצר 15 בני ברק" at bounding box center [839, 385] width 278 height 46
click at [947, 380] on li "הרב מלצר 15 בני ברק" at bounding box center [839, 385] width 278 height 36
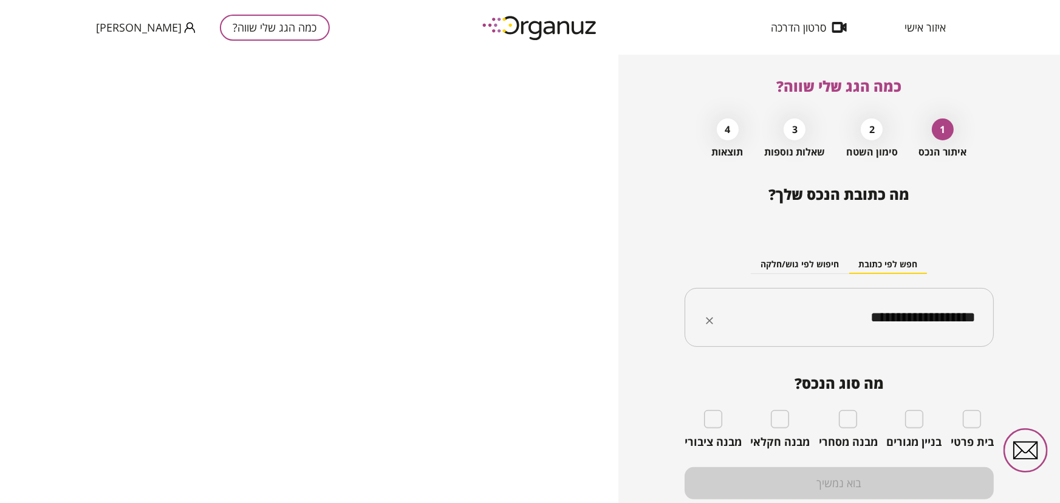
type input "**********"
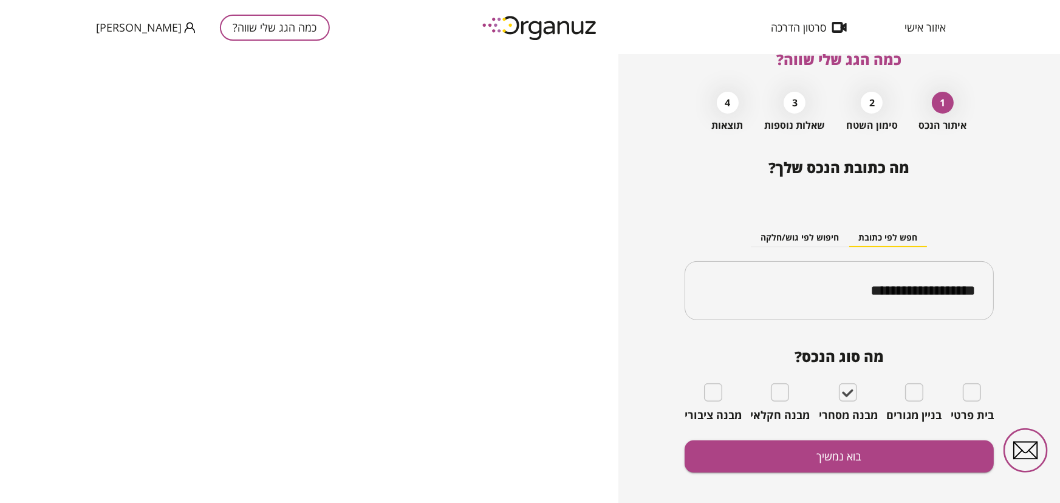
scroll to position [41, 0]
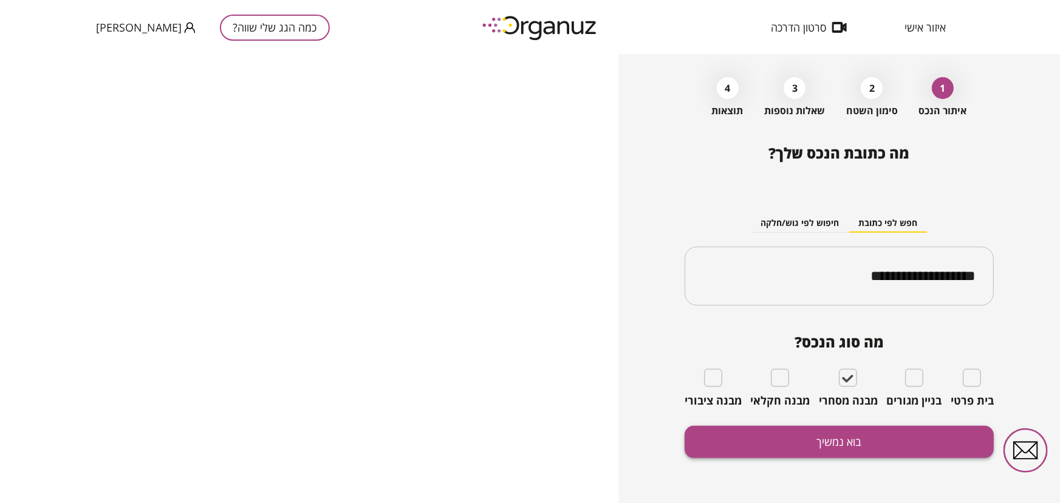
click at [820, 440] on button "בוא נמשיך" at bounding box center [838, 442] width 309 height 32
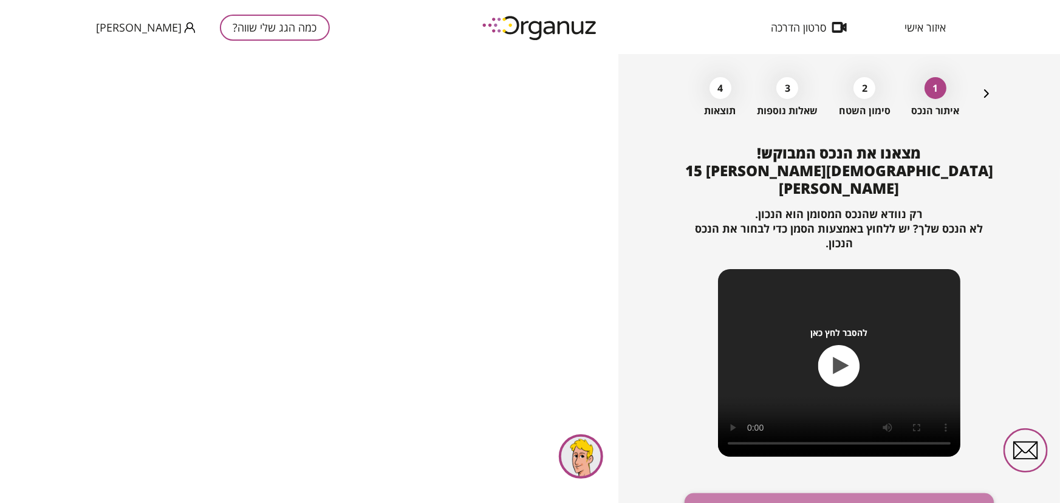
click at [816, 493] on button "זהו הנכס המבוקש, אפשר להמשיך" at bounding box center [838, 509] width 309 height 32
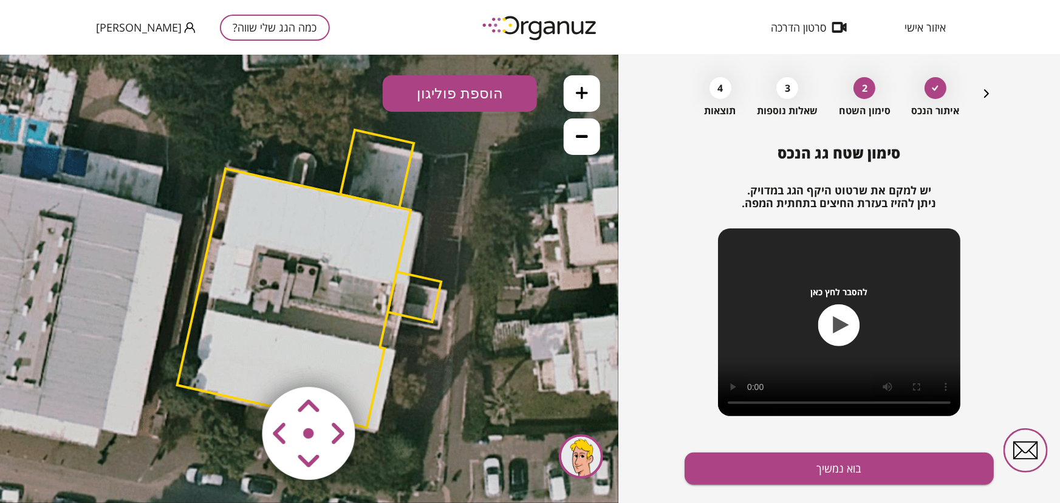
click at [237, 361] on area at bounding box center [237, 361] width 0 height 0
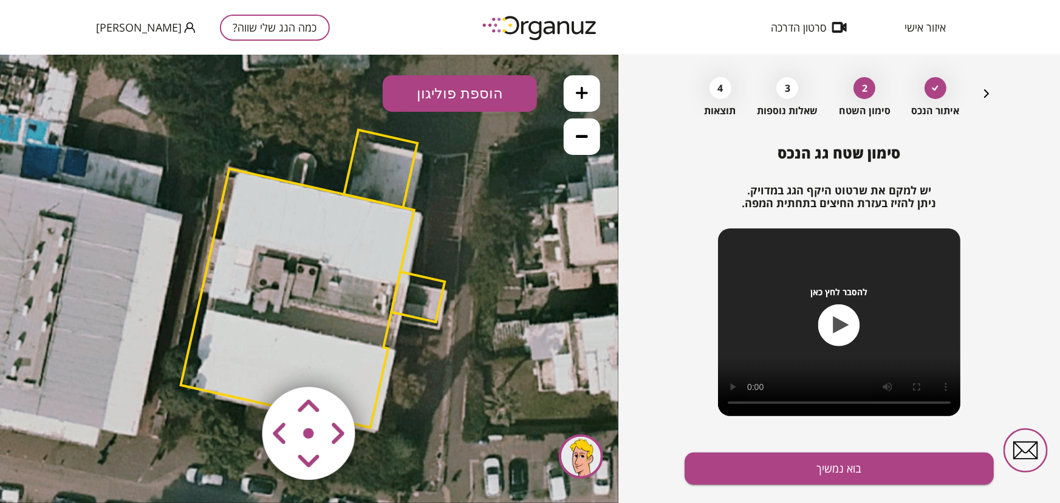
click at [237, 361] on area at bounding box center [237, 361] width 0 height 0
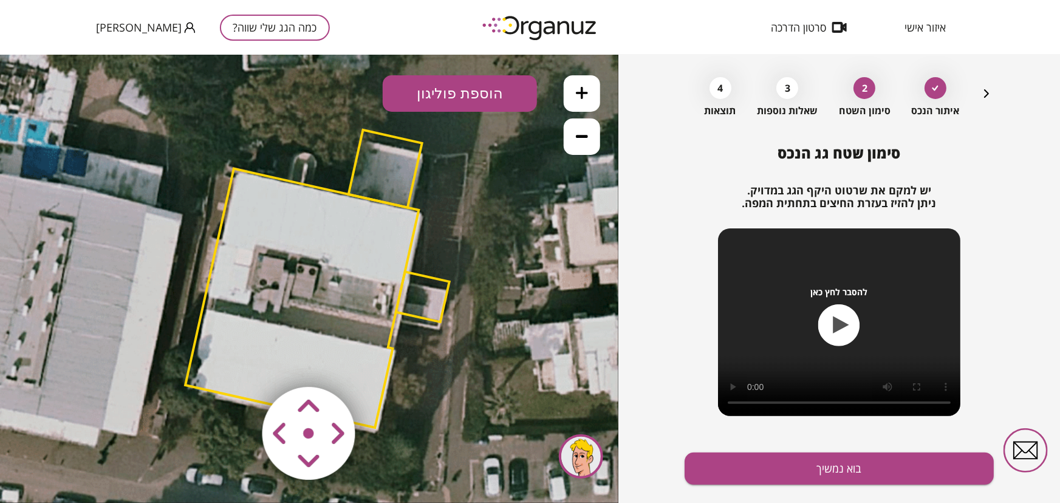
click at [237, 361] on area at bounding box center [237, 361] width 0 height 0
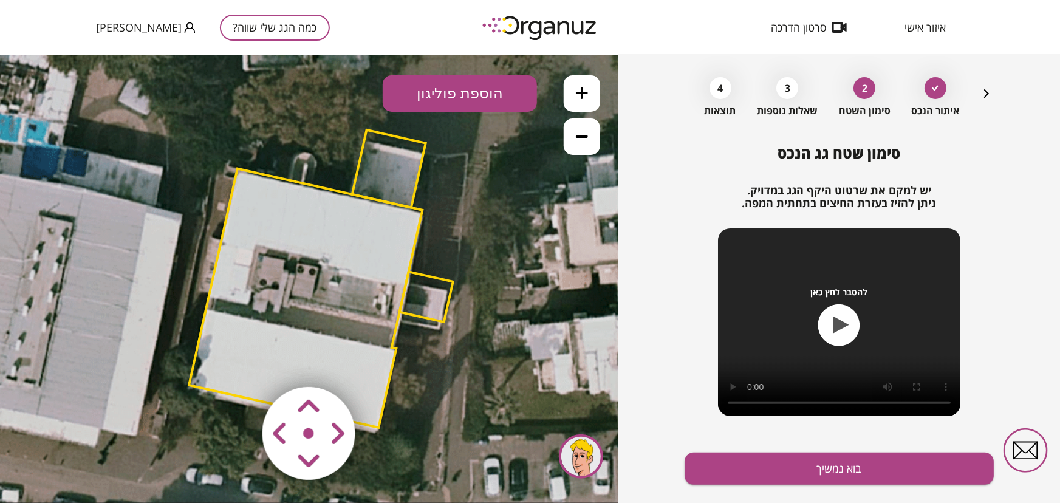
click at [237, 361] on area at bounding box center [237, 361] width 0 height 0
click at [464, 98] on button "הוספת פוליגון" at bounding box center [460, 93] width 154 height 36
click at [576, 287] on icon at bounding box center [307, 277] width 929 height 929
click at [526, 96] on button "הוספת פוליגון" at bounding box center [460, 93] width 154 height 36
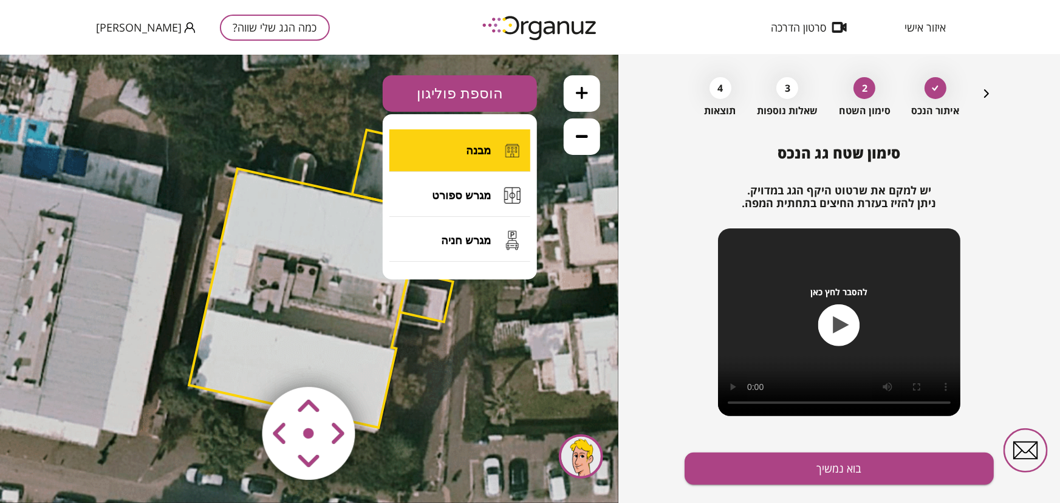
click at [486, 157] on button "מבנה" at bounding box center [459, 150] width 141 height 43
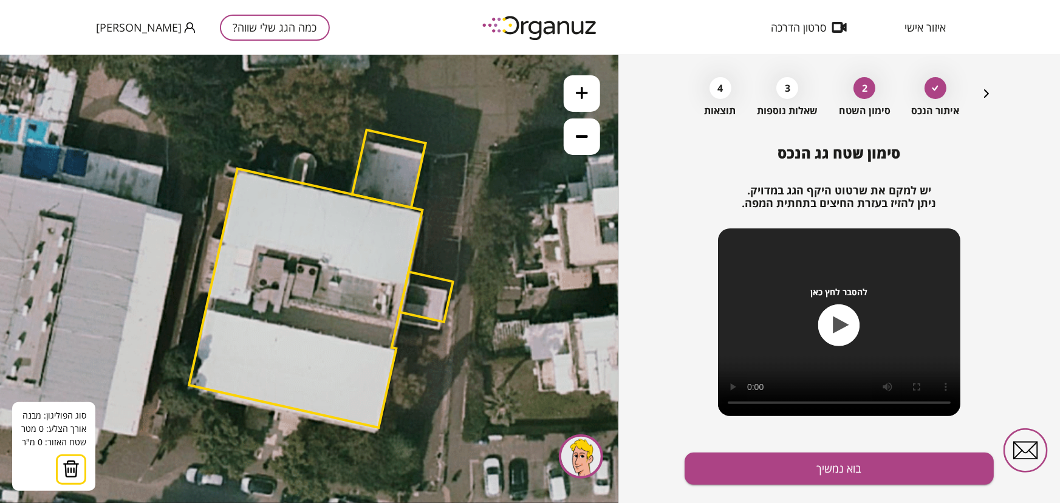
click at [410, 154] on polygon at bounding box center [388, 168] width 73 height 78
click at [375, 143] on polygon at bounding box center [392, 148] width 35 height 10
drag, startPoint x: 315, startPoint y: 133, endPoint x: 322, endPoint y: 133, distance: 7.9
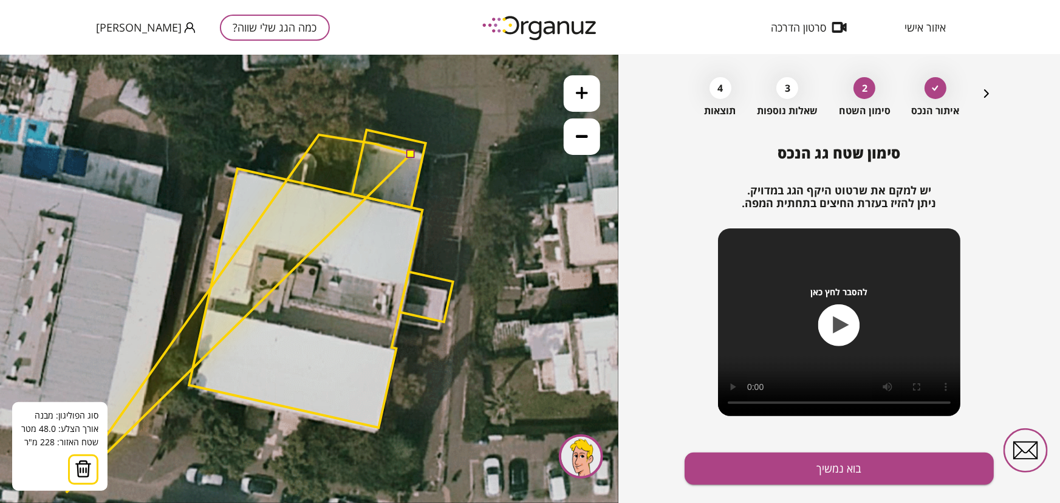
click at [72, 478] on button at bounding box center [83, 469] width 30 height 30
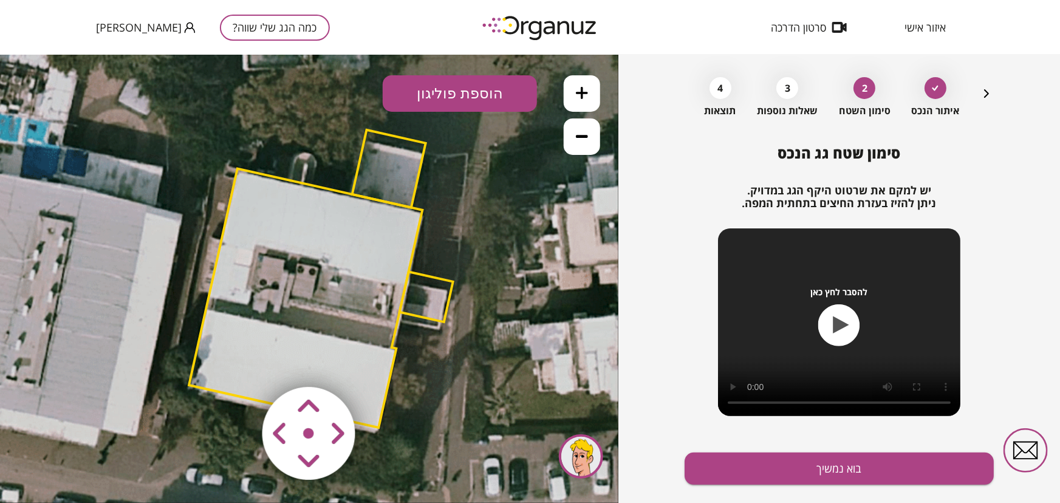
click at [380, 142] on polygon at bounding box center [388, 168] width 73 height 78
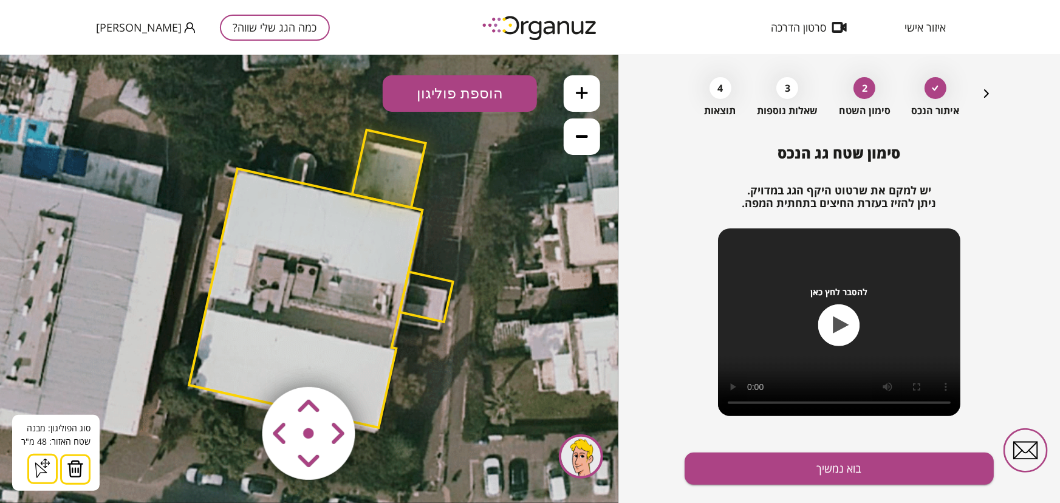
click at [68, 466] on img at bounding box center [75, 468] width 17 height 18
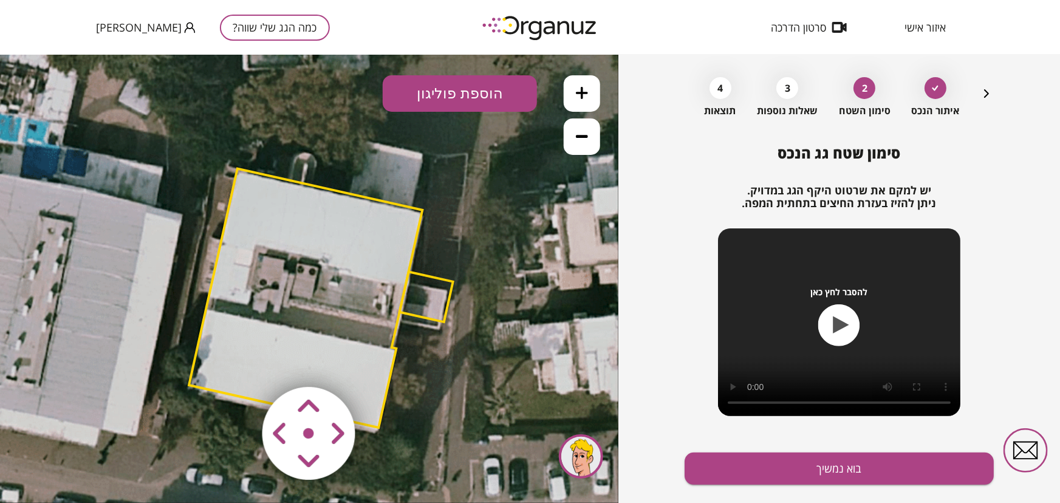
click at [434, 291] on polygon at bounding box center [426, 296] width 53 height 50
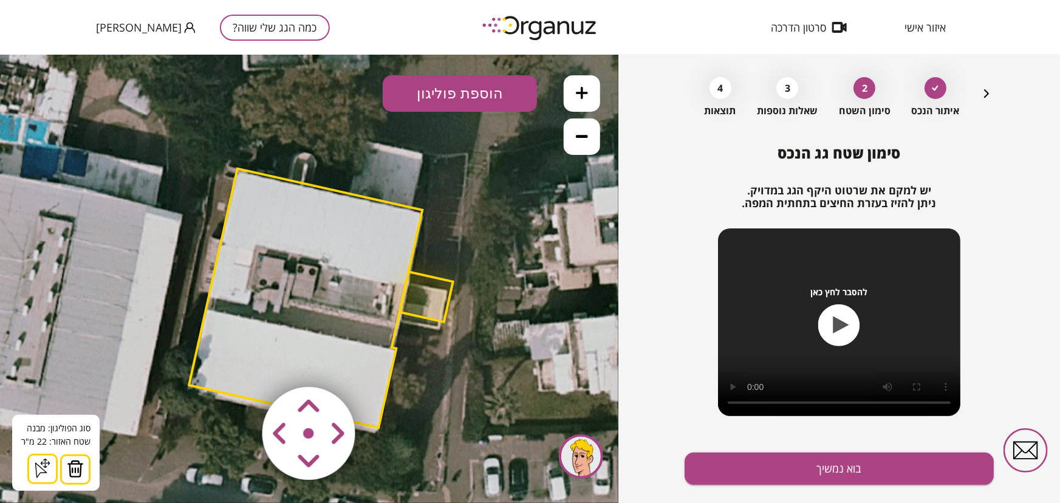
click at [90, 467] on div "סוג הפוליגון: מבנה אורך הצלע: 0 מטר שטח האזור: 22 מ"ּר הוסף נקודה סגור צורה" at bounding box center [55, 452] width 87 height 76
click at [70, 467] on img at bounding box center [75, 468] width 17 height 18
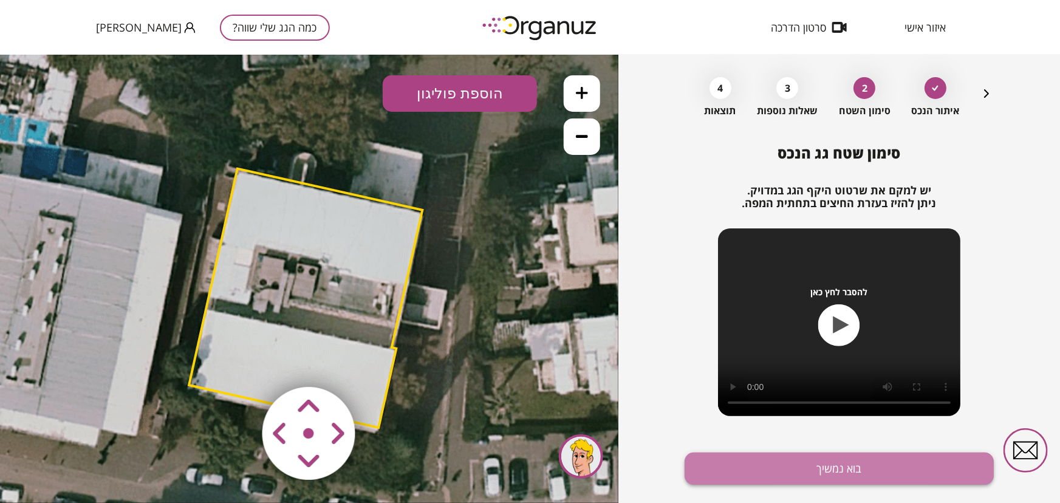
click at [828, 467] on button "בוא נמשיך" at bounding box center [838, 468] width 309 height 32
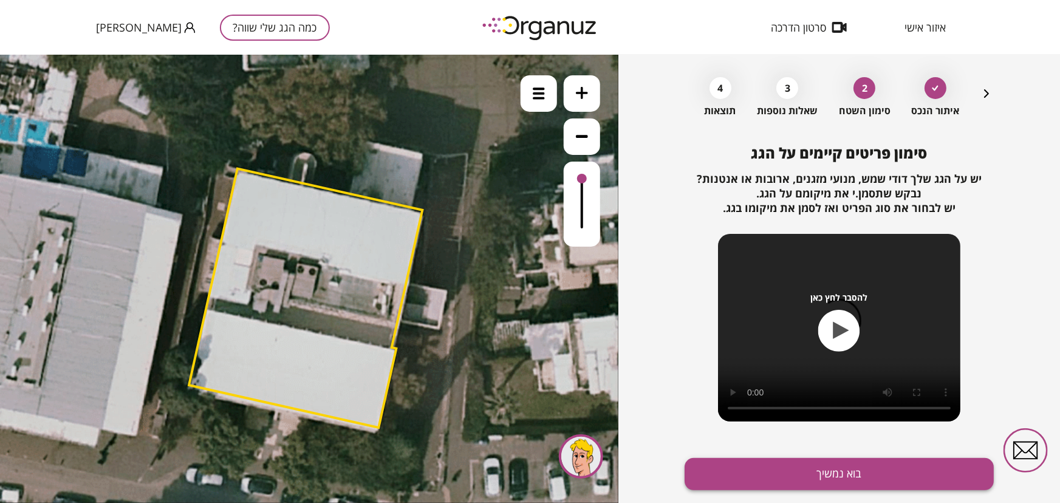
click at [806, 460] on button "בוא נמשיך" at bounding box center [838, 474] width 309 height 32
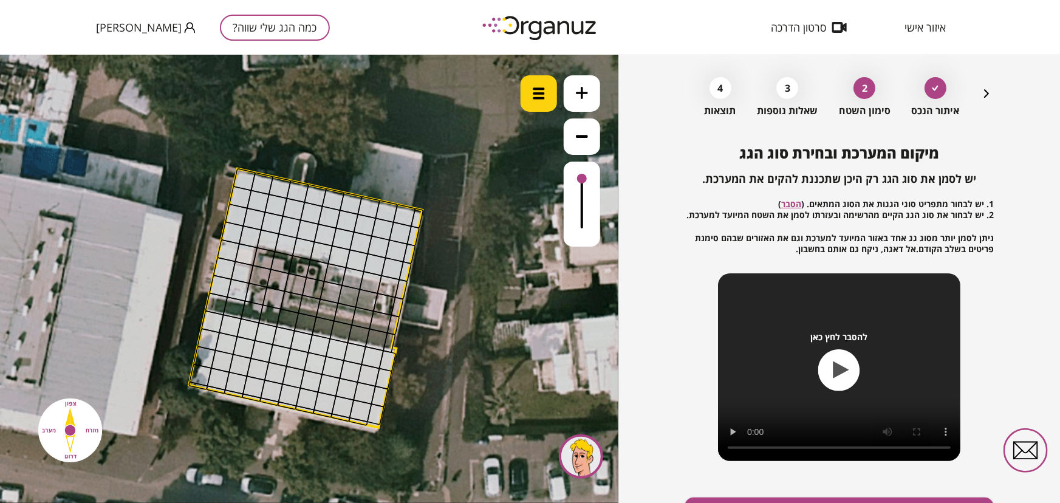
click at [549, 90] on div at bounding box center [538, 93] width 36 height 36
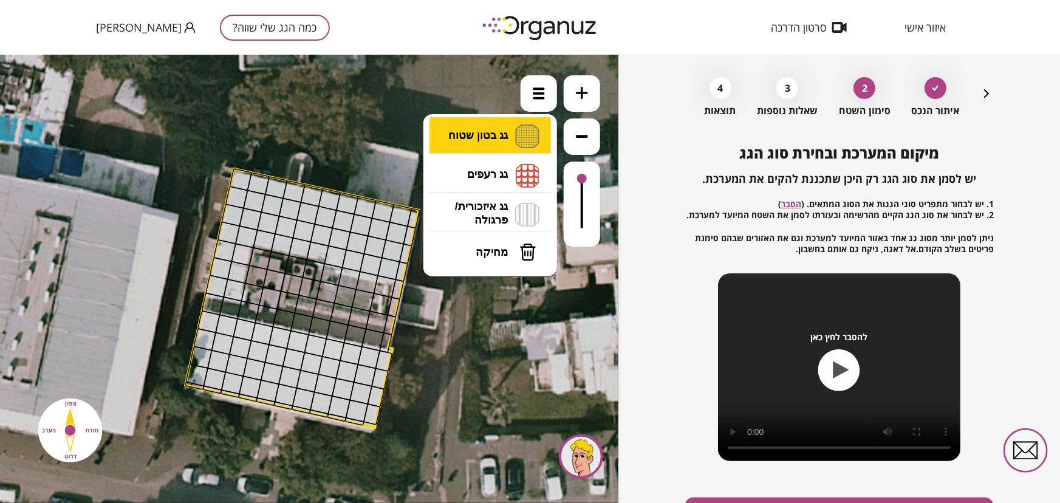
click at [500, 133] on li "גג בטון שטוח מפלס א א מפלס ב ב מפלס ג ג" at bounding box center [490, 136] width 128 height 39
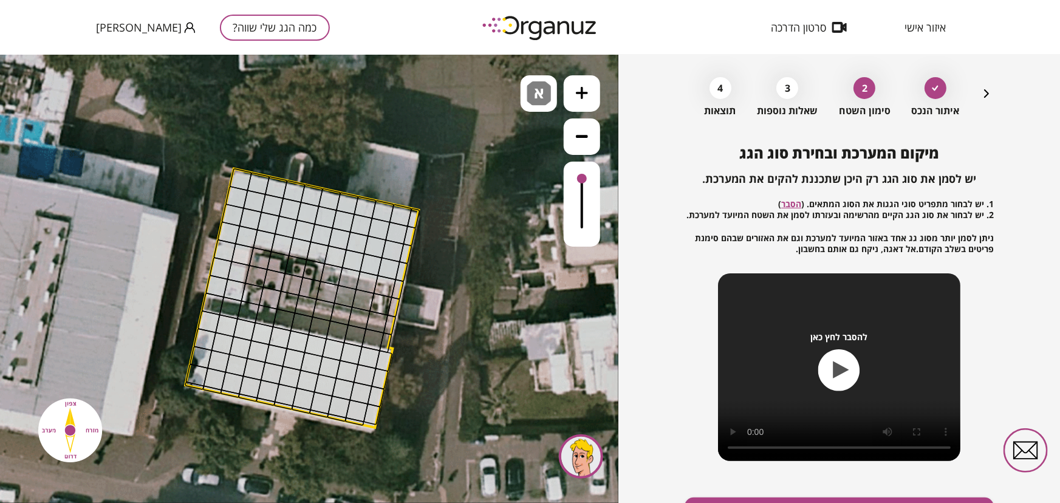
click at [496, 143] on div ".st0 { fill: #FFFFFF; } 0" at bounding box center [309, 278] width 618 height 448
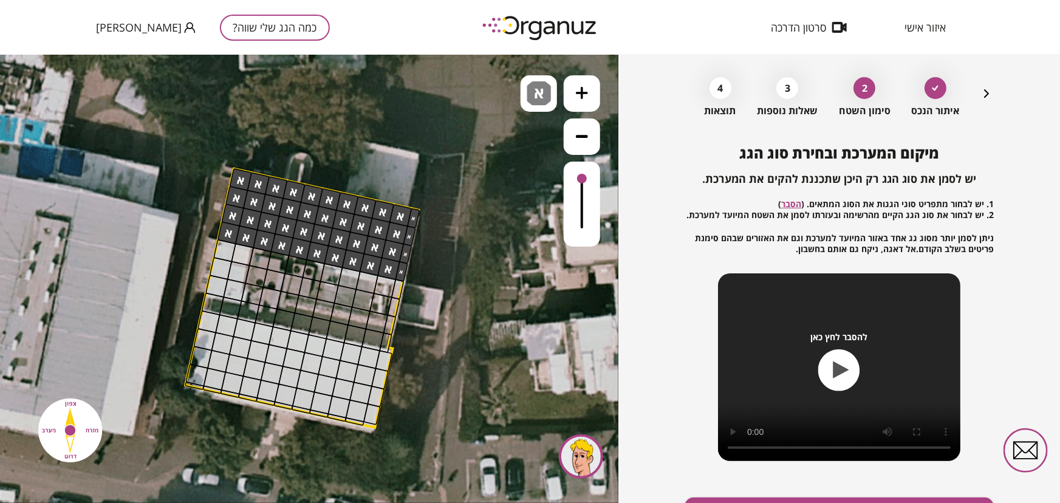
drag, startPoint x: 411, startPoint y: 218, endPoint x: 342, endPoint y: 232, distance: 70.0
drag, startPoint x: 242, startPoint y: 248, endPoint x: 222, endPoint y: 245, distance: 20.2
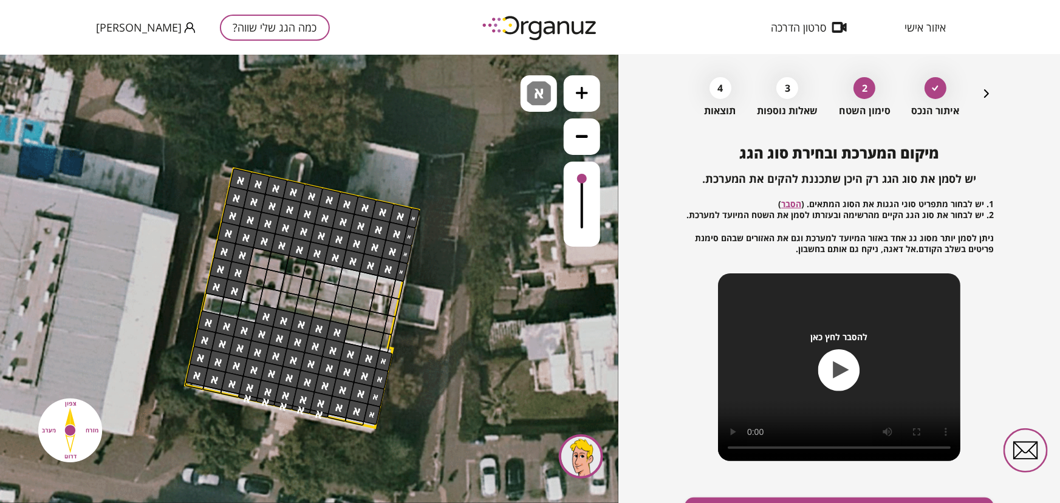
drag, startPoint x: 209, startPoint y: 316, endPoint x: 288, endPoint y: 388, distance: 107.0
click at [533, 97] on img at bounding box center [538, 93] width 24 height 24
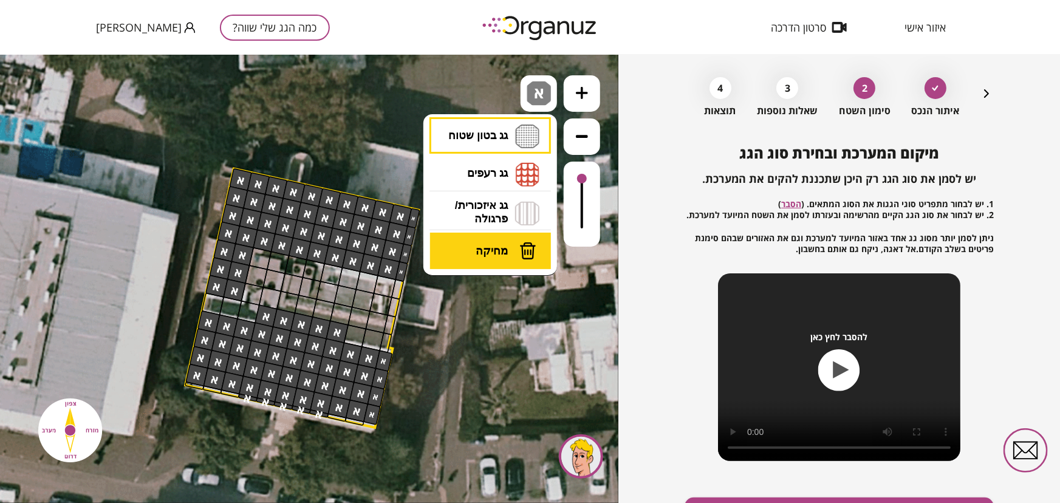
click at [502, 242] on button "מחיקה" at bounding box center [490, 250] width 121 height 36
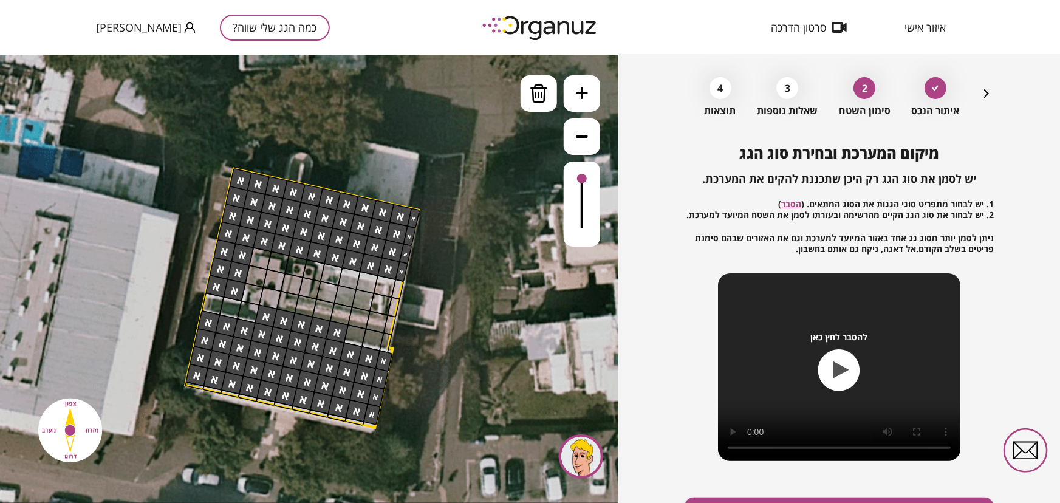
drag, startPoint x: 317, startPoint y: 414, endPoint x: 248, endPoint y: 395, distance: 71.2
drag, startPoint x: 257, startPoint y: 313, endPoint x: 339, endPoint y: 325, distance: 83.5
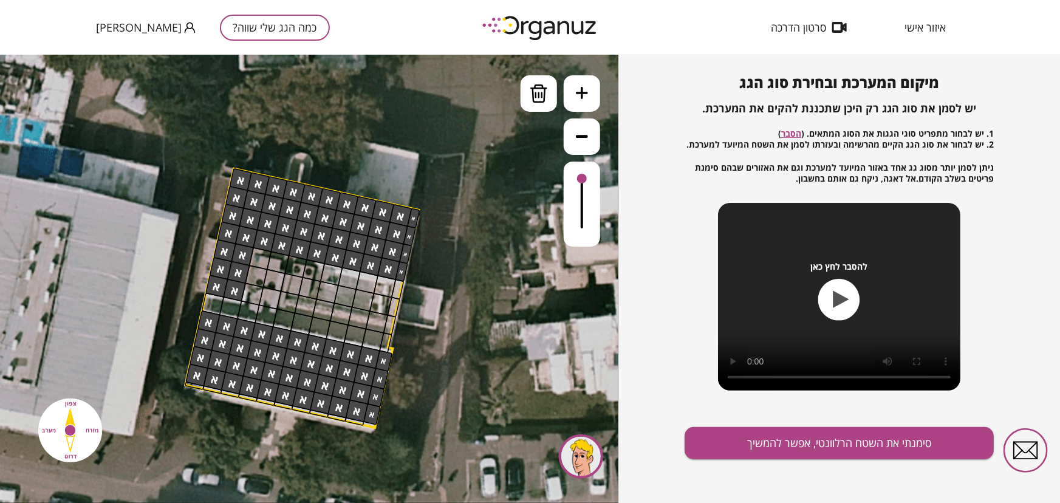
scroll to position [114, 0]
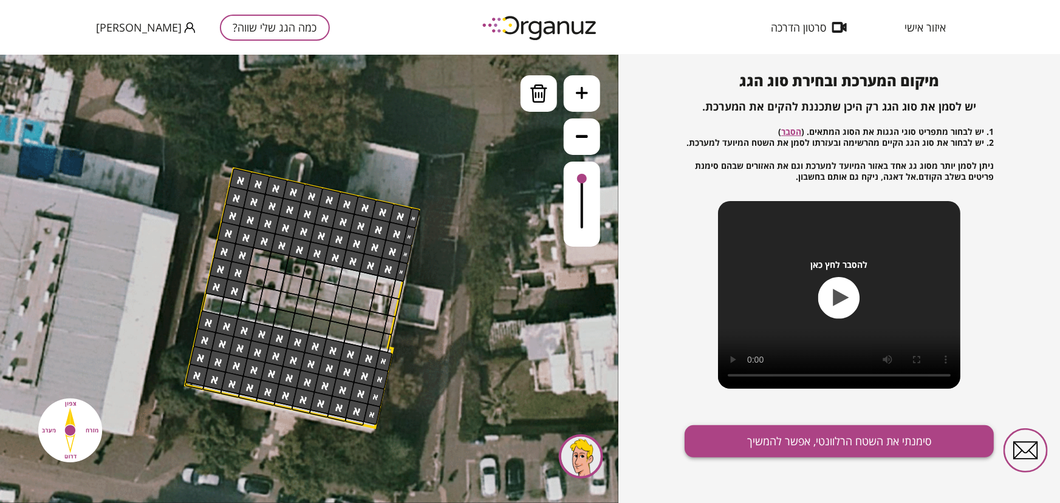
click at [809, 437] on button "סימנתי את השטח הרלוונטי, אפשר להמשיך" at bounding box center [838, 441] width 309 height 32
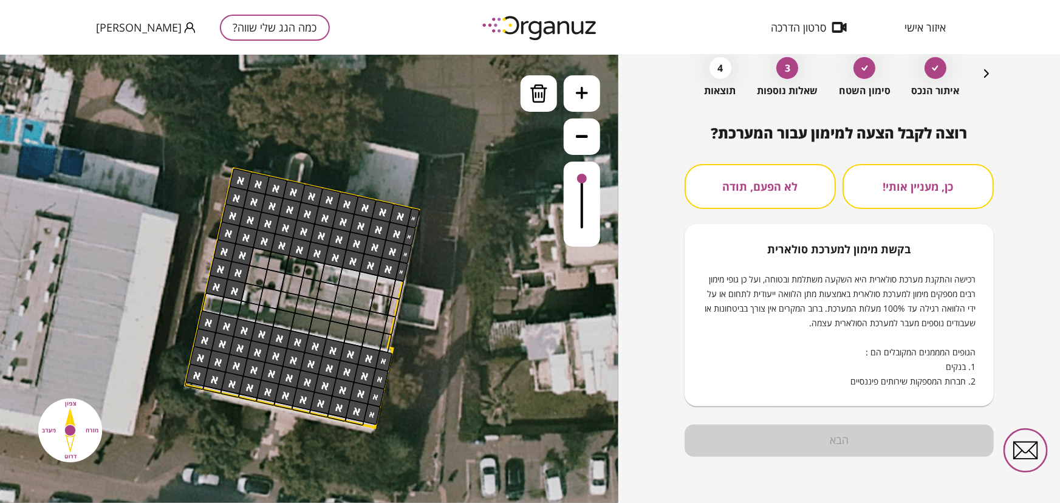
scroll to position [60, 0]
click at [782, 196] on button "לא הפעם, תודה" at bounding box center [759, 187] width 151 height 45
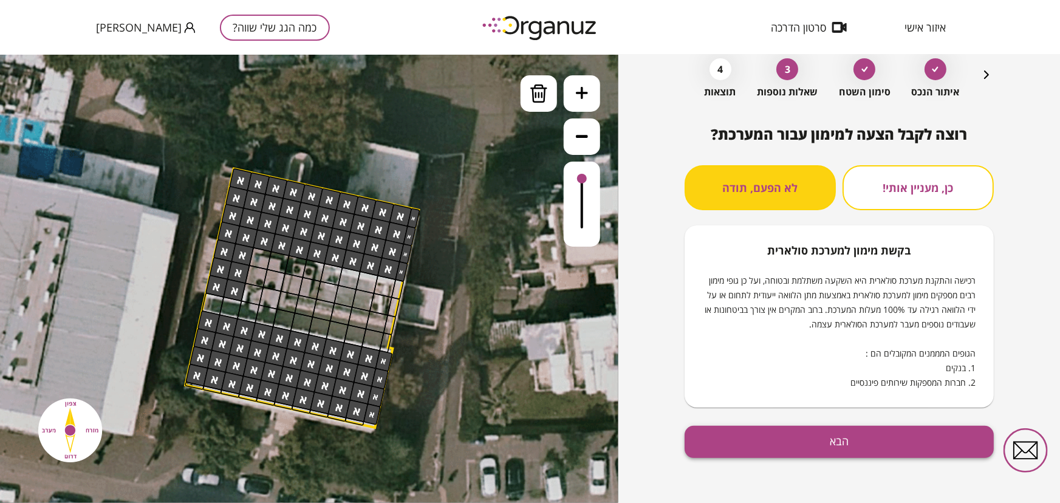
click at [797, 441] on button "הבא" at bounding box center [838, 442] width 309 height 32
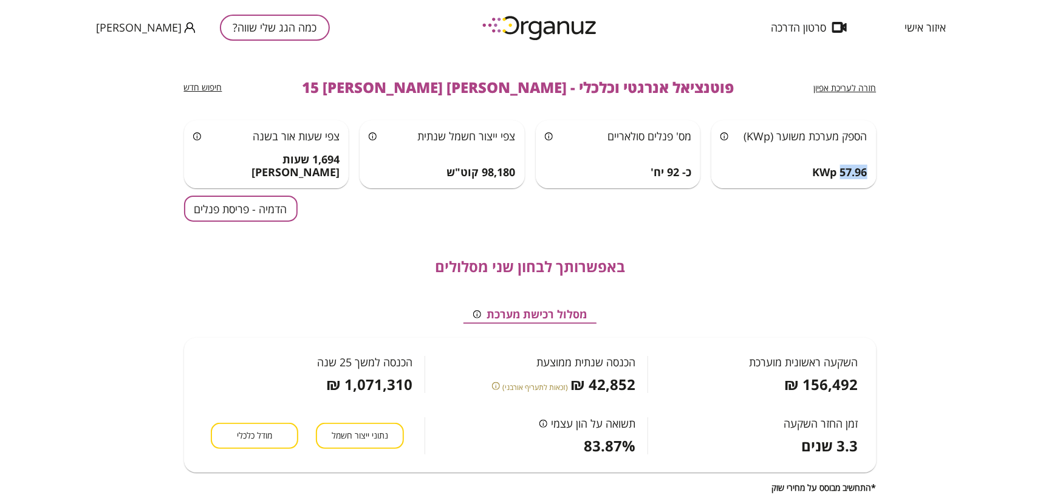
drag, startPoint x: 842, startPoint y: 169, endPoint x: 867, endPoint y: 173, distance: 25.8
click at [867, 173] on span "57.96 KWp" at bounding box center [839, 172] width 55 height 13
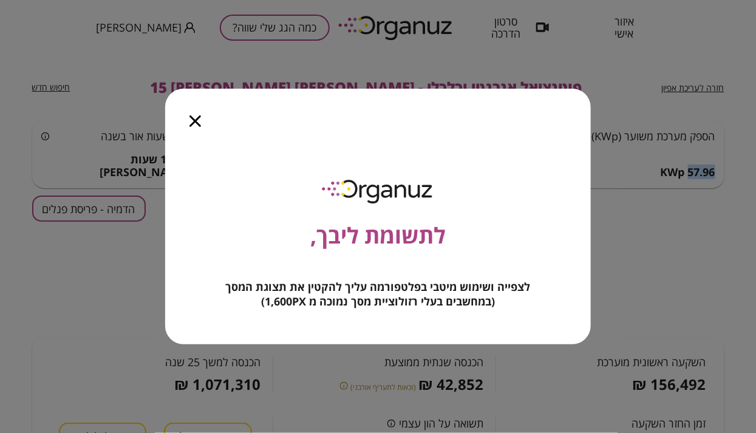
click at [197, 118] on icon "button" at bounding box center [195, 121] width 12 height 12
